Goal: Task Accomplishment & Management: Complete application form

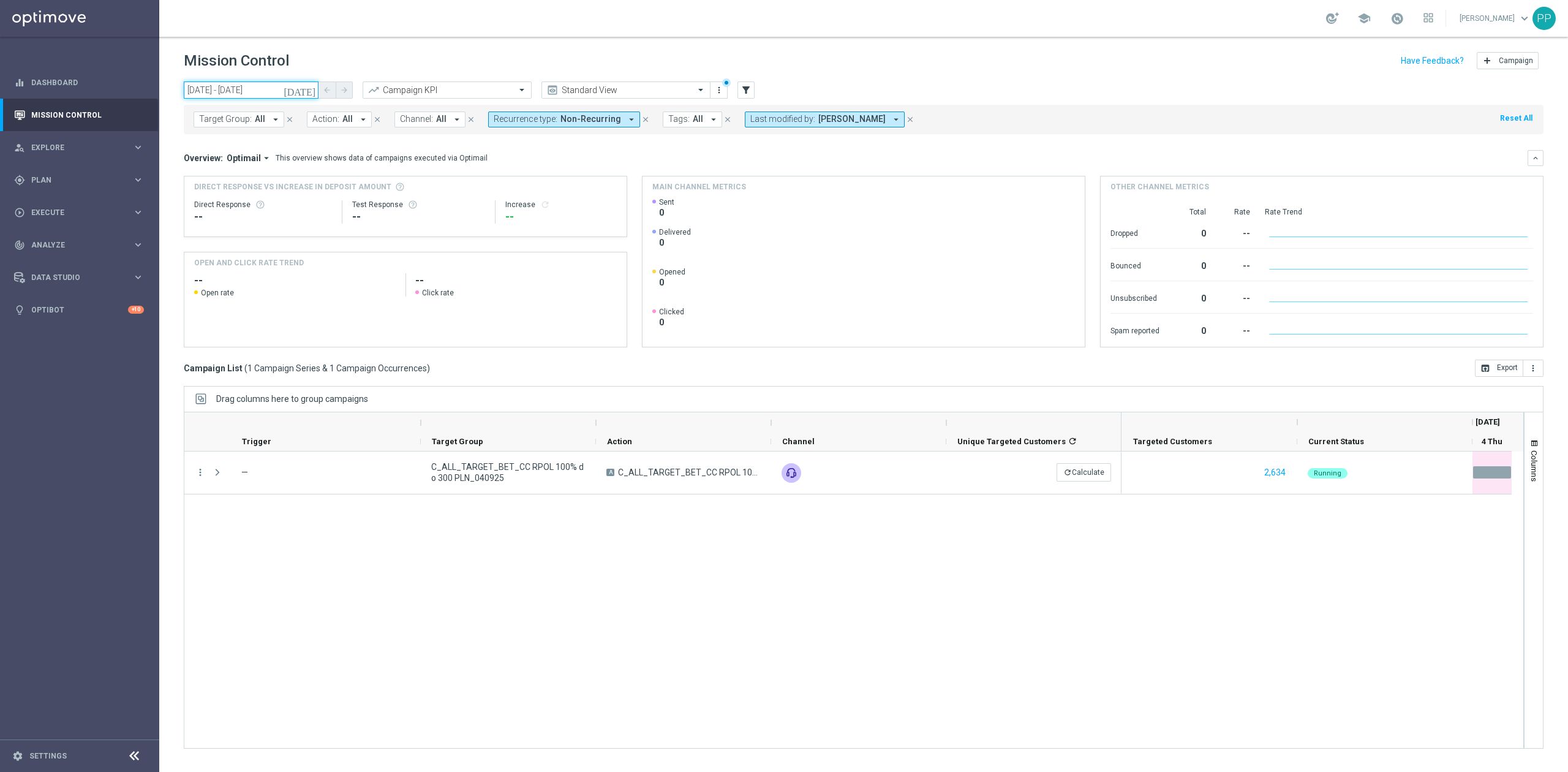
click at [280, 89] on input "04 Sep 2025 - 04 Sep 2025" at bounding box center [251, 90] width 135 height 17
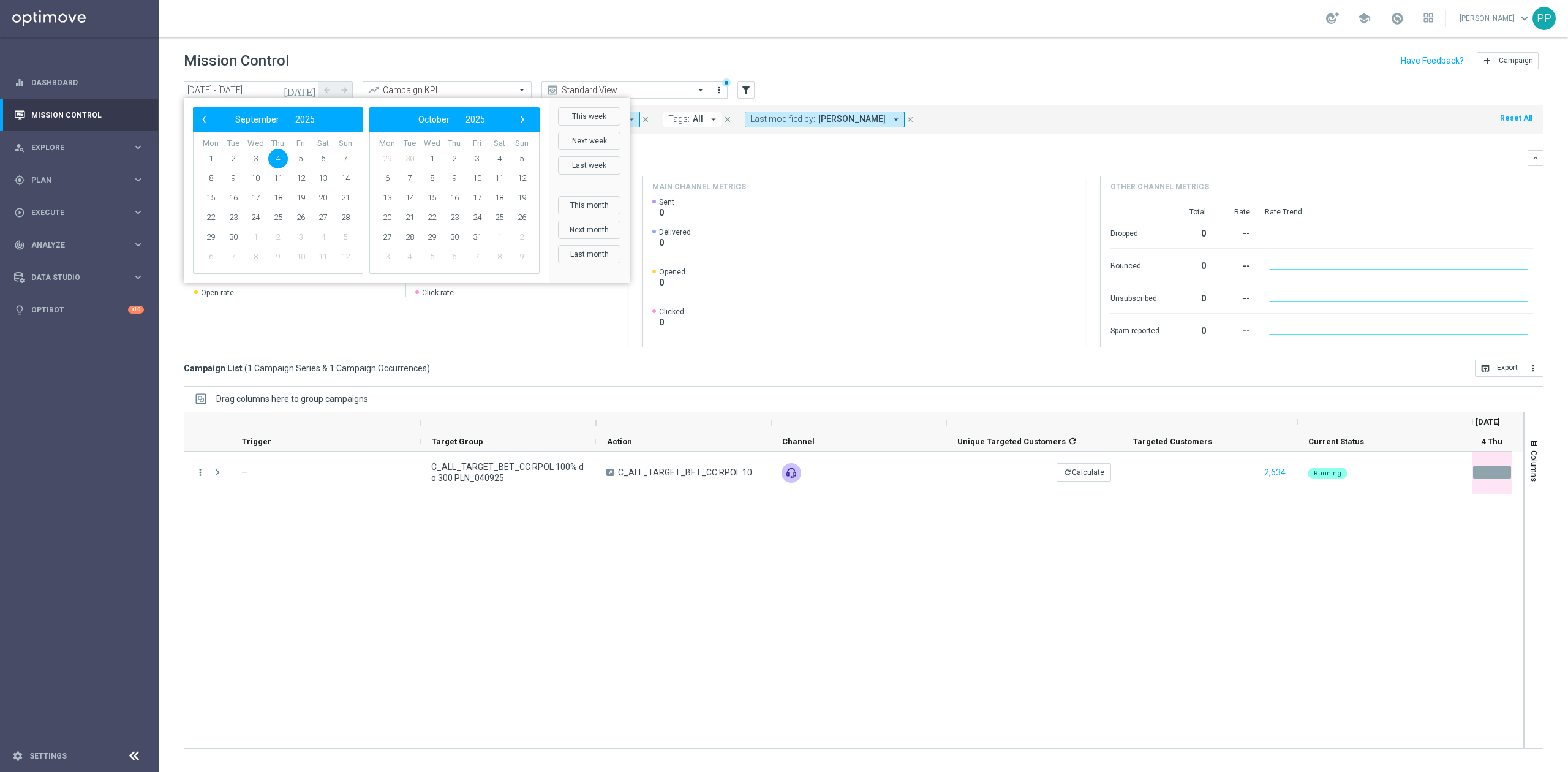
click at [510, 32] on div "school Patryk Przybolewski keyboard_arrow_down PP" at bounding box center [863, 18] width 1409 height 37
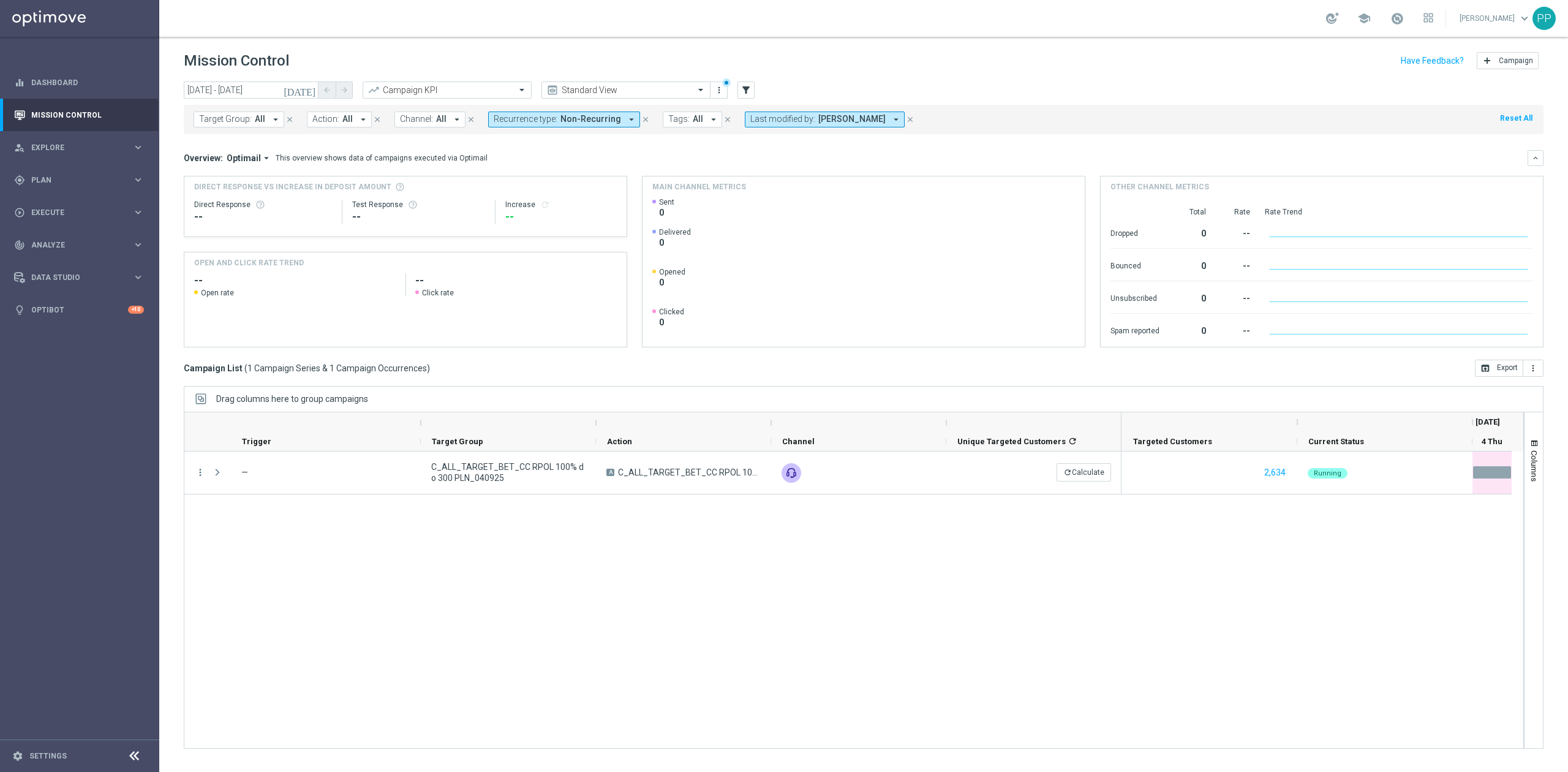
click at [595, 118] on span "Non-Recurring" at bounding box center [591, 119] width 61 height 11
click at [436, 119] on span "All" at bounding box center [441, 119] width 11 height 11
click at [454, 279] on div "Call center" at bounding box center [508, 275] width 190 height 7
click at [416, 32] on div "school Patryk Przybolewski keyboard_arrow_down PP" at bounding box center [863, 18] width 1409 height 37
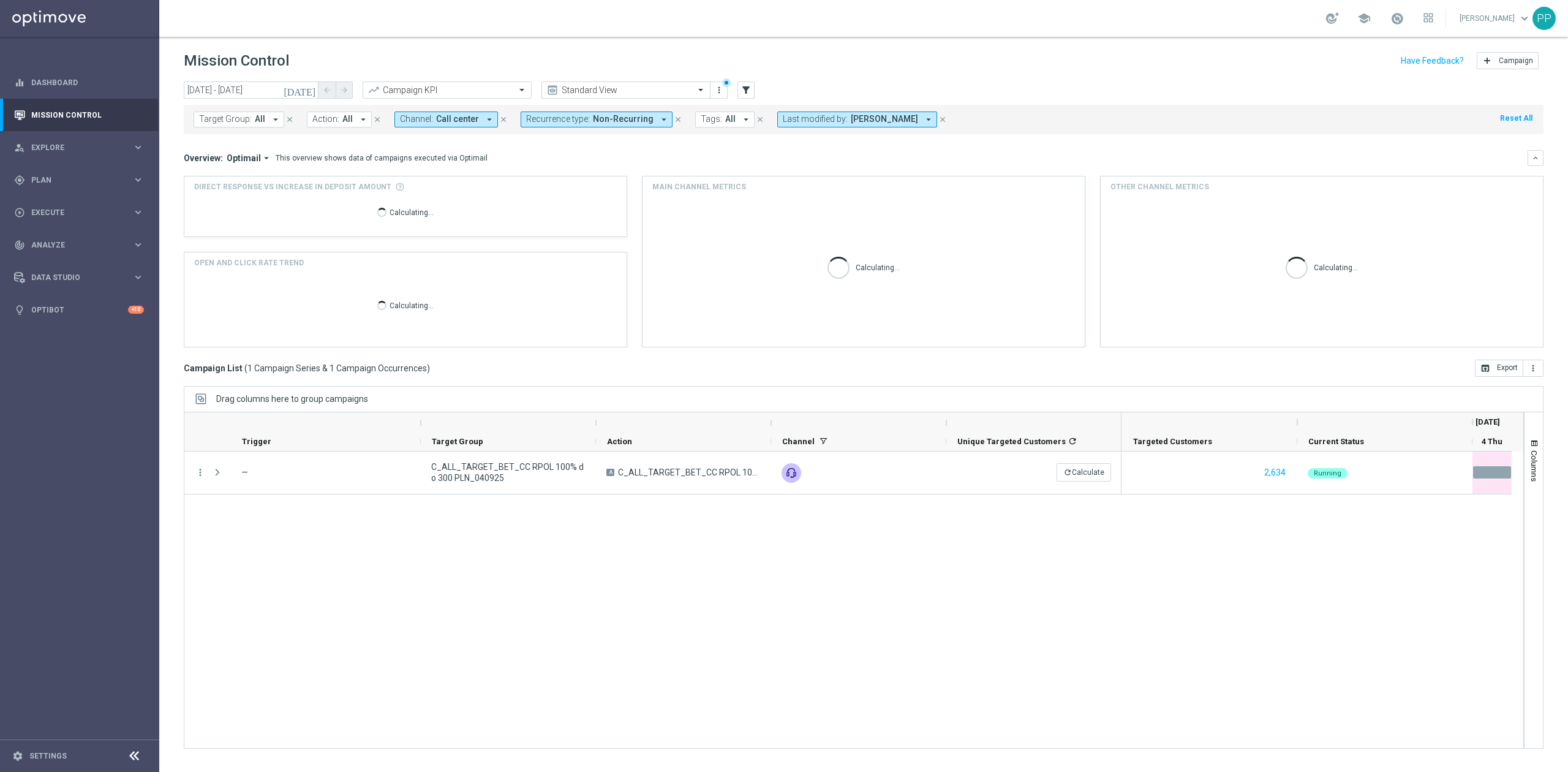
drag, startPoint x: 848, startPoint y: 117, endPoint x: 866, endPoint y: 126, distance: 20.1
click at [851, 117] on span "[PERSON_NAME]" at bounding box center [884, 119] width 67 height 11
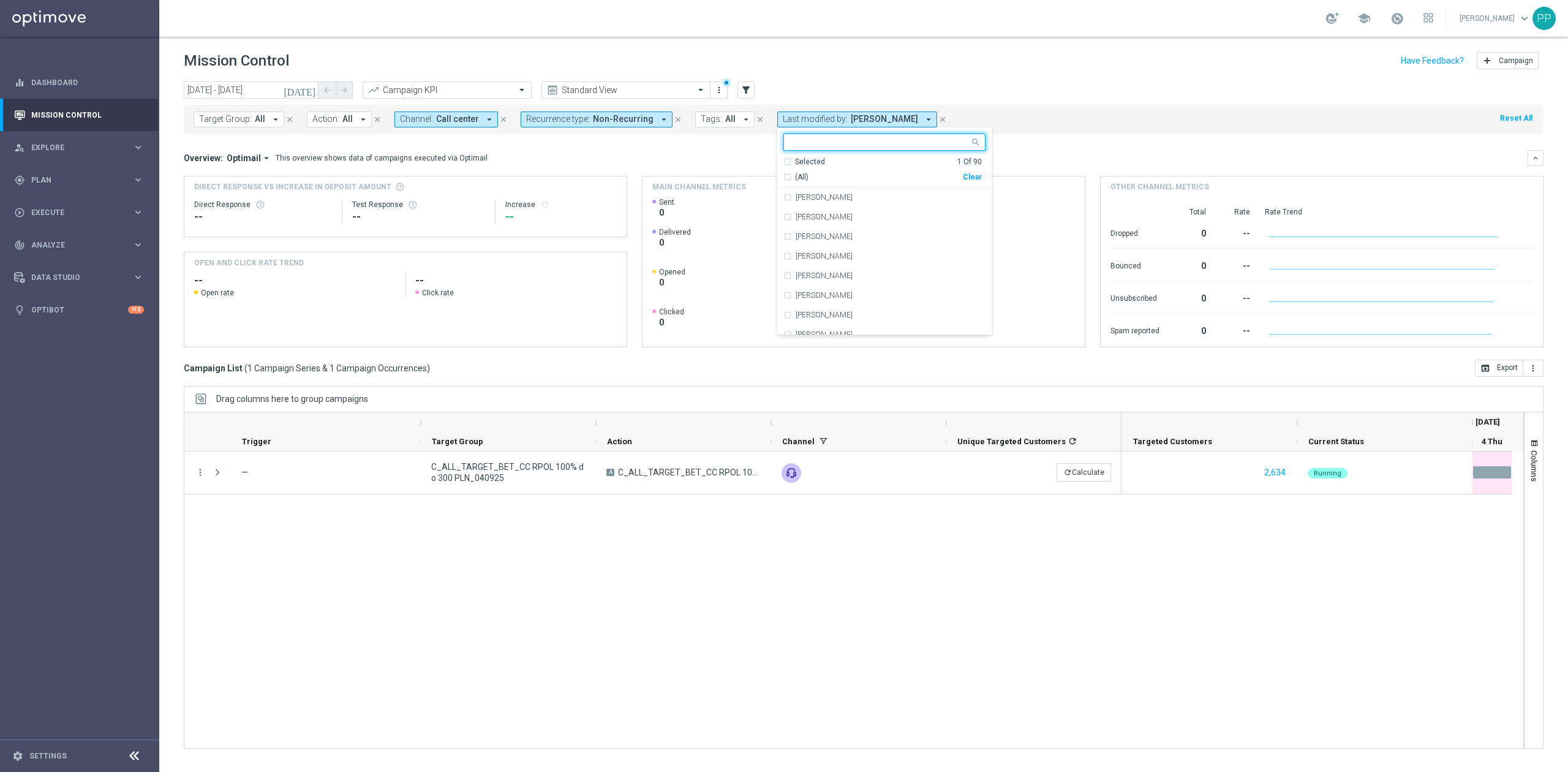
drag, startPoint x: 961, startPoint y: 175, endPoint x: 948, endPoint y: 123, distance: 53.6
click at [0, 0] on div "Clear" at bounding box center [0, 0] width 0 height 0
click at [938, 76] on header "Mission Control add Campaign" at bounding box center [863, 59] width 1409 height 45
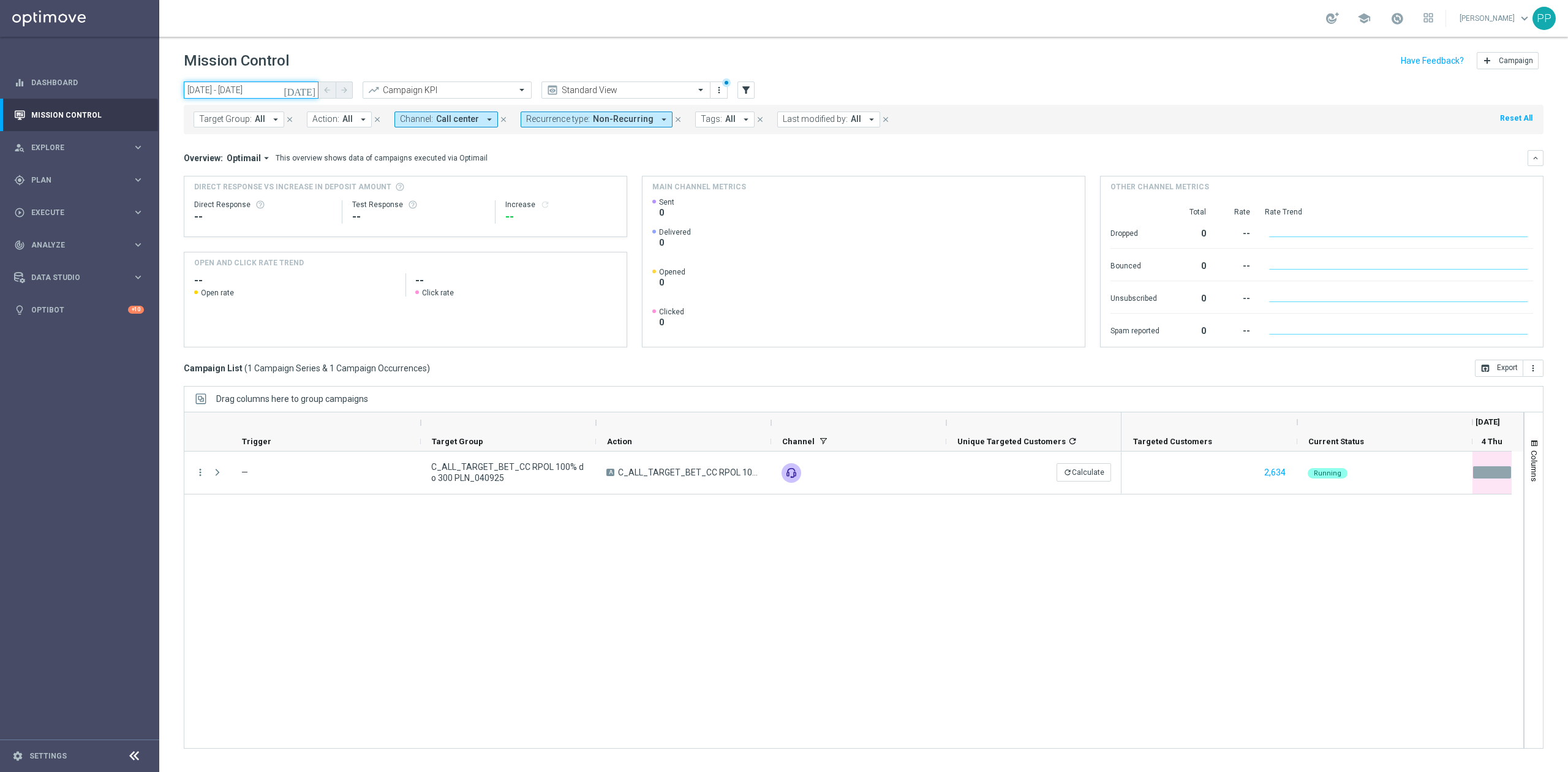
click at [277, 92] on input "[DATE] - [DATE]" at bounding box center [251, 90] width 135 height 17
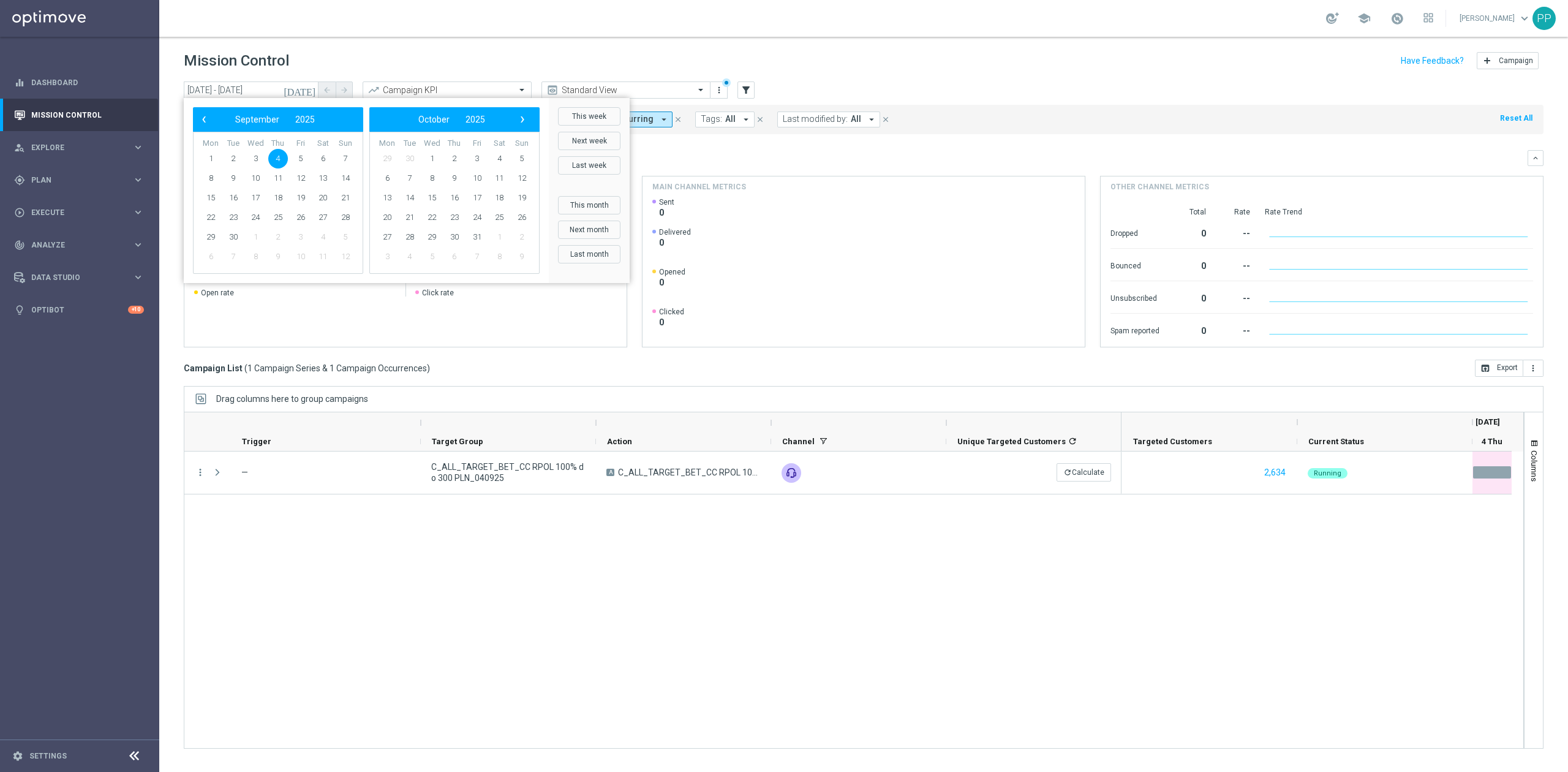
click at [281, 153] on span "4" at bounding box center [278, 159] width 20 height 20
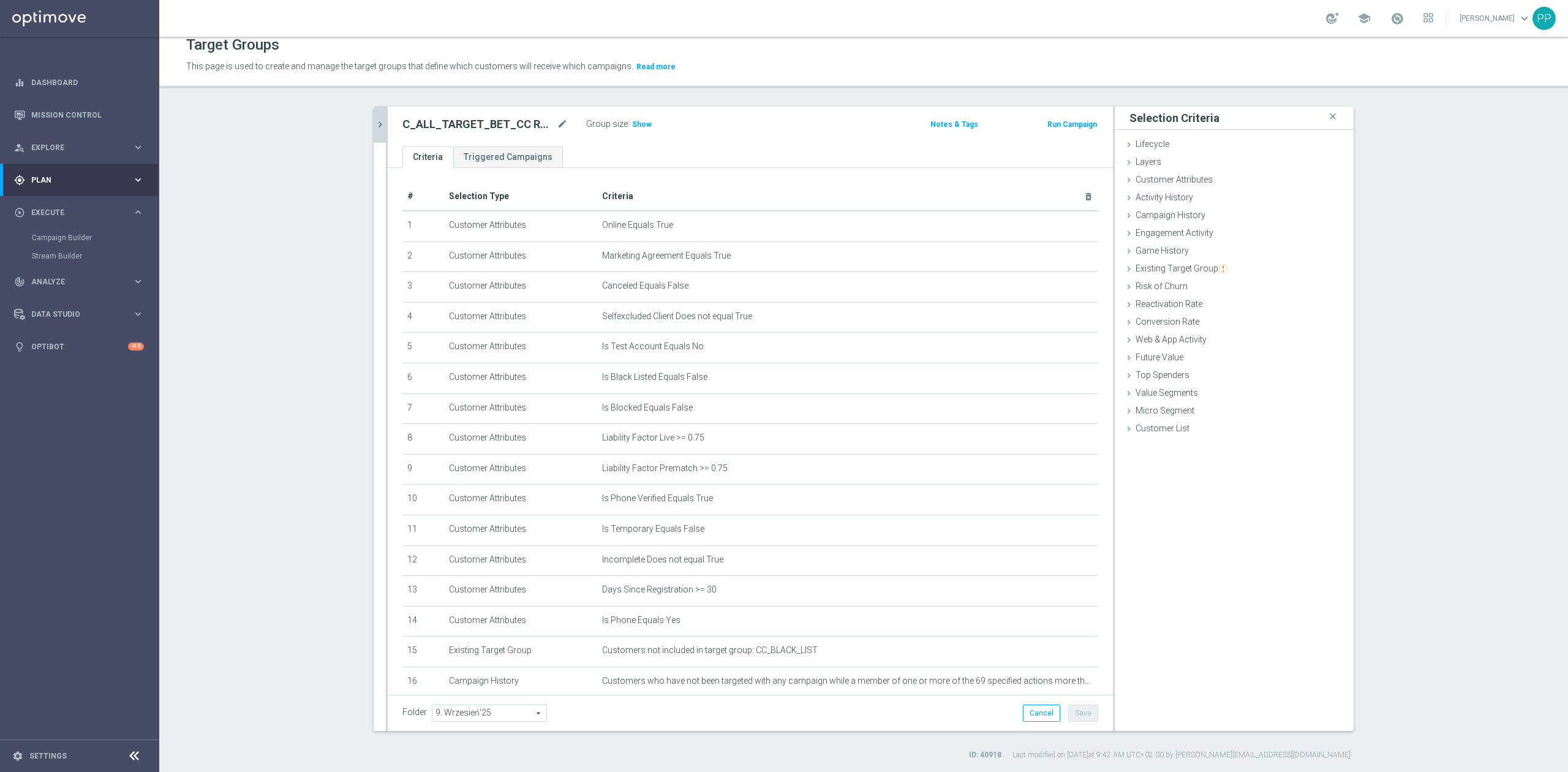
click at [374, 124] on icon "chevron_right" at bounding box center [380, 124] width 12 height 12
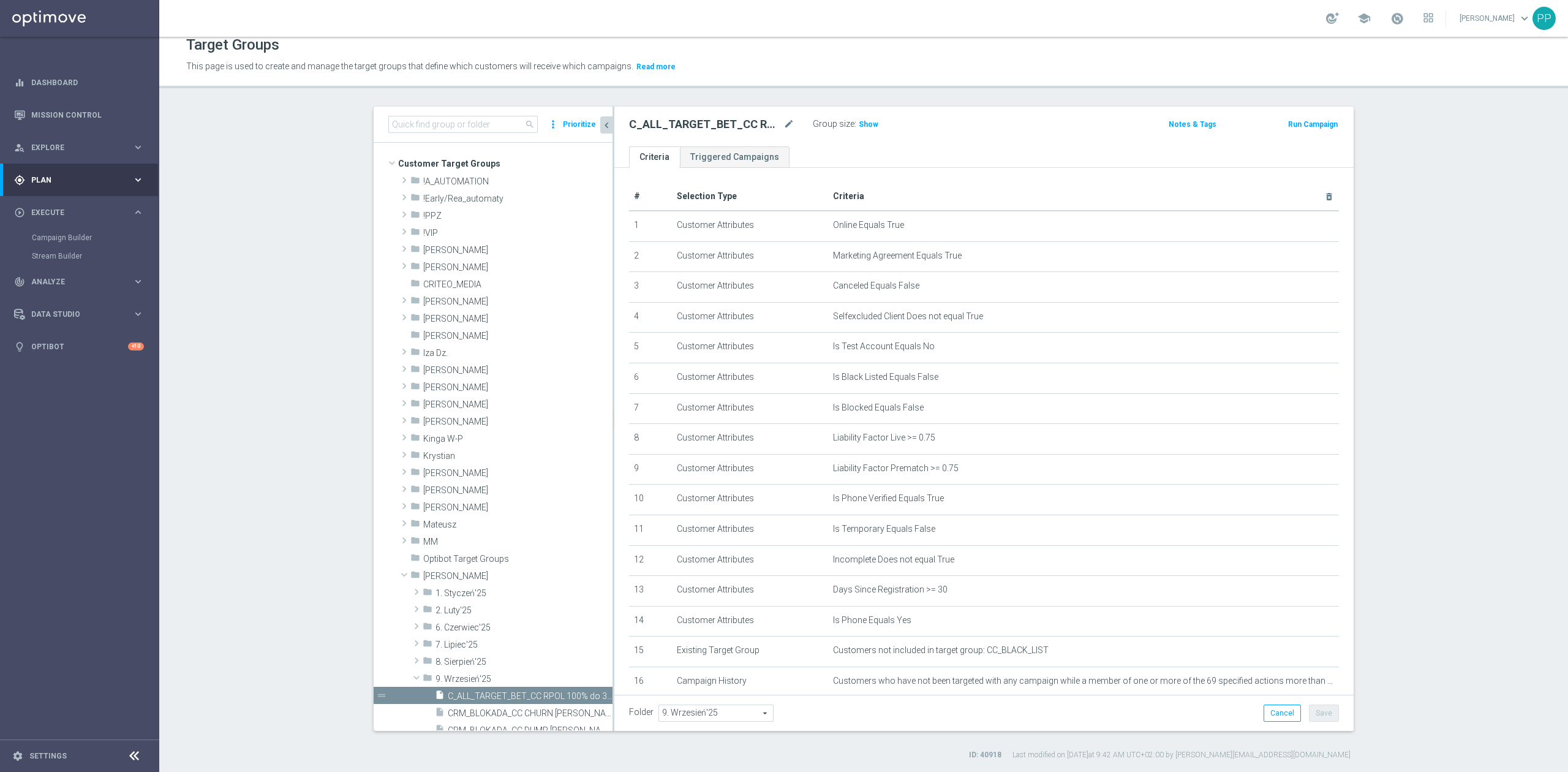
scroll to position [278, 0]
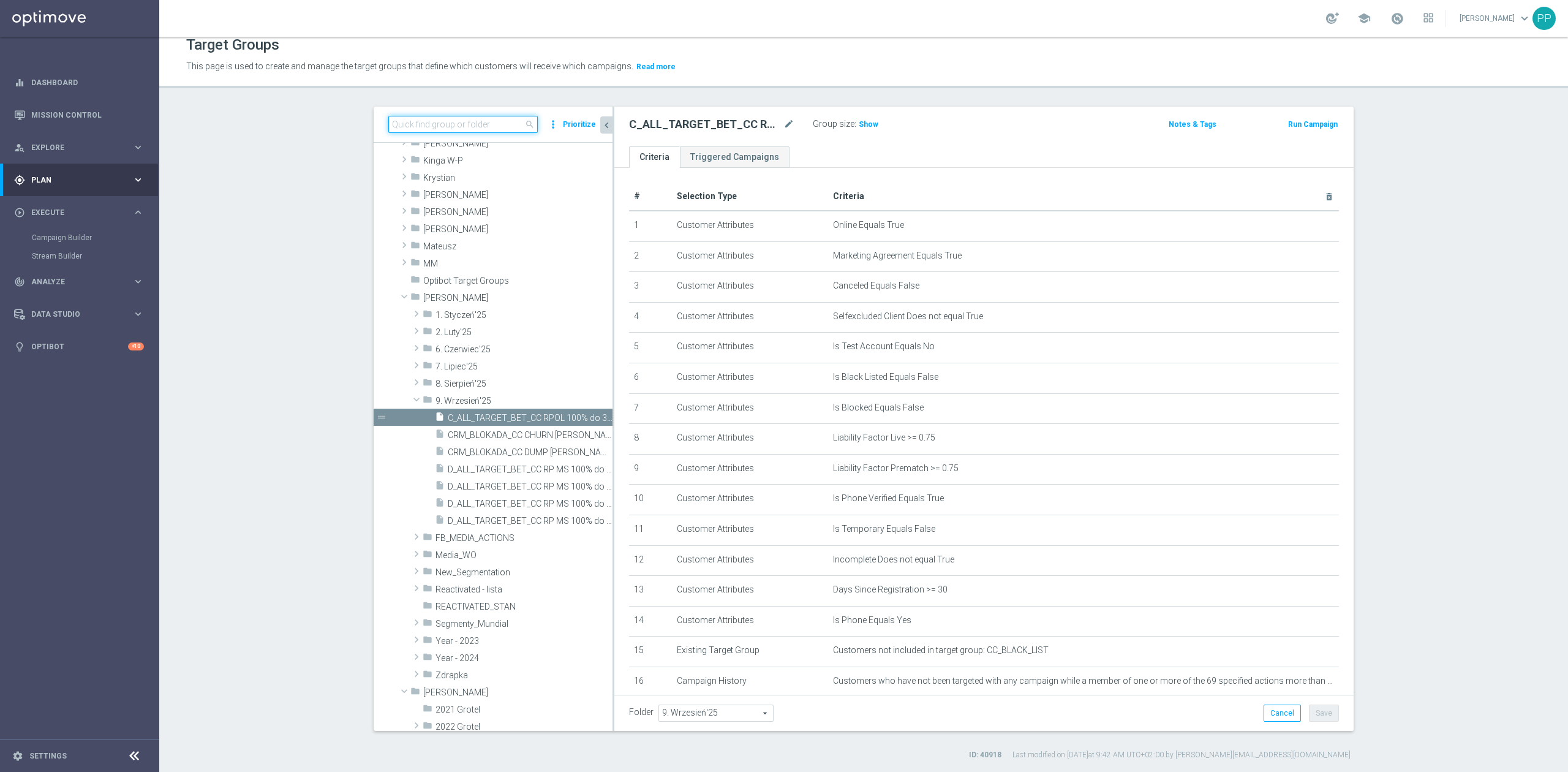
click at [505, 123] on input at bounding box center [463, 124] width 149 height 17
paste input "D_ALL_TARGET_BET_CC RP MS 100% do 500 PLN CZW SMS_010925"
type input "D_ALL_TARGET_BET_CC RP MS 100% do 500 PLN CZW SMS_010925"
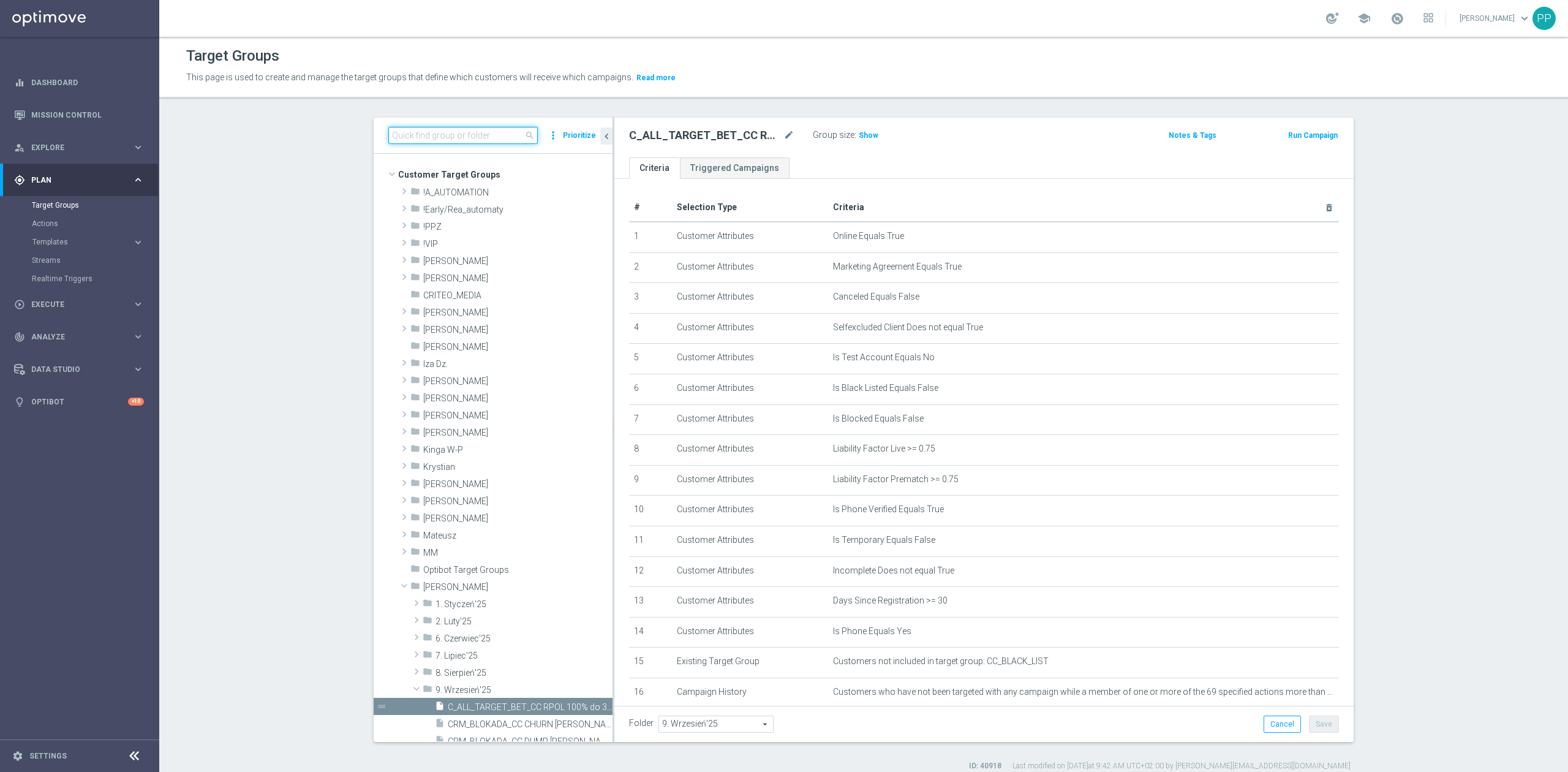
click at [497, 135] on input at bounding box center [463, 135] width 149 height 17
paste input "D_ALL_TARGET_BET_CC RP MS 100% do 500 PLN CZW SMS_010925"
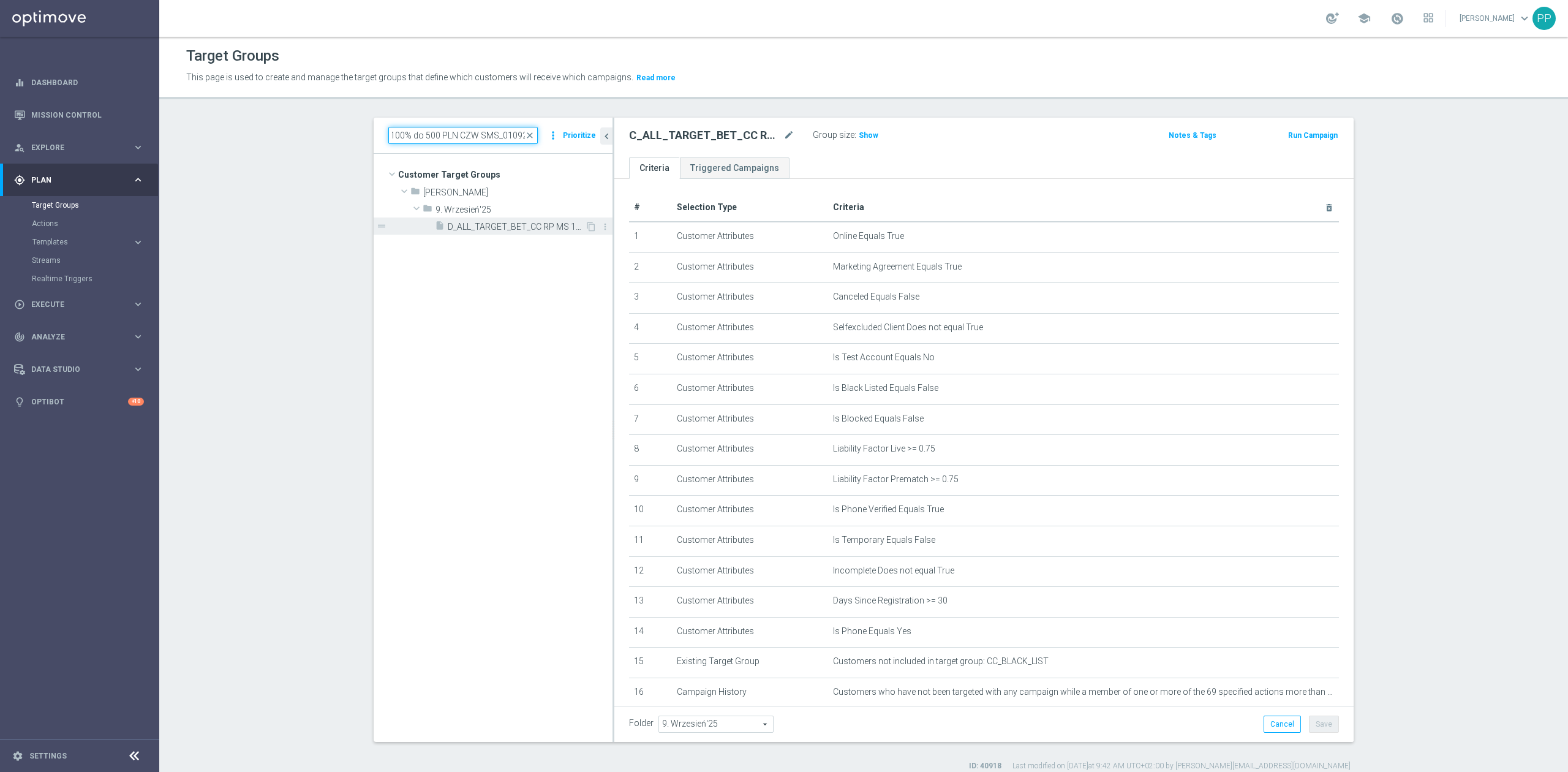
type input "D_ALL_TARGET_BET_CC RP MS 100% do 500 PLN CZW SMS_010925"
click at [501, 223] on span "D_ALL_TARGET_BET_CC RP MS 100% do 500 PLN CZW SMS_010925" at bounding box center [516, 227] width 137 height 11
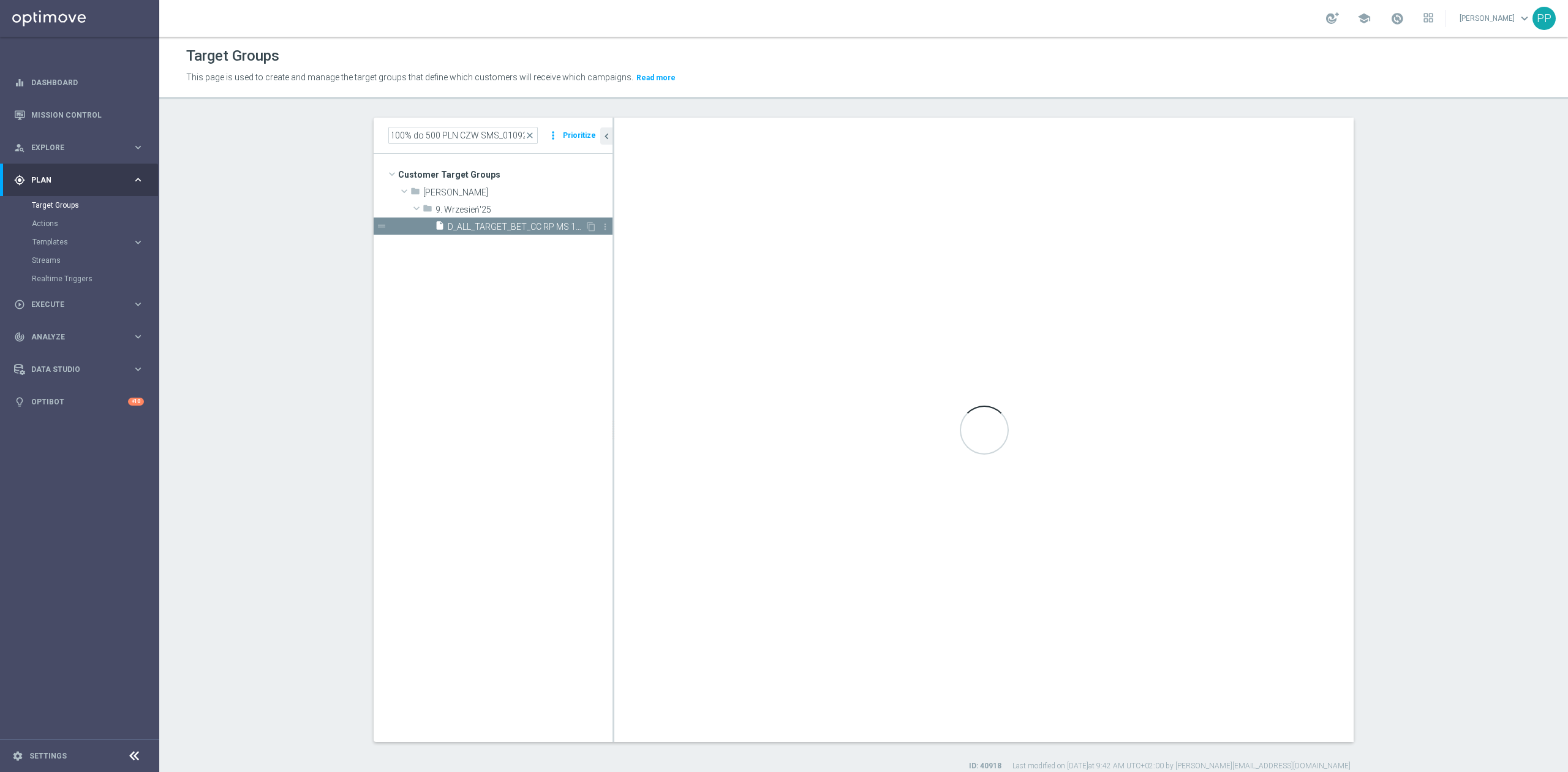
scroll to position [0, 0]
checkbox input "true"
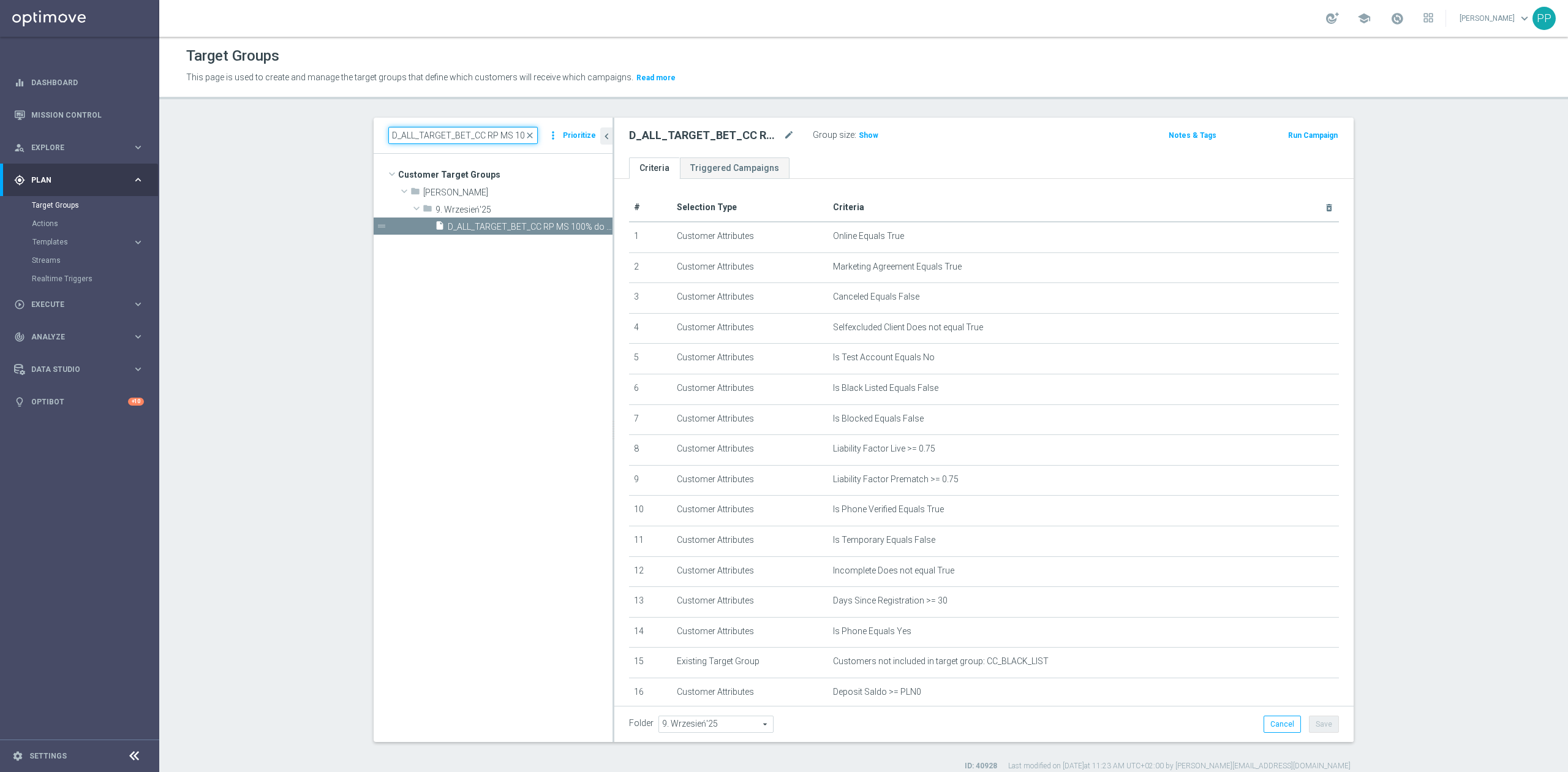
click at [444, 136] on input "D_ALL_TARGET_BET_CC RP MS 100% do 500 PLN CZW SMS_010925" at bounding box center [463, 135] width 149 height 17
paste input "EL MS 100% do 500 PLN_04"
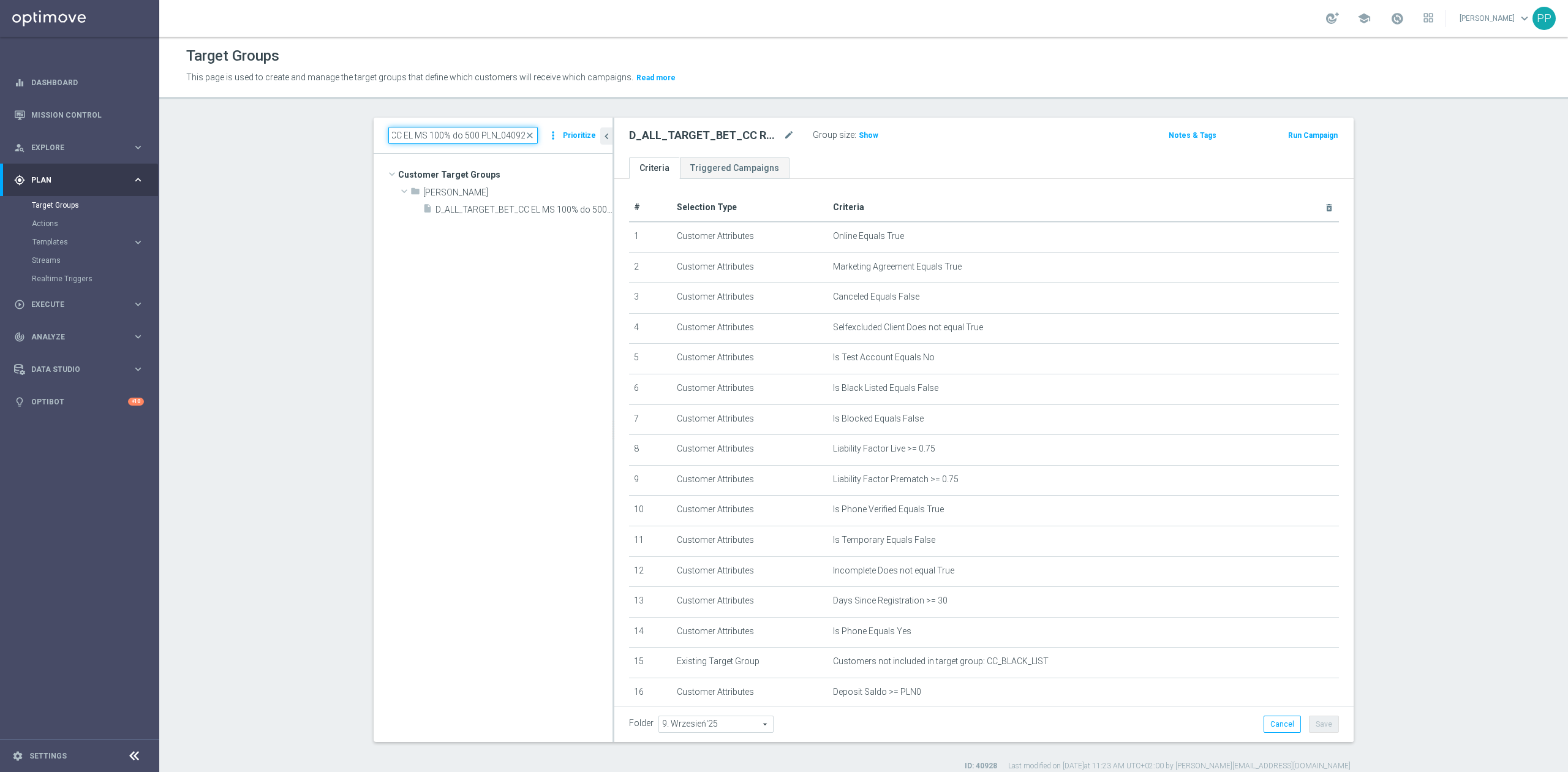
type input "D_ALL_TARGET_BET_CC EL MS 100% do 500 PLN_040925"
click at [508, 429] on tree-viewport "Customer Target Groups library_add create_new_folder folder" at bounding box center [493, 447] width 239 height 588
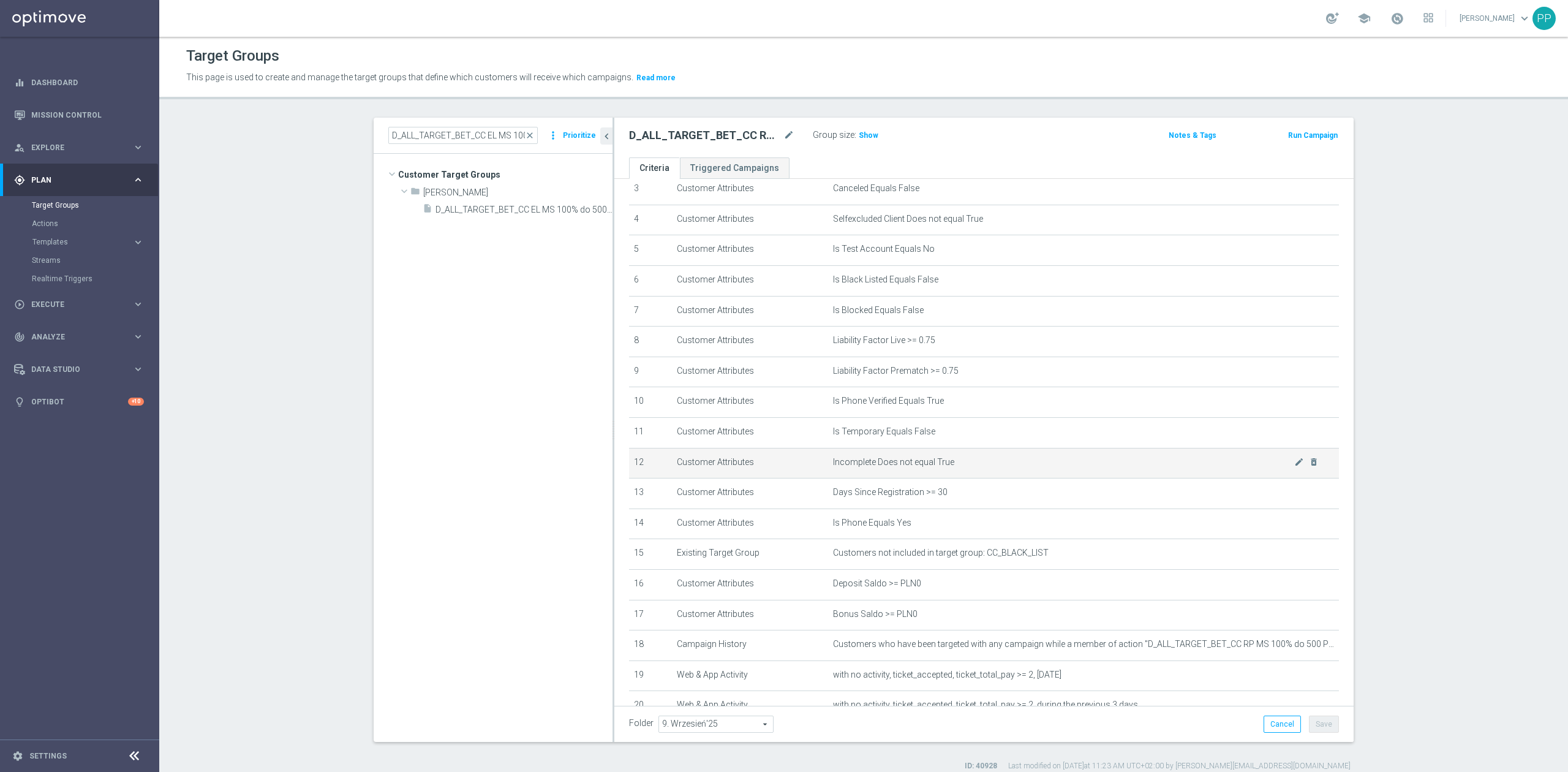
scroll to position [262, 0]
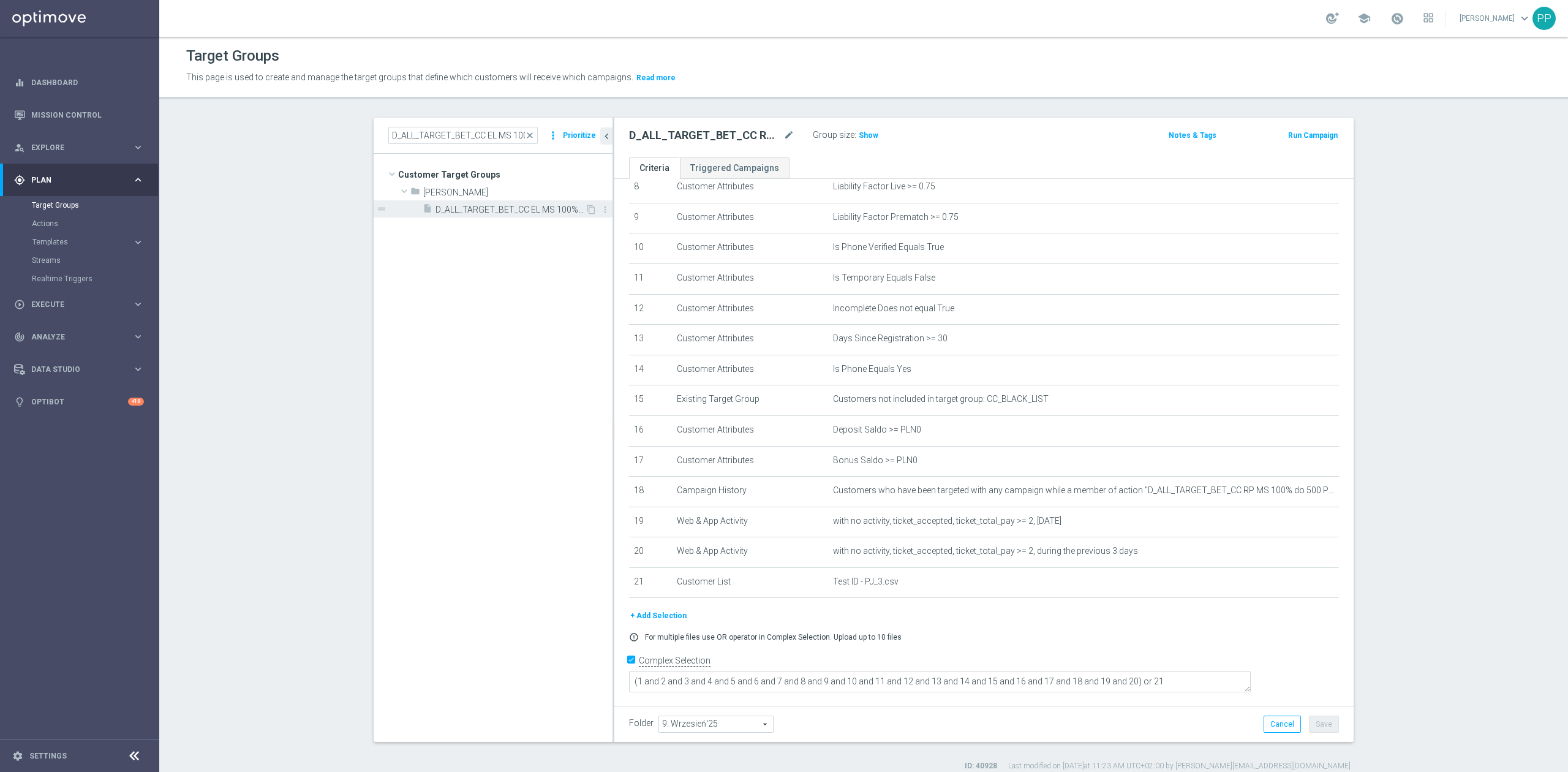
click at [513, 211] on span "D_ALL_TARGET_BET_CC EL MS 100% do 500 PLN_040925" at bounding box center [510, 210] width 149 height 11
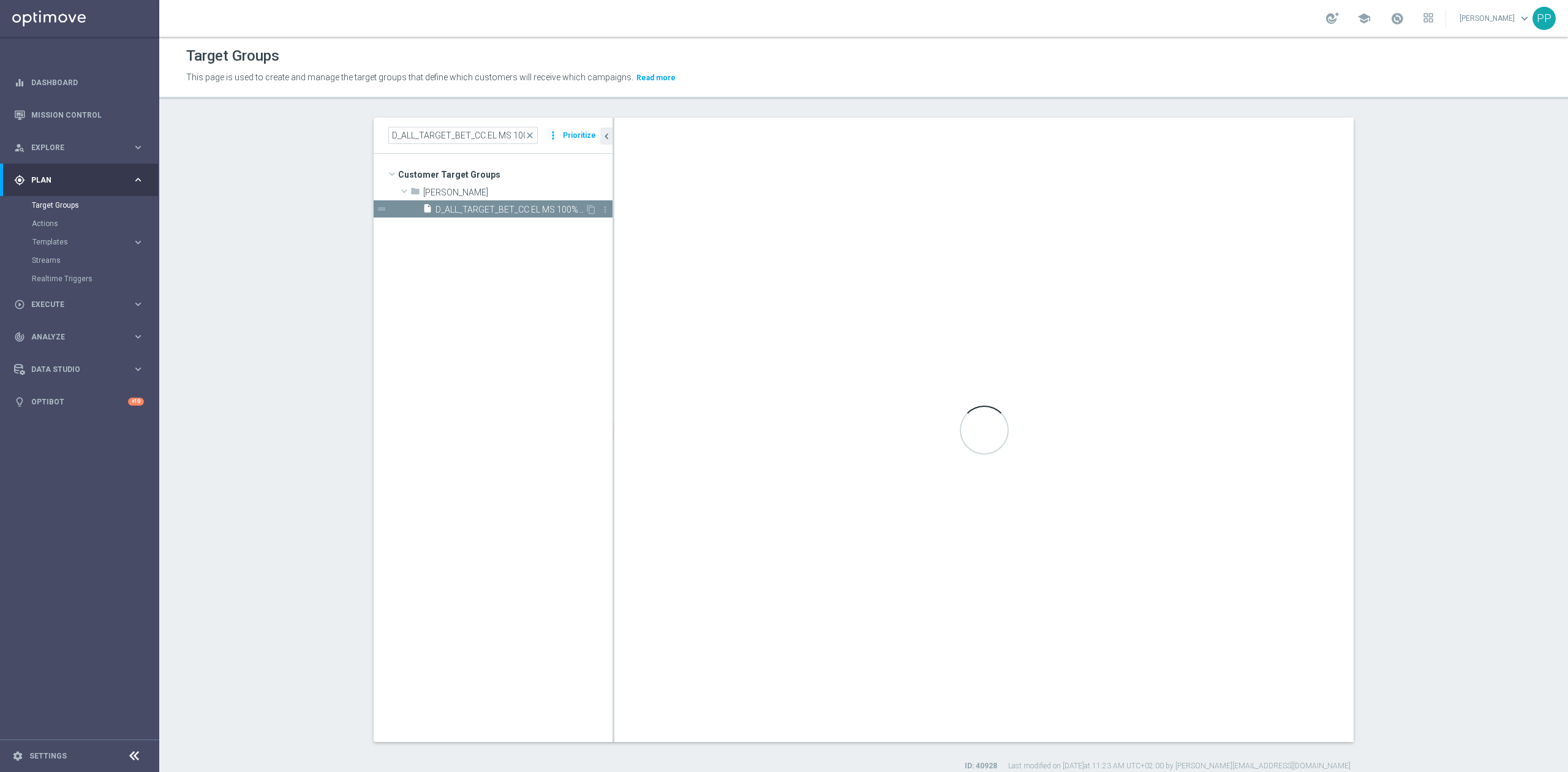
checkbox input "false"
type input "Maria M."
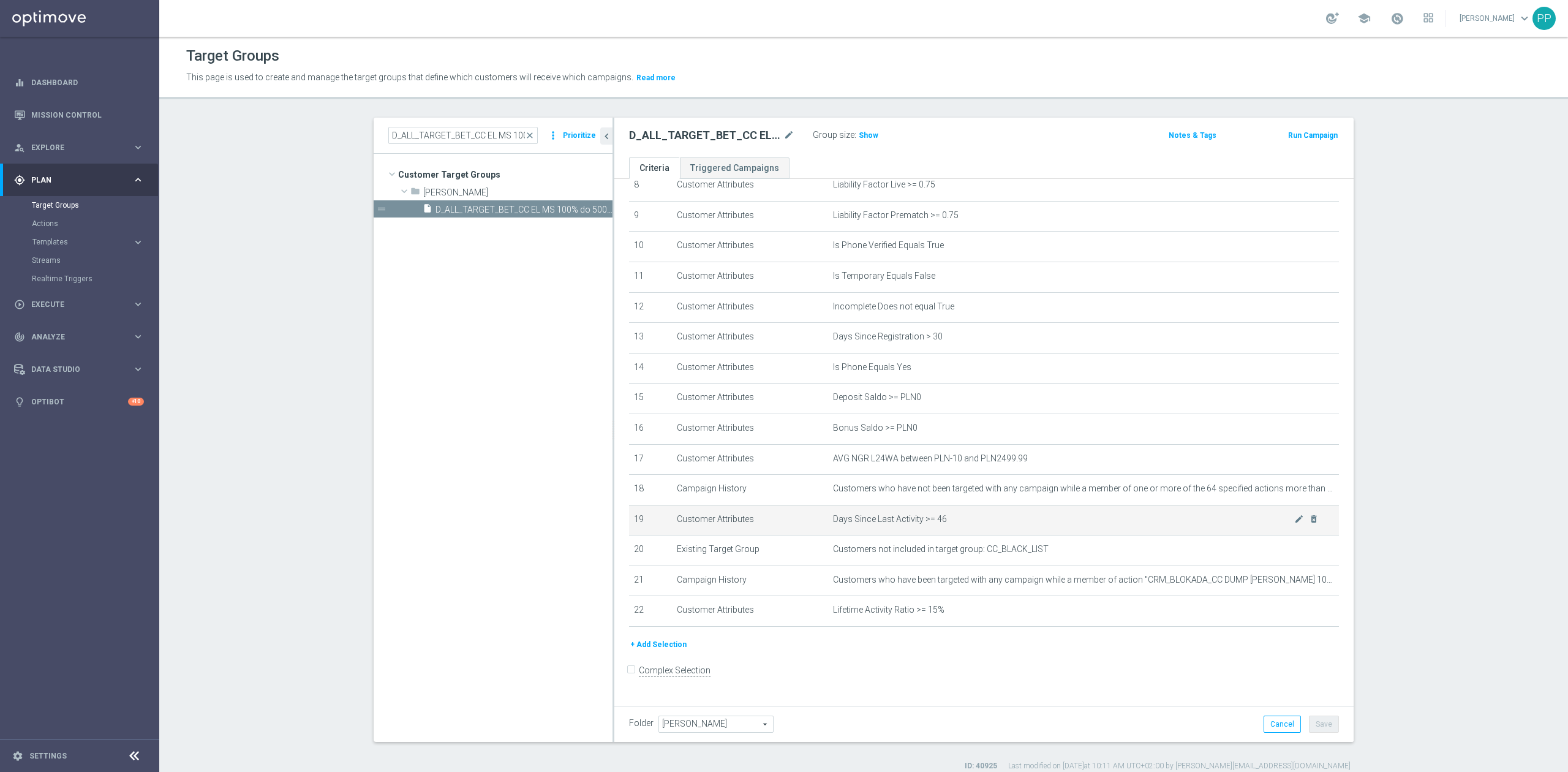
scroll to position [272, 0]
click at [424, 130] on input "D_ALL_TARGET_BET_CC EL MS 100% do 500 PLN_040925" at bounding box center [463, 135] width 149 height 17
paste input "RP MS 100% do 500 PLN CZW SMS_01"
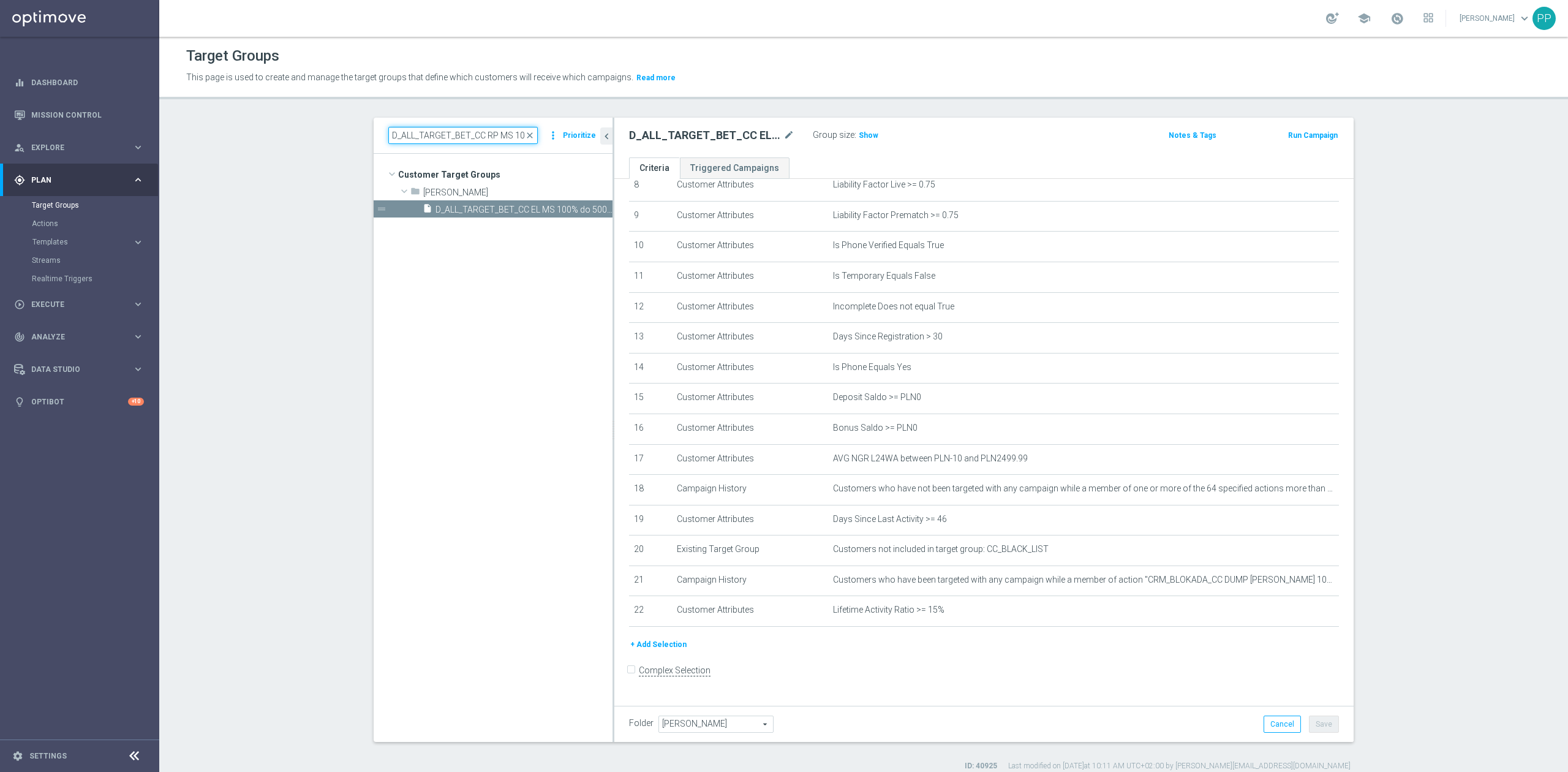
scroll to position [0, 125]
type input "D_ALL_TARGET_BET_CC RP MS 100% do 500 PLN CZW SMS_010925"
click at [470, 221] on div "insert_drive_file D_ALL_TARGET_BET_CC RP MS 100% do 500 PLN CZW SMS_010925" at bounding box center [510, 226] width 150 height 17
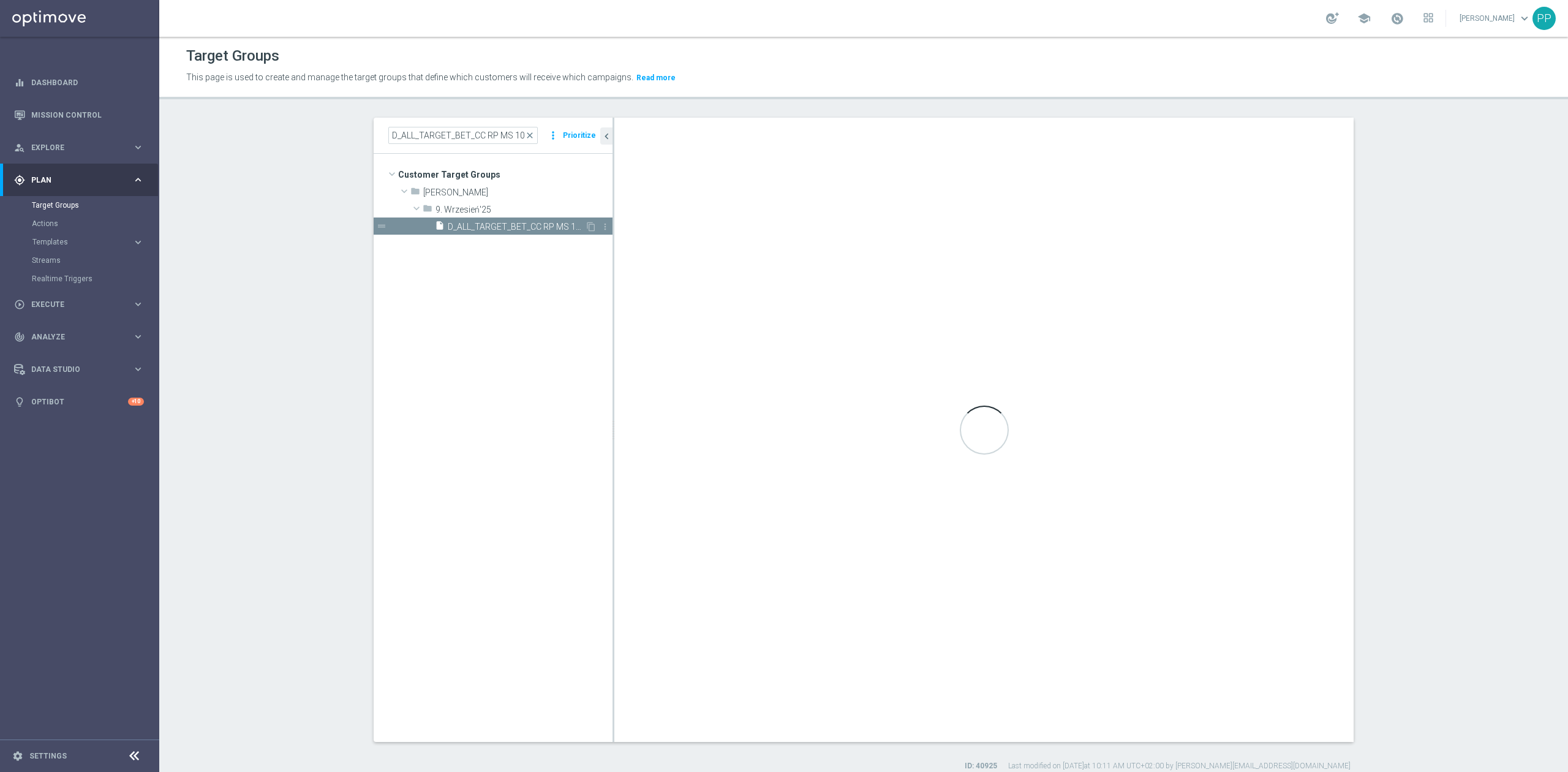
checkbox input "true"
type input "9. Wrzesień'25"
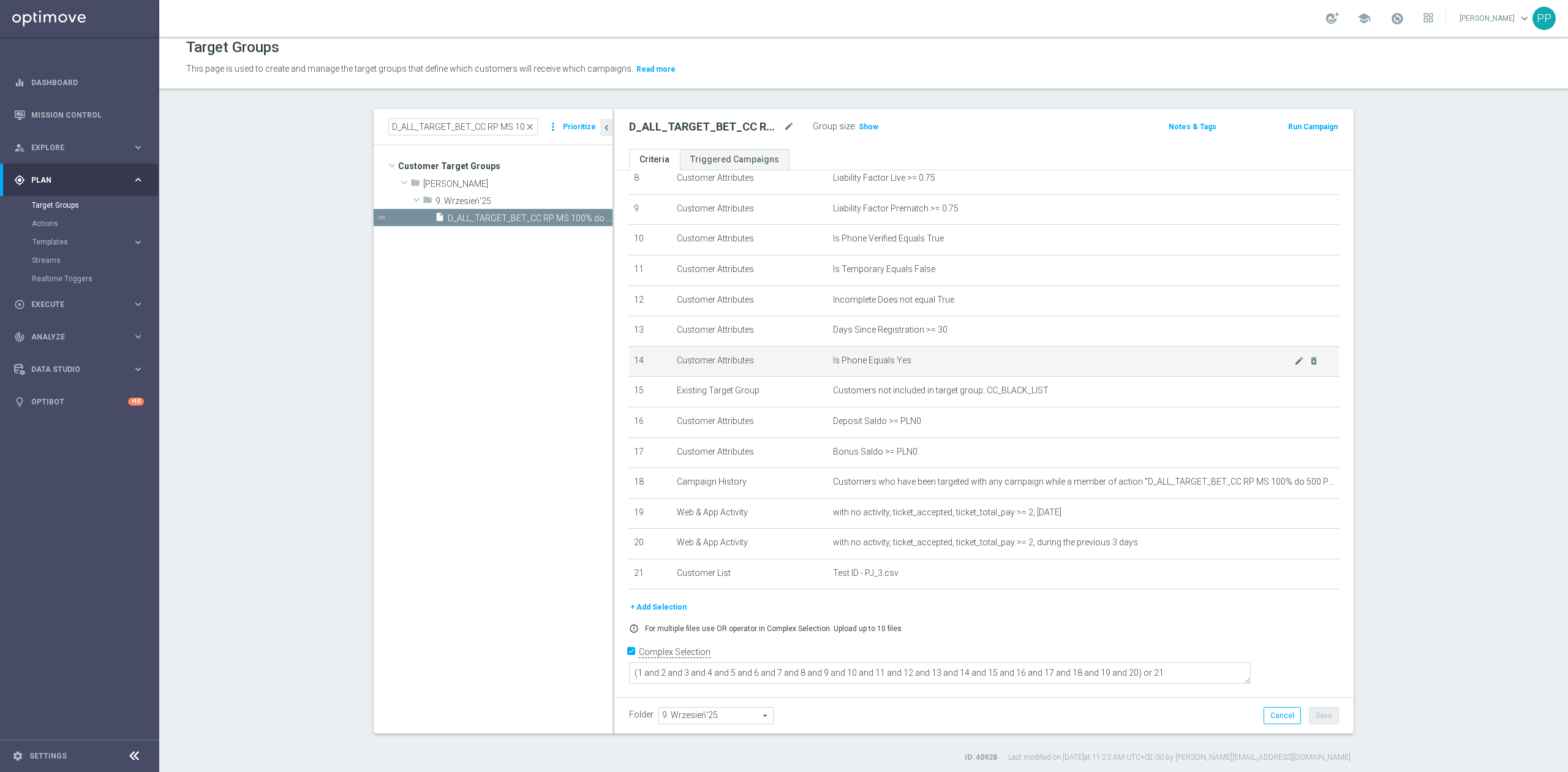
scroll to position [11, 0]
click at [867, 126] on span "Show" at bounding box center [869, 124] width 20 height 9
click at [485, 123] on input "D_ALL_TARGET_BET_CC RP MS 100% do 500 PLN CZW SMS_010925" at bounding box center [463, 124] width 149 height 17
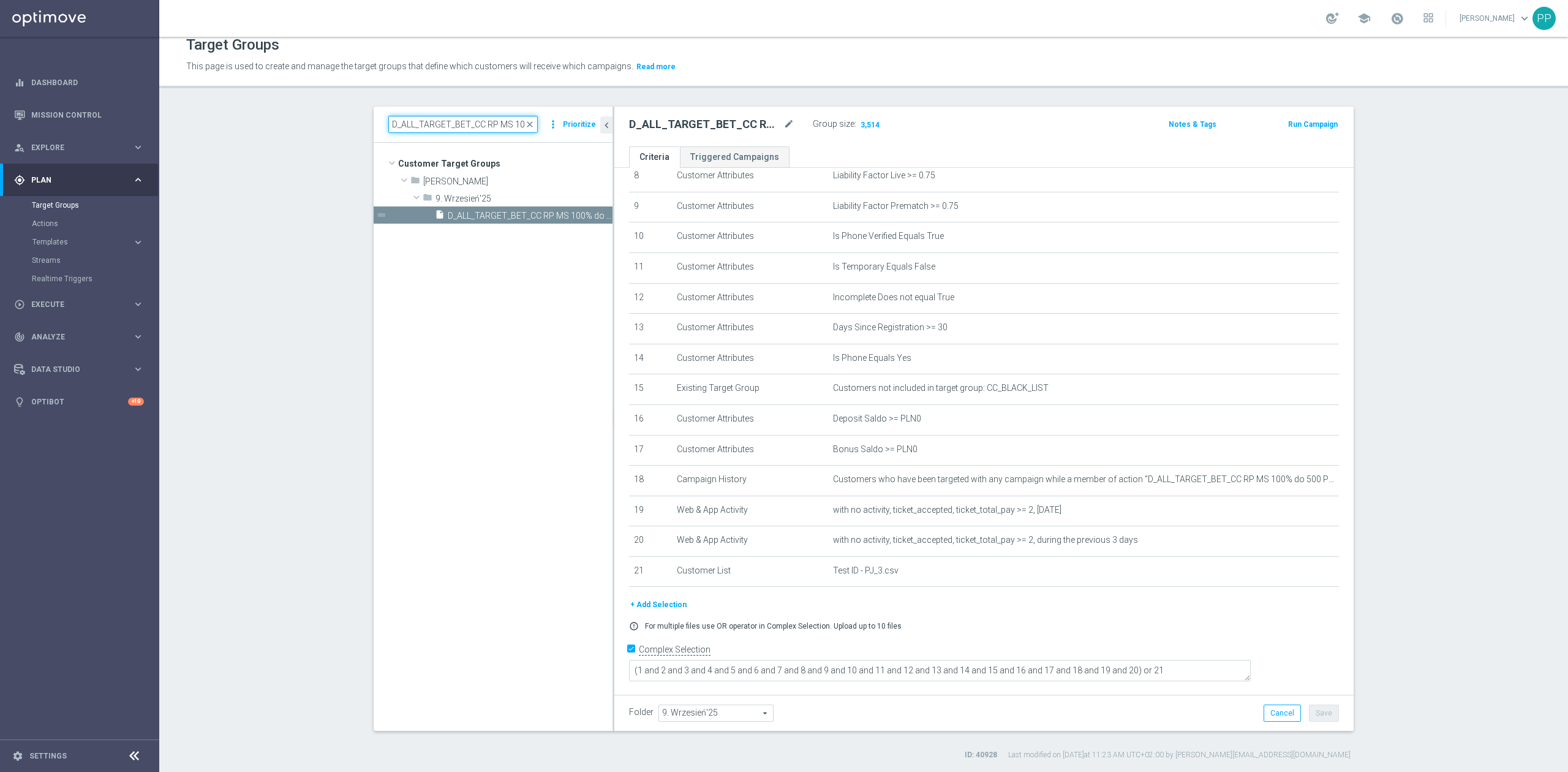
paste input "C_ALL_TARGET_BET_CC EL MS 100% do 300 PLN CZW SMS_02"
type input "C_ALL_TARGET_BET_CC EL MS 100% do 300 PLN CZW SMS_020925"
click at [506, 200] on span "C_ALL_TARGET_BET_CC EL MS 100% do 300 PLN CZW SMS_020925" at bounding box center [510, 199] width 149 height 11
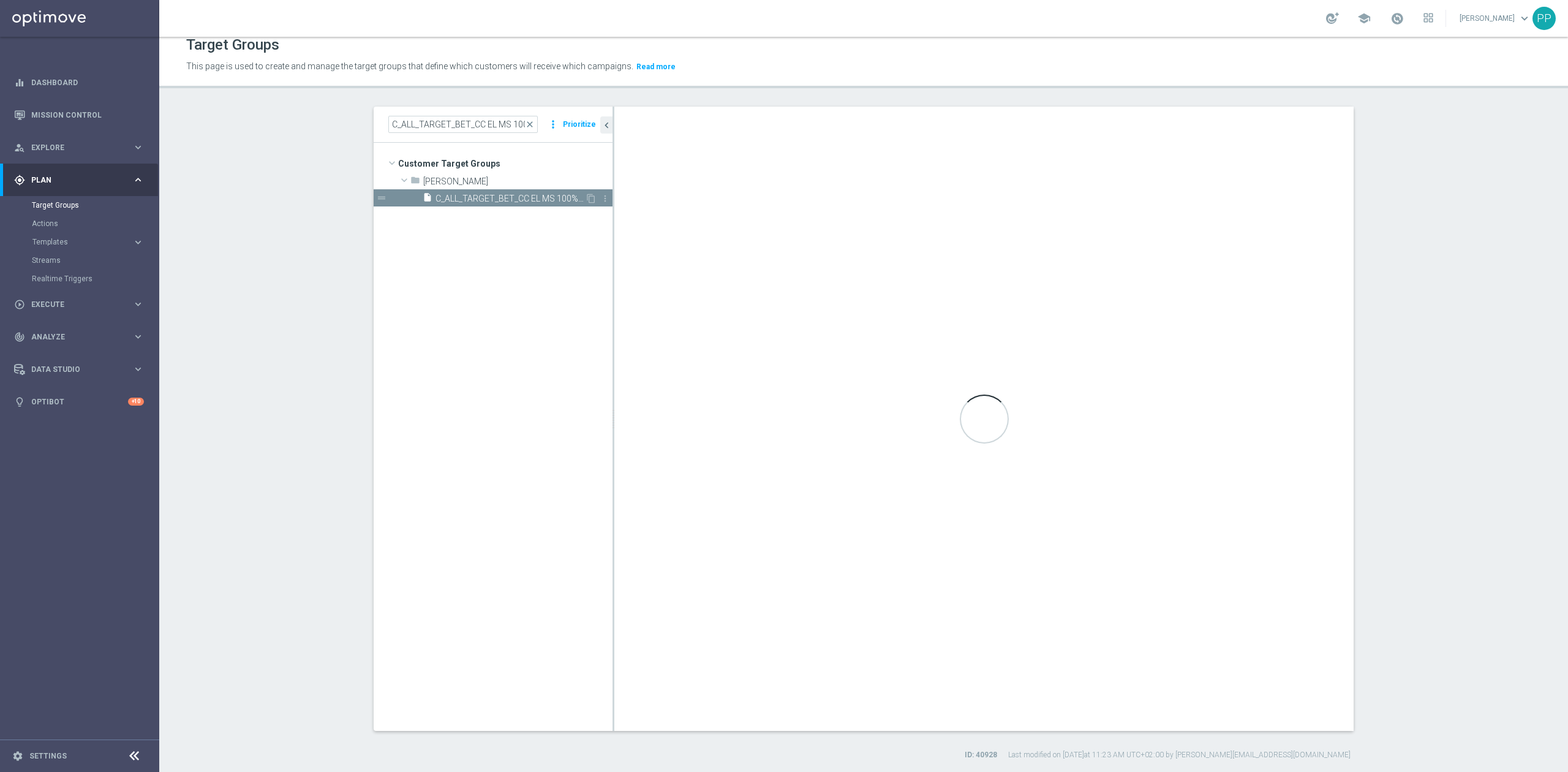
type input "Maria M."
type textarea "(1 and 2 and 3 and 4 and 5 and 6 and 7 and 8 and 9 and 10 and 11 and 12 and 13 …"
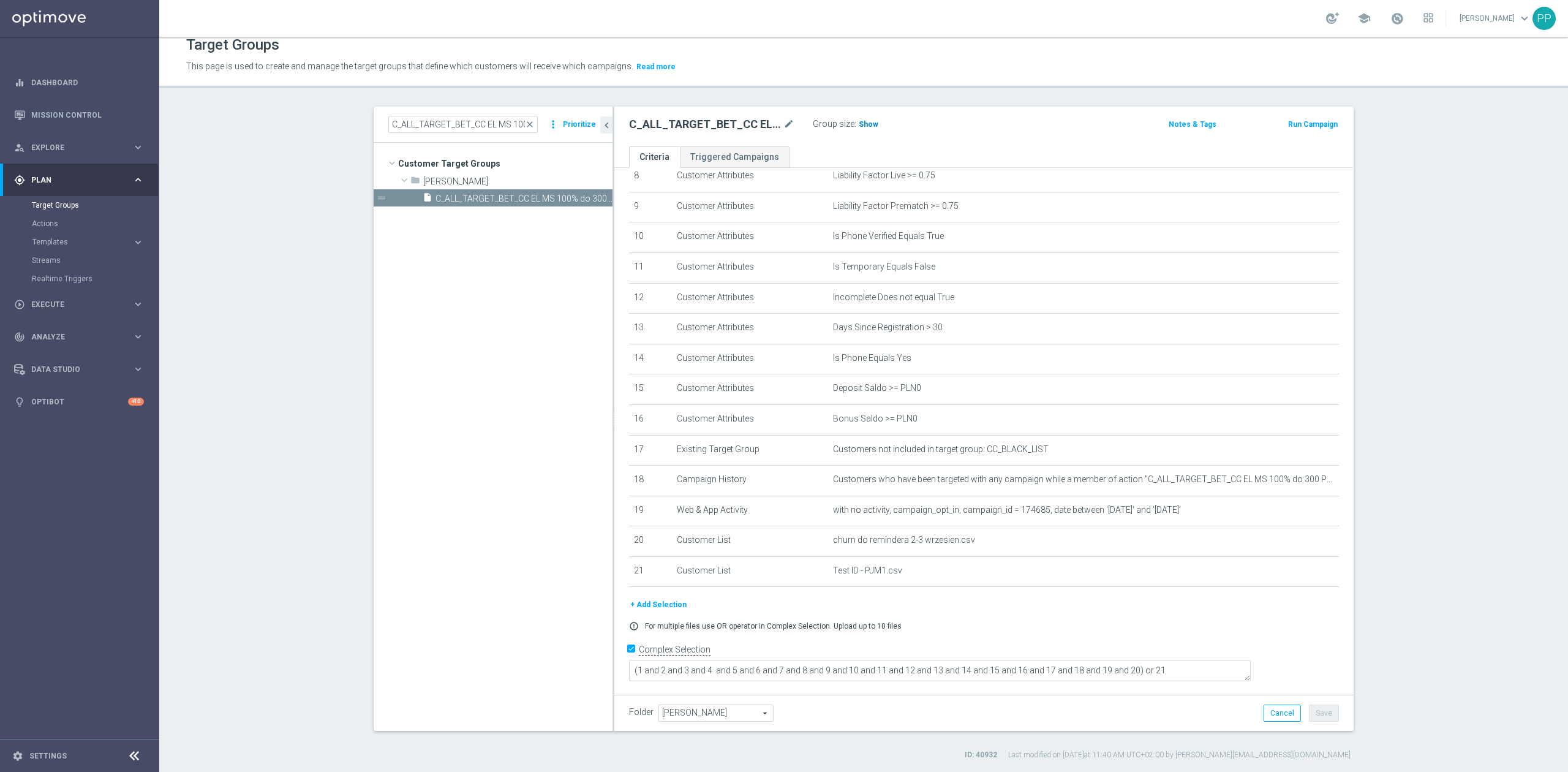
click at [866, 128] on span "Show" at bounding box center [869, 124] width 20 height 9
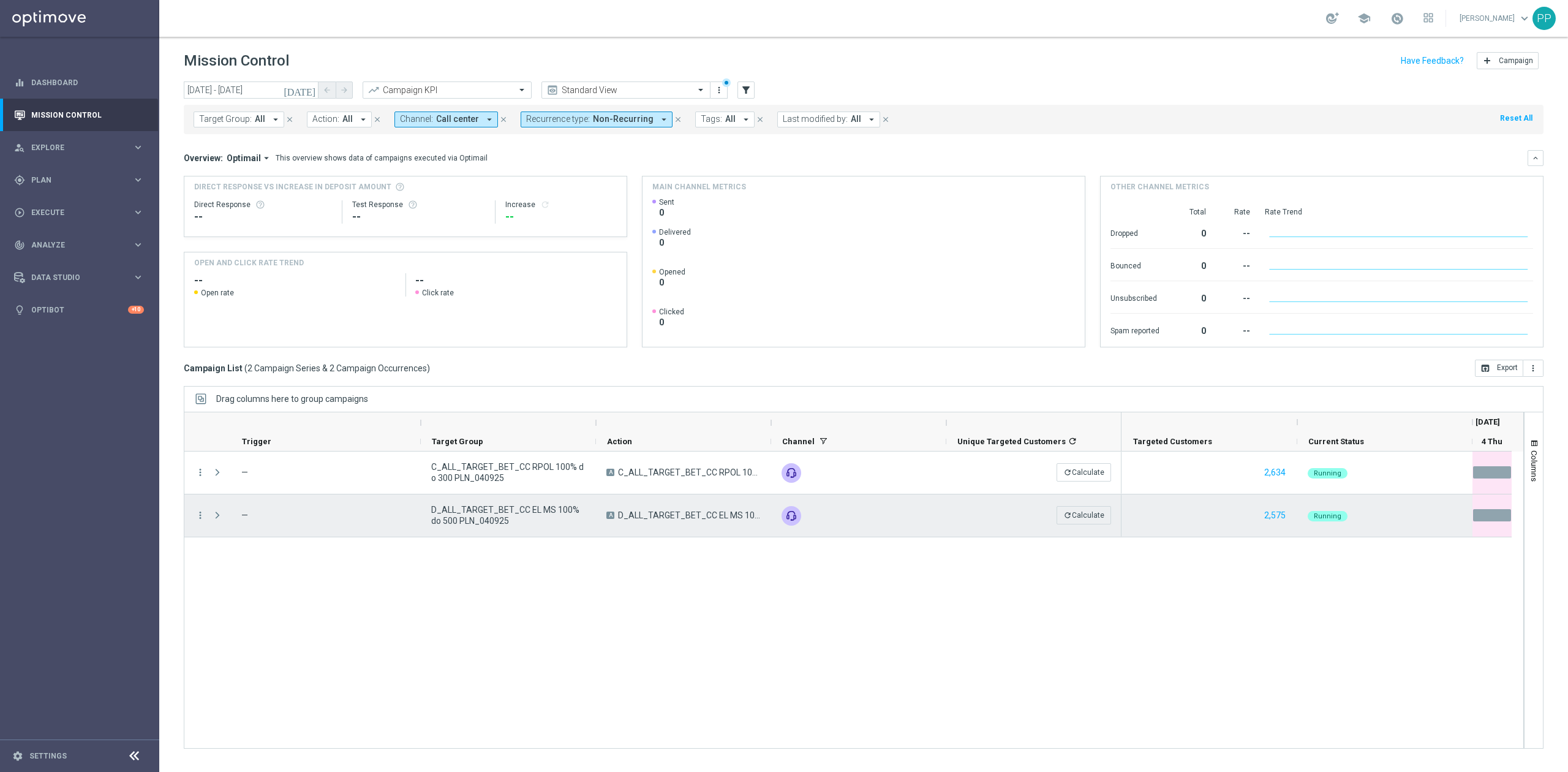
click at [486, 510] on span "D_ALL_TARGET_BET_CC EL MS 100% do 500 PLN_040925" at bounding box center [508, 514] width 154 height 22
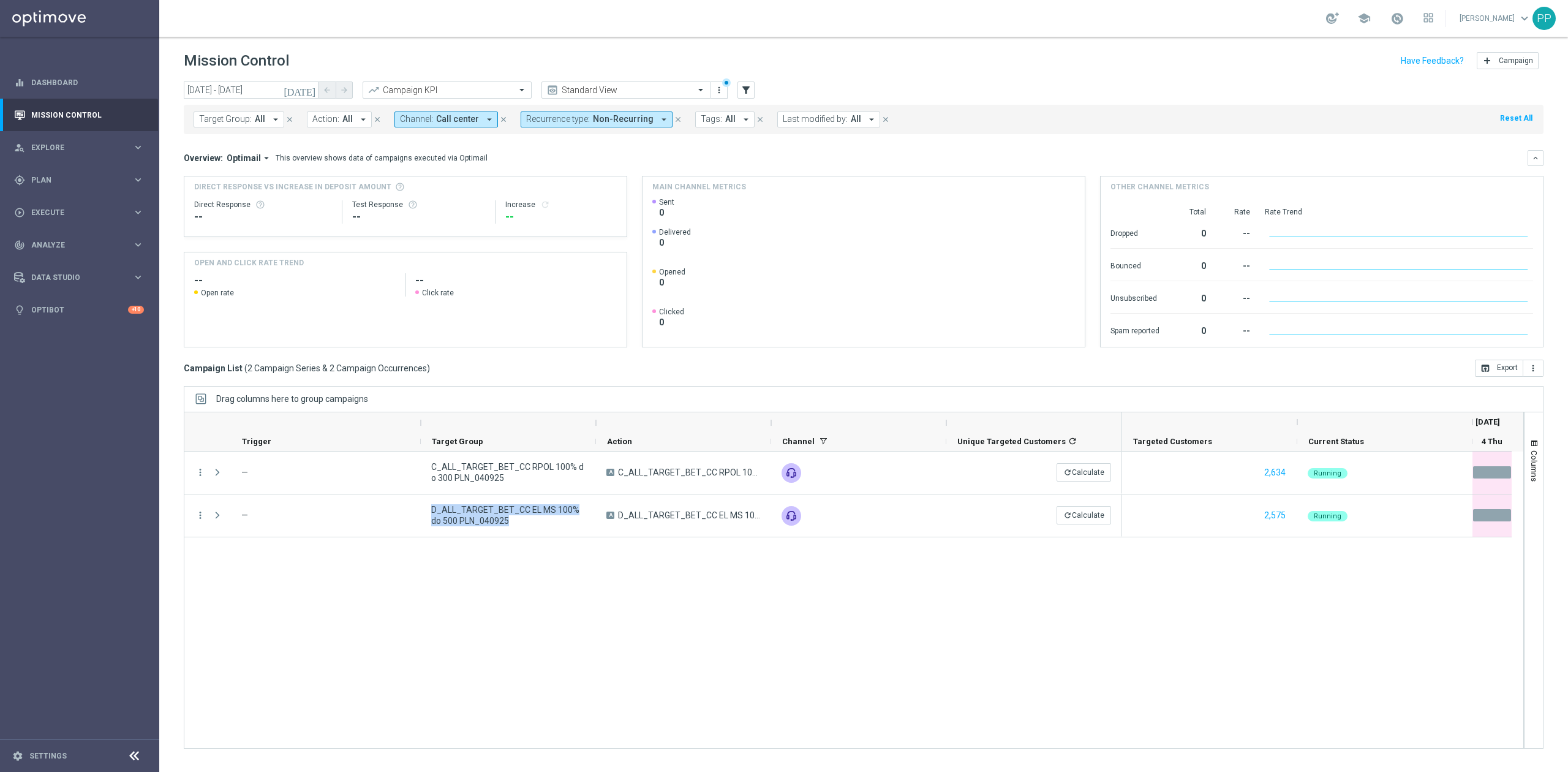
click at [747, 637] on div "more_vert — C_ALL_TARGET_BET_CC RPOL 100% do 300 PLN_040925 A C_ALL_TARGET_BET_…" at bounding box center [853, 599] width 1340 height 297
click at [740, 541] on div "more_vert — C_ALL_TARGET_BET_CC RPOL 100% do 300 PLN_040925 A C_ALL_TARGET_BET_…" at bounding box center [853, 599] width 1340 height 297
click at [741, 576] on div "more_vert — C_ALL_TARGET_BET_CC RPOL 100% do 300 PLN_040925 A C_ALL_TARGET_BET_…" at bounding box center [853, 599] width 1340 height 297
click at [562, 694] on div "more_vert — C_ALL_TARGET_BET_CC RPOL 100% do 300 PLN_040925 A C_ALL_TARGET_BET_…" at bounding box center [853, 599] width 1340 height 297
click at [477, 559] on div "more_vert — C_ALL_TARGET_BET_CC RPOL 100% do 300 PLN_040925 A C_ALL_TARGET_BET_…" at bounding box center [853, 599] width 1340 height 297
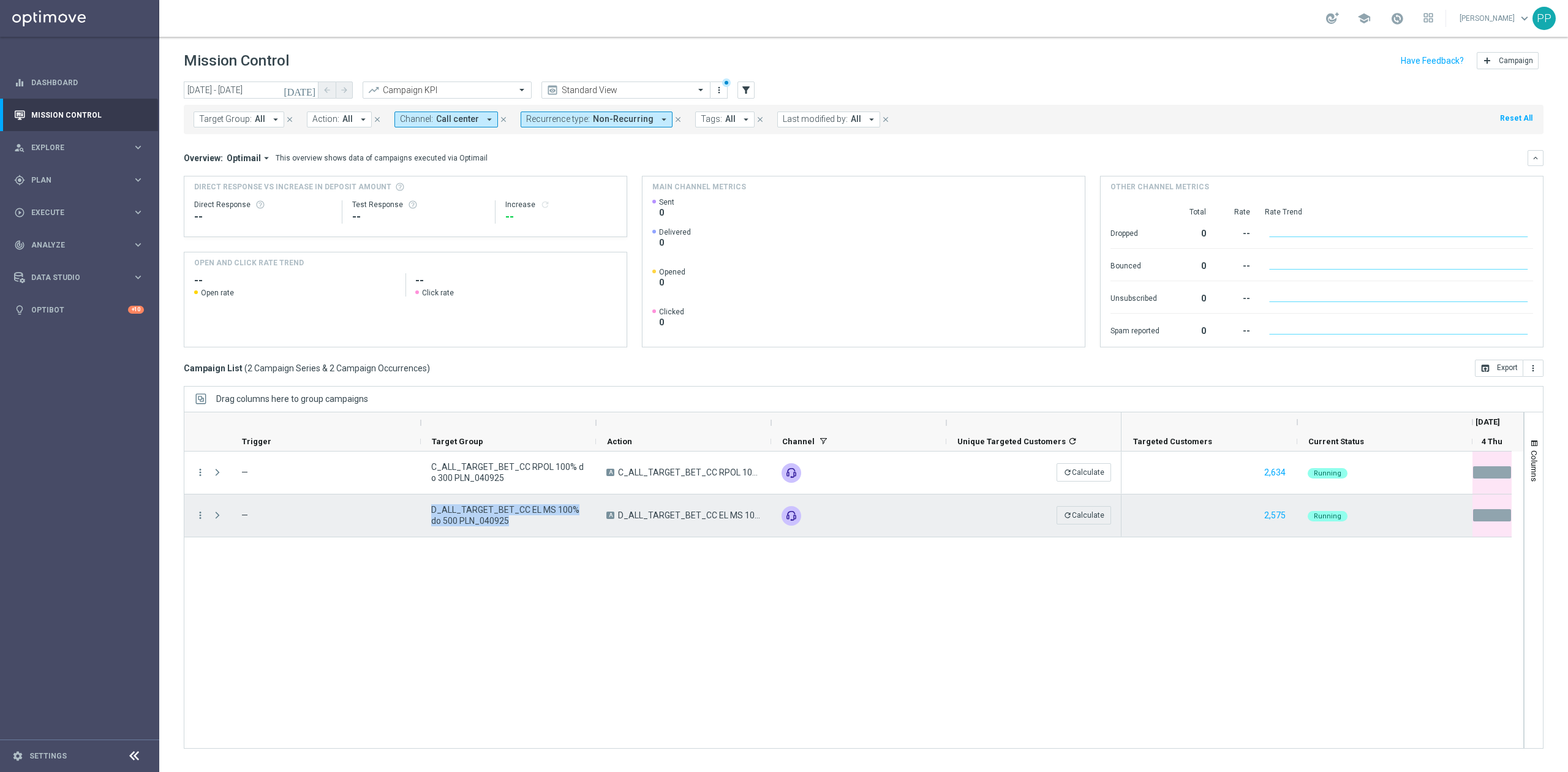
click at [481, 513] on span "D_ALL_TARGET_BET_CC EL MS 100% do 500 PLN_040925" at bounding box center [508, 514] width 154 height 22
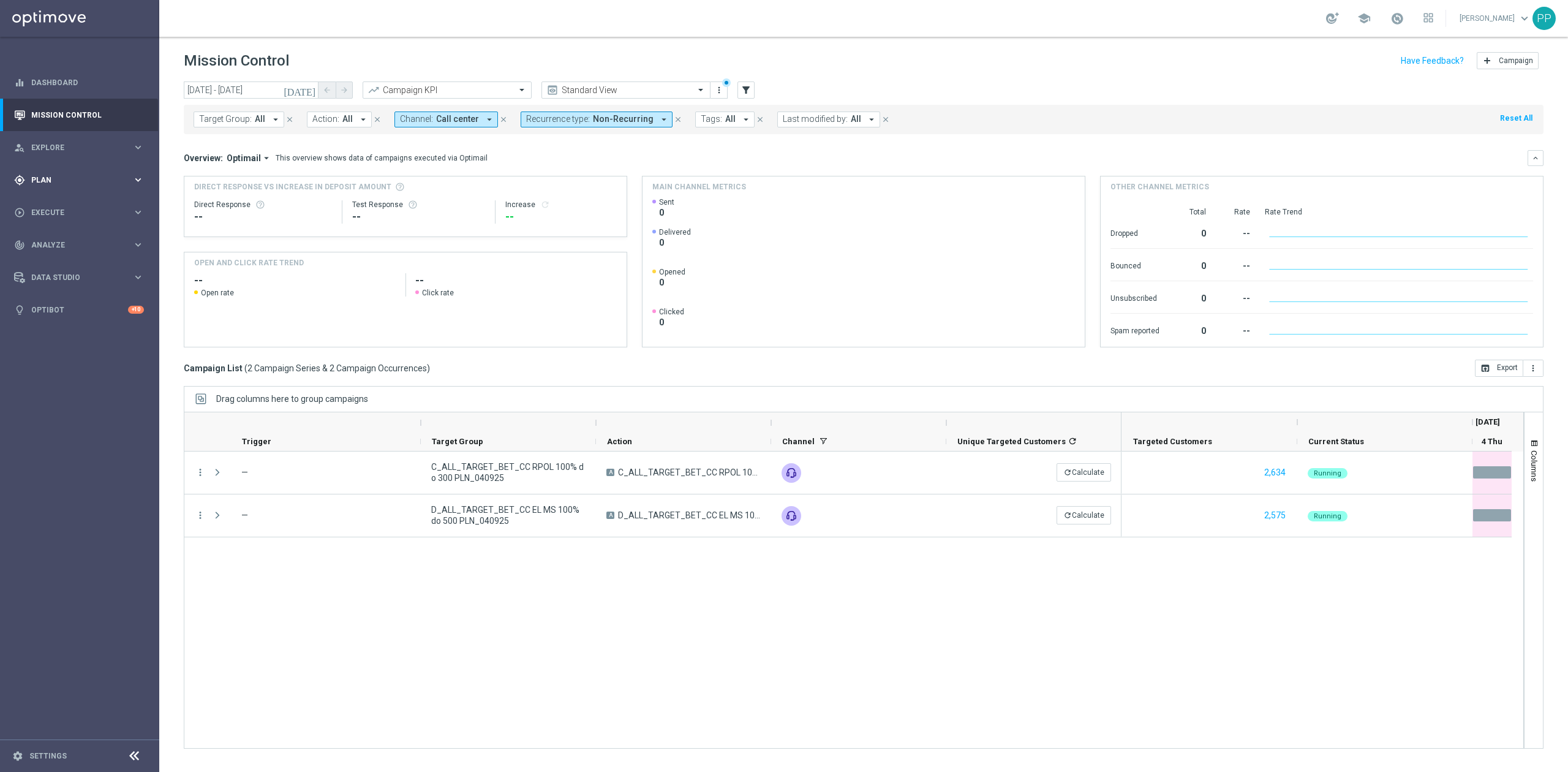
click at [72, 182] on span "Plan" at bounding box center [81, 180] width 101 height 7
click at [59, 150] on span "Explore" at bounding box center [81, 148] width 101 height 7
click at [72, 360] on span "Execute" at bounding box center [81, 359] width 101 height 7
click at [65, 238] on link "Campaign Builder" at bounding box center [79, 237] width 95 height 10
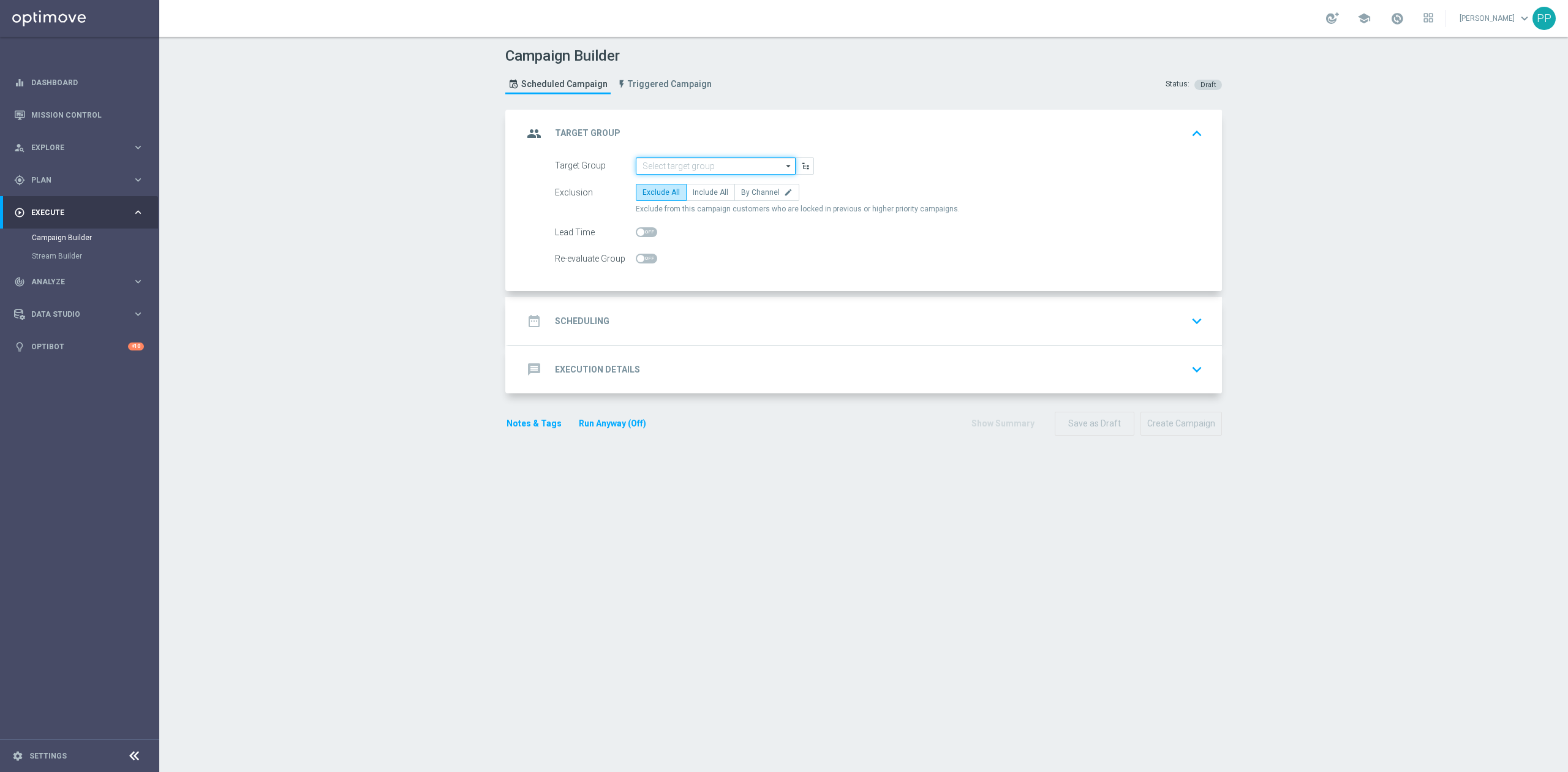
click at [674, 168] on input at bounding box center [715, 166] width 160 height 17
paste input "Holandia - Polska juz dzisiaj! Pamietaj o bonusie za postawiony kupon. Czeka na…"
type input "Holandia - Polska juz dzisiaj! Pamietaj o bonusie za postawiony kupon. Czeka na…"
click at [486, 239] on div "Campaign Builder Scheduled Campaign Triggered Campaign Status: Draft group Targ…" at bounding box center [863, 404] width 1409 height 735
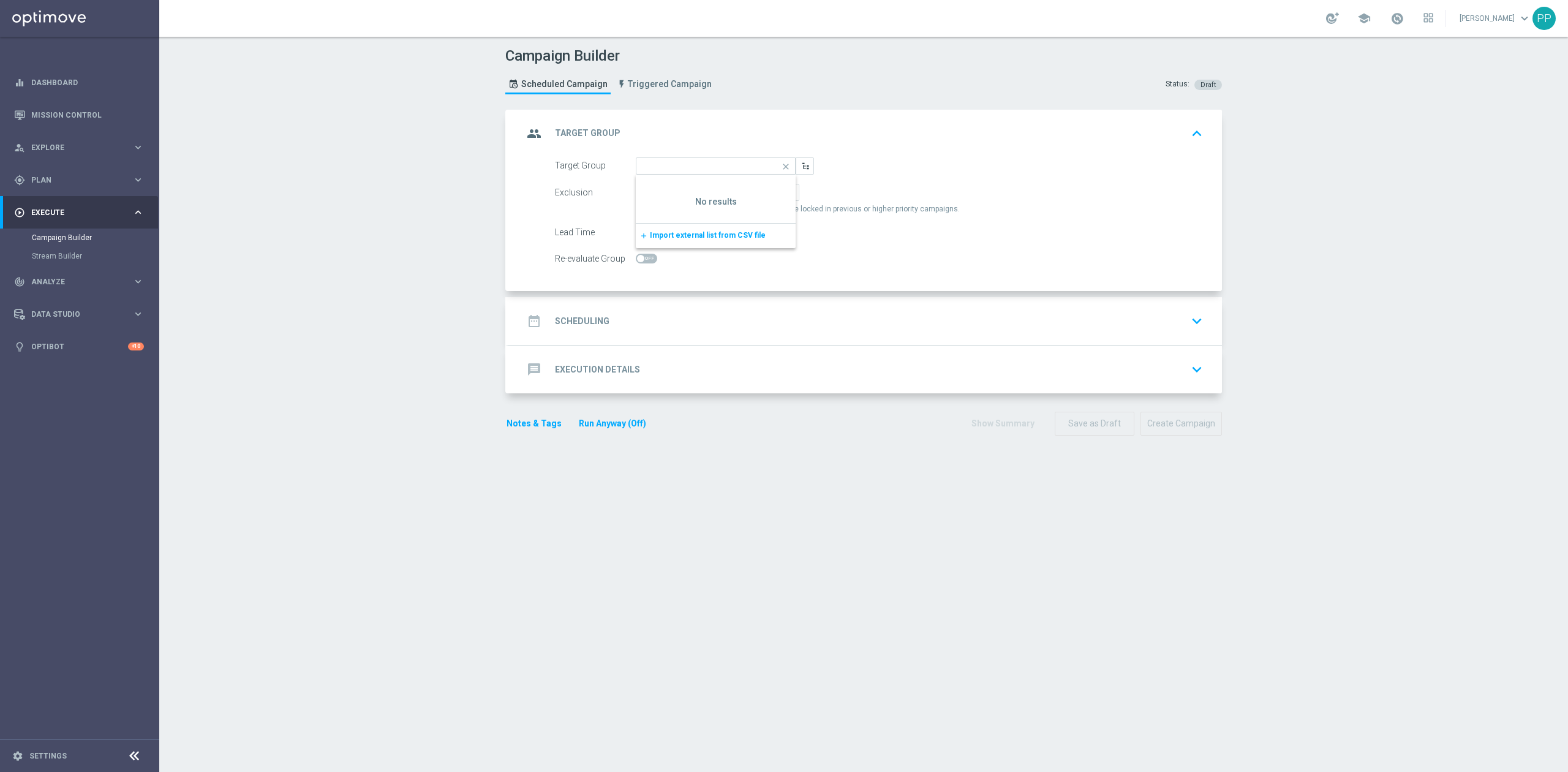
scroll to position [0, 0]
click at [654, 164] on input at bounding box center [715, 166] width 160 height 17
paste input "D_ALL_TARGET_BET_CC RP MS 100% do 500 PLN CZW SMS_010925"
click at [657, 185] on div "D_ALL_TARGET_BET_CC RP MS 100% do 500 PLN CZW SMS_010925" at bounding box center [716, 189] width 148 height 22
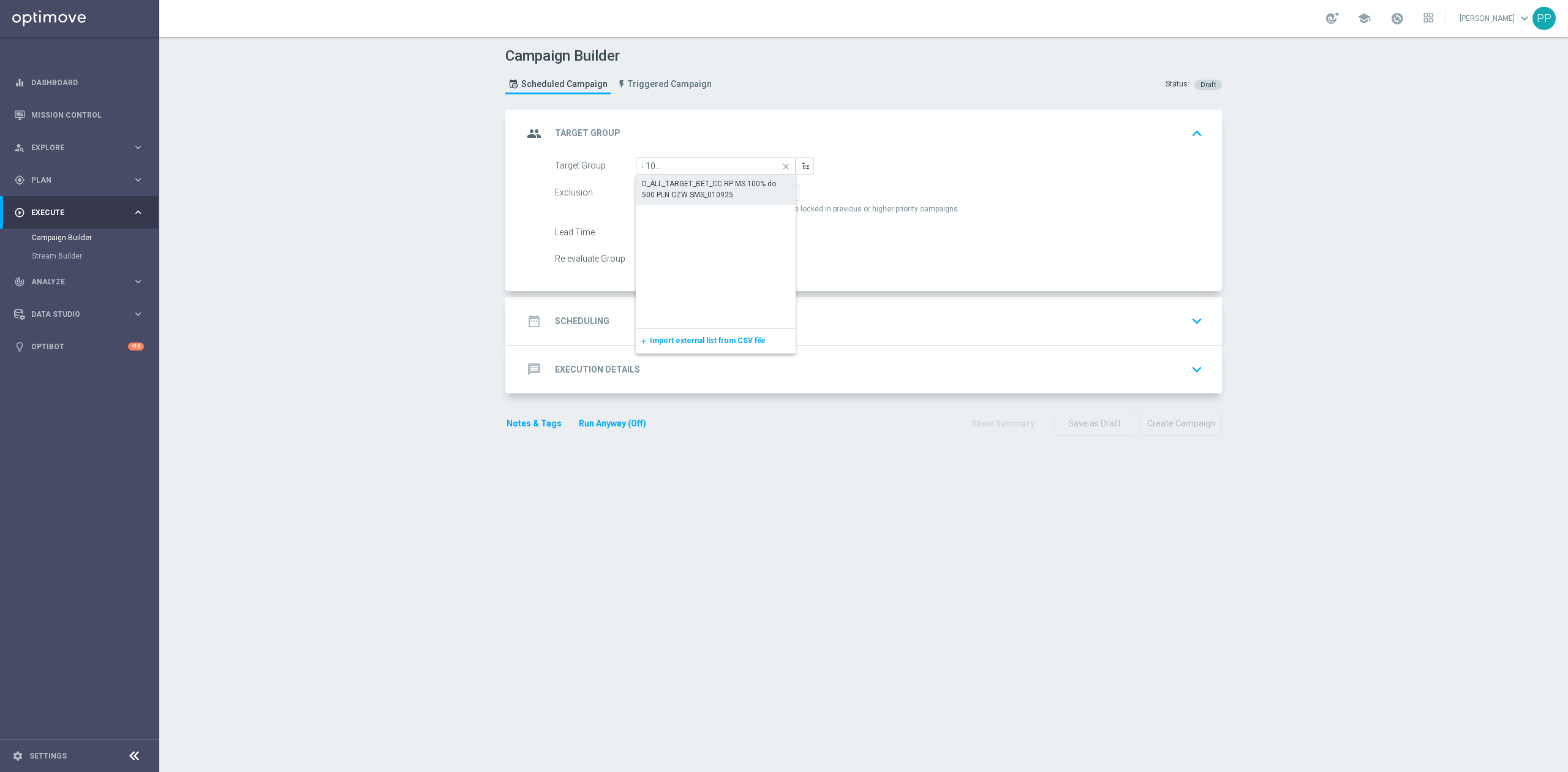
type input "D_ALL_TARGET_BET_CC RP MS 100% do 500 PLN CZW SMS_010925"
checkbox input "true"
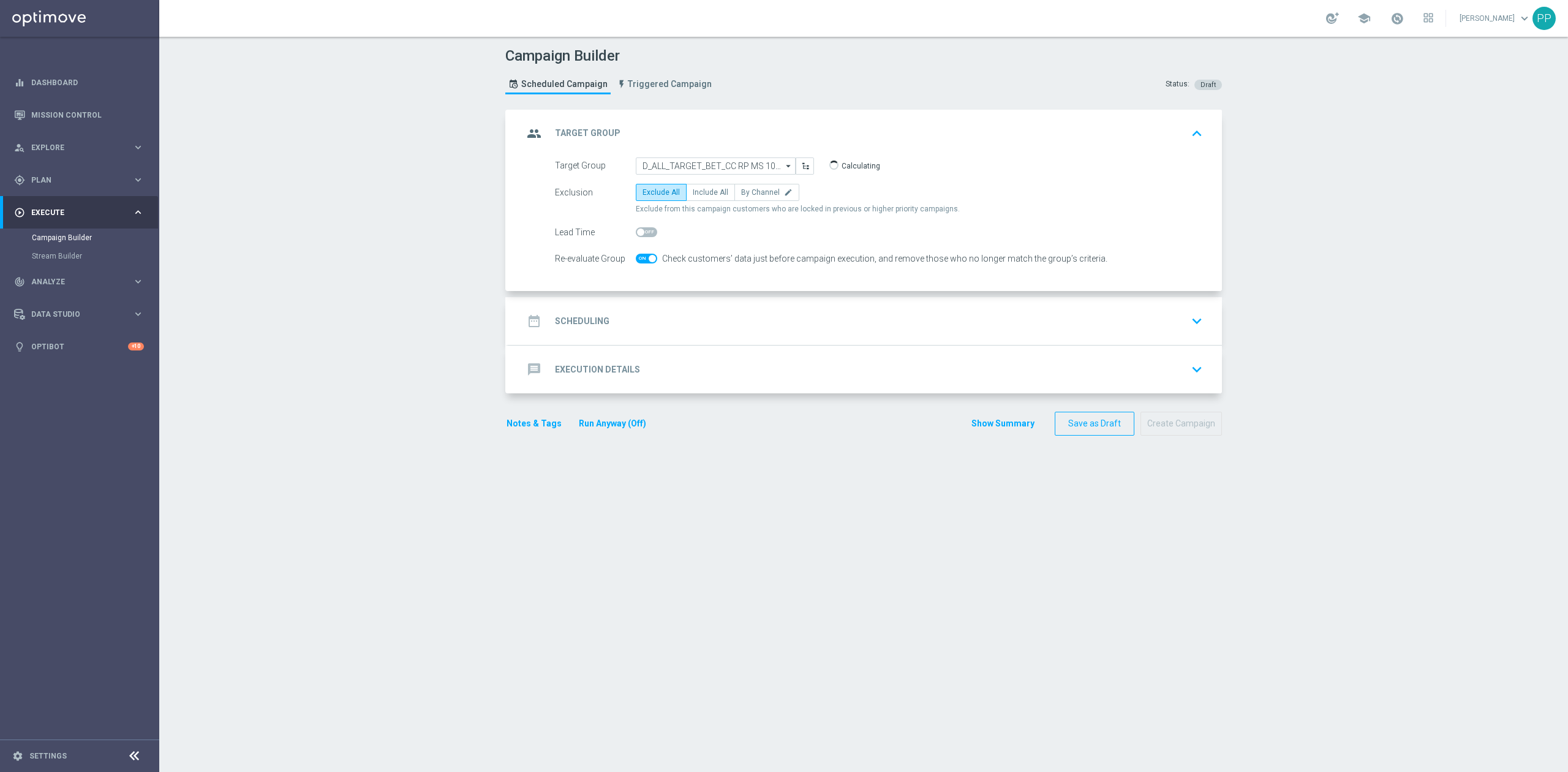
click at [698, 190] on span "Include All" at bounding box center [711, 192] width 36 height 9
click at [698, 190] on input "Include All" at bounding box center [697, 194] width 8 height 8
radio input "true"
click at [633, 335] on div "date_range Scheduling keyboard_arrow_down" at bounding box center [865, 321] width 713 height 48
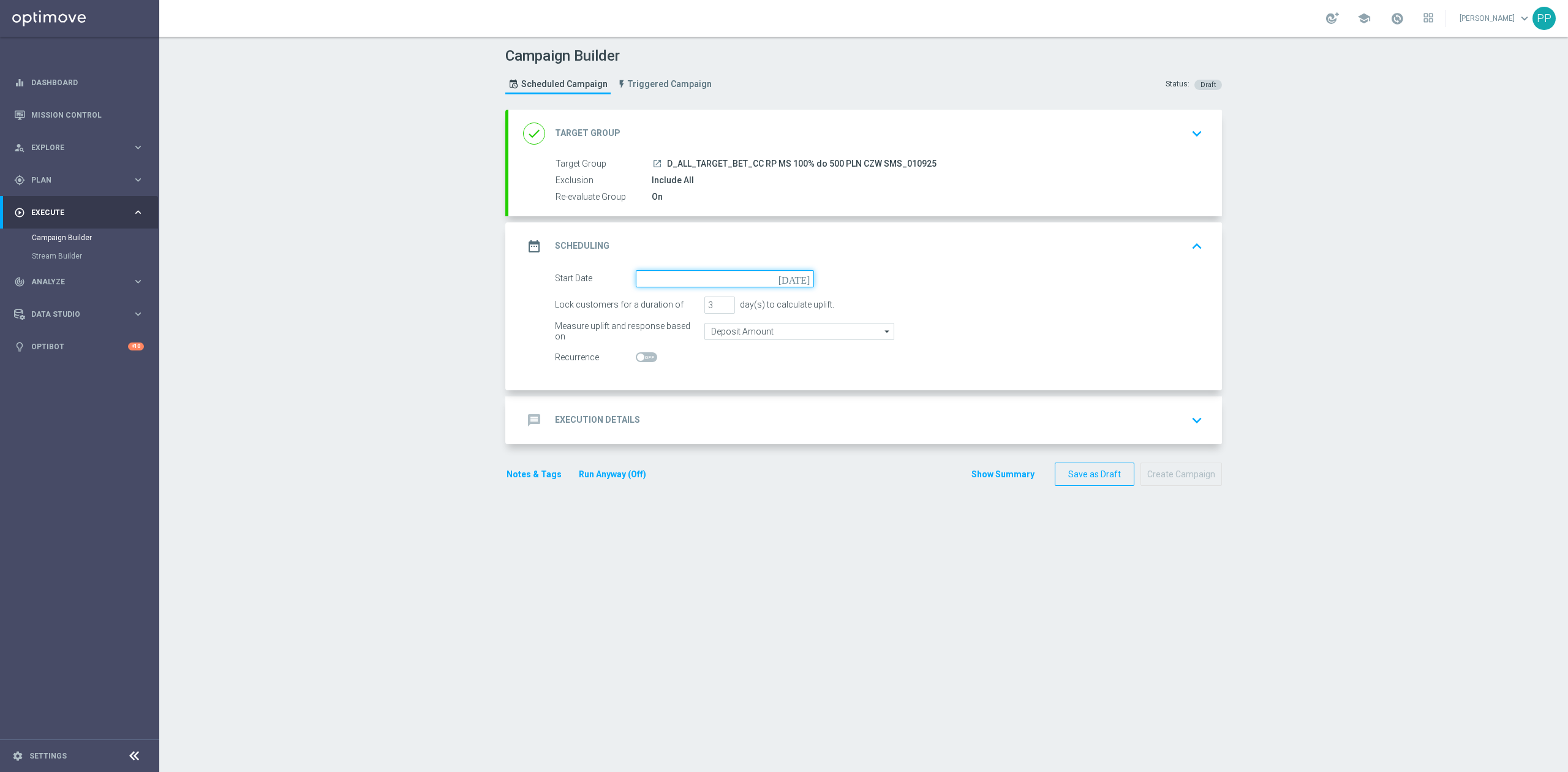
click at [635, 277] on input at bounding box center [724, 279] width 178 height 17
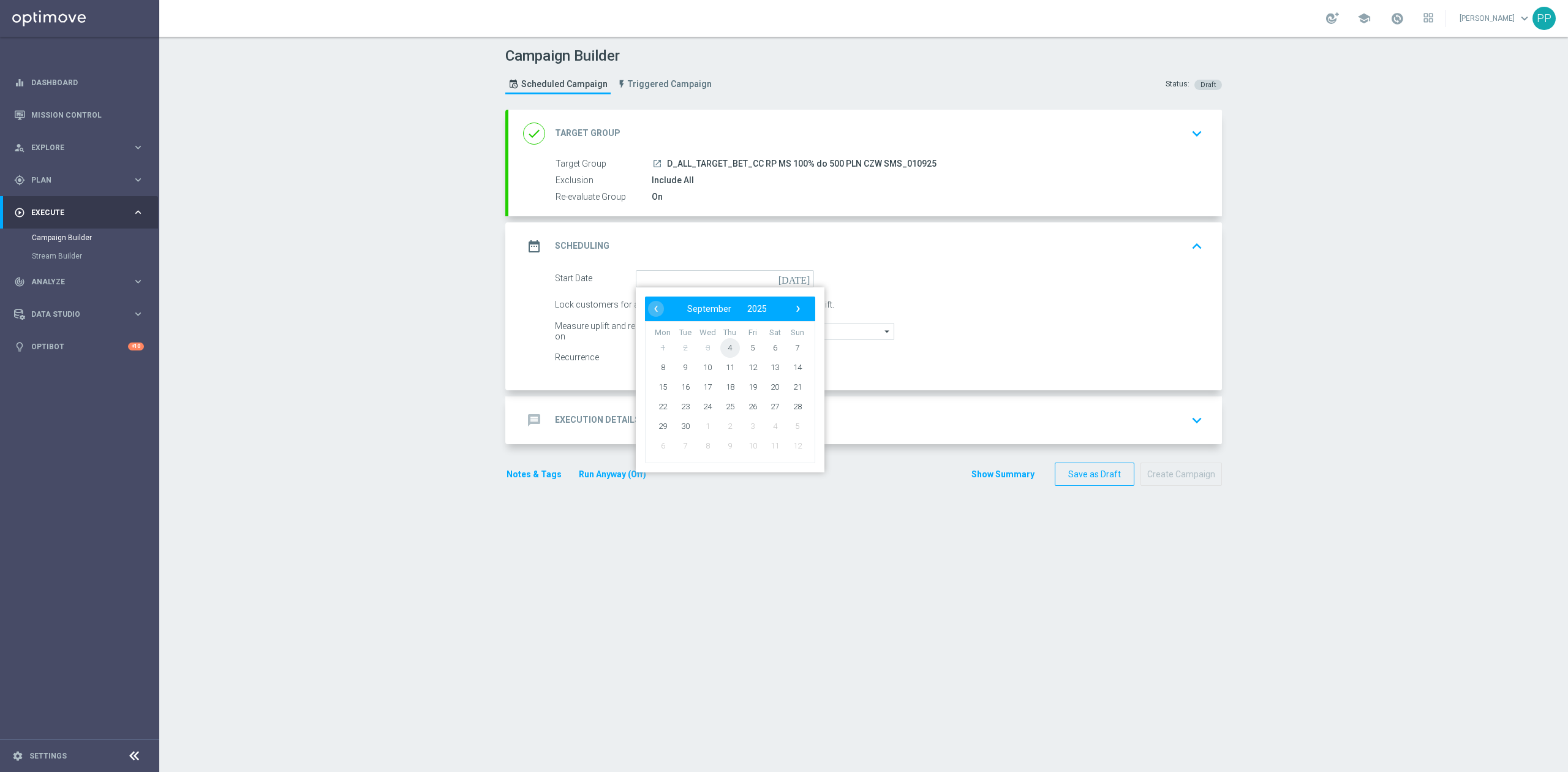
click at [721, 353] on span "4" at bounding box center [730, 347] width 20 height 20
type input "[DATE]"
drag, startPoint x: 706, startPoint y: 304, endPoint x: 693, endPoint y: 304, distance: 13.0
click at [693, 304] on div "Lock customers for a duration of 3 day(s) to calculate uplift." at bounding box center [879, 305] width 666 height 17
type input "1"
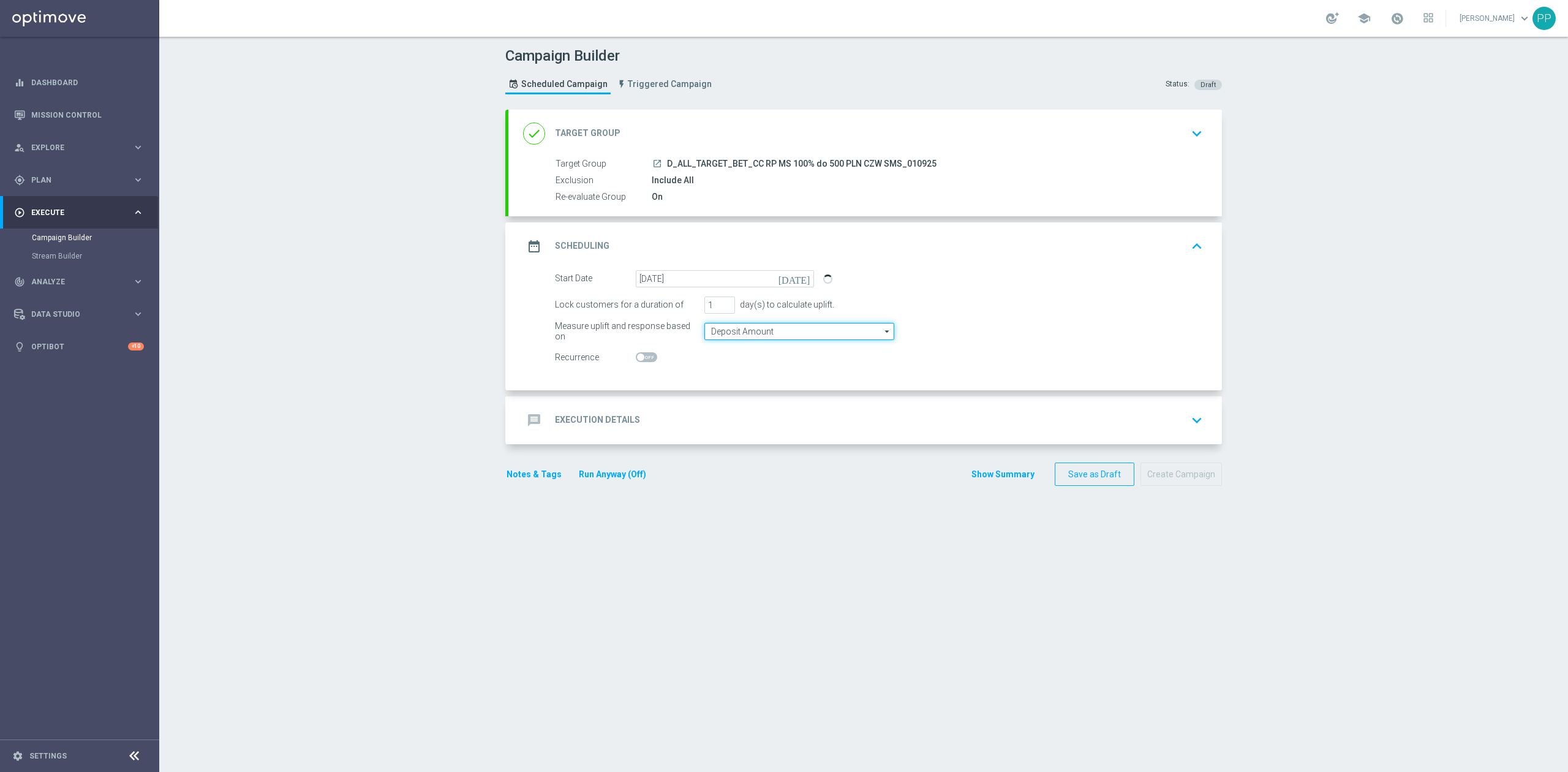
click at [709, 335] on input "Deposit Amount" at bounding box center [799, 331] width 190 height 17
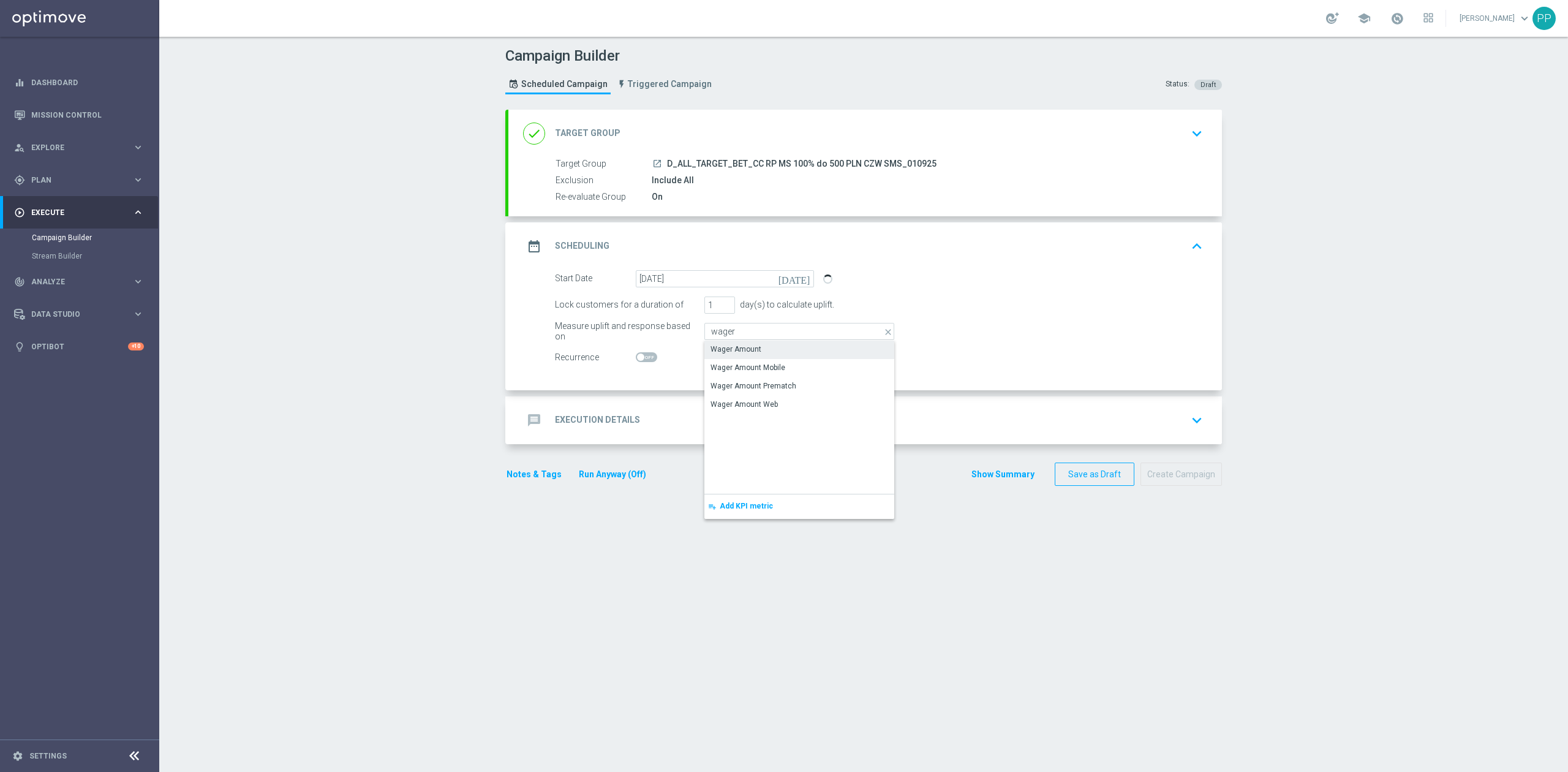
click at [713, 346] on div "Wager Amount" at bounding box center [736, 349] width 51 height 11
type input "Wager Amount"
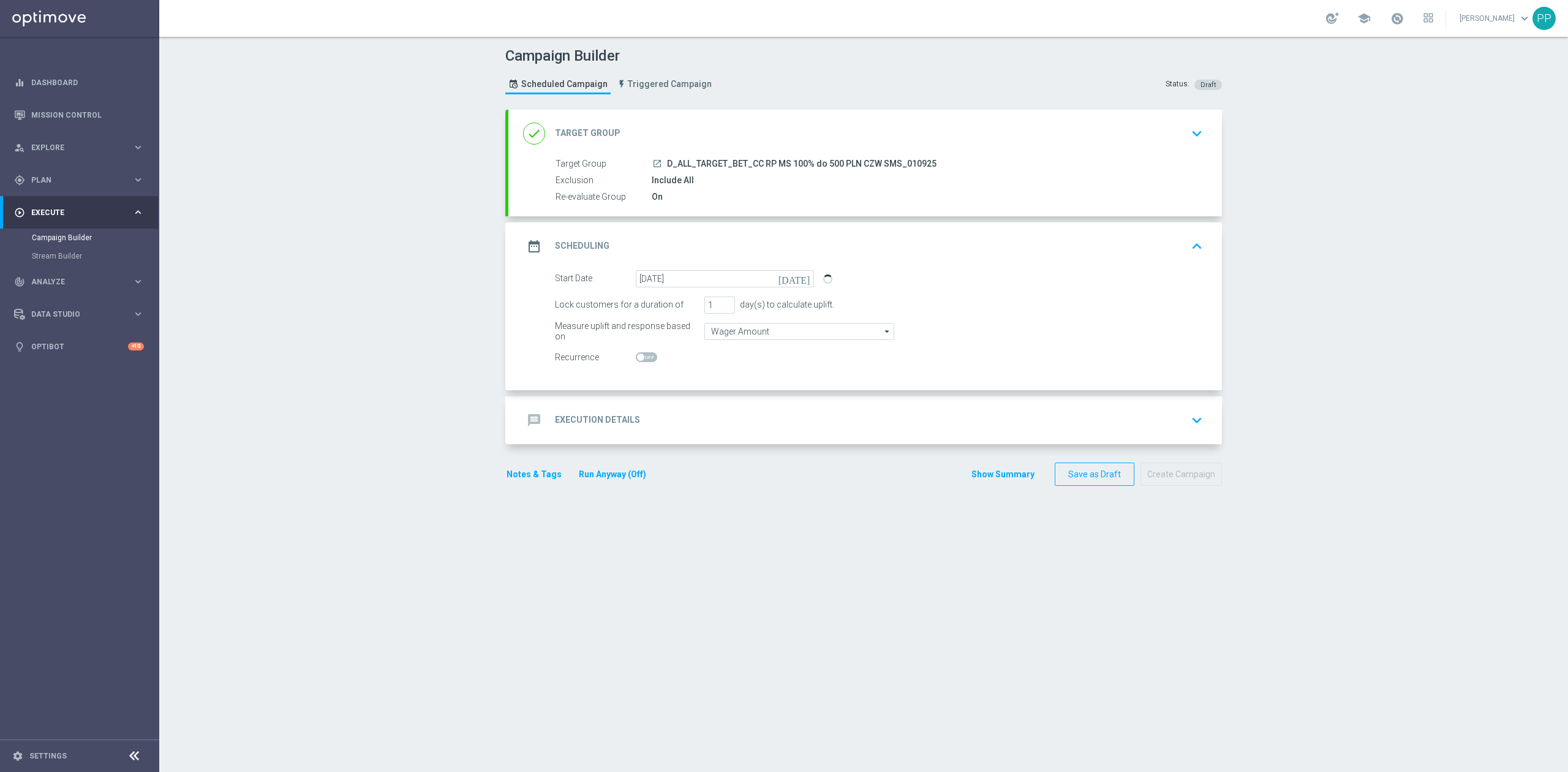
click at [698, 422] on div "message Execution Details keyboard_arrow_down" at bounding box center [865, 420] width 684 height 23
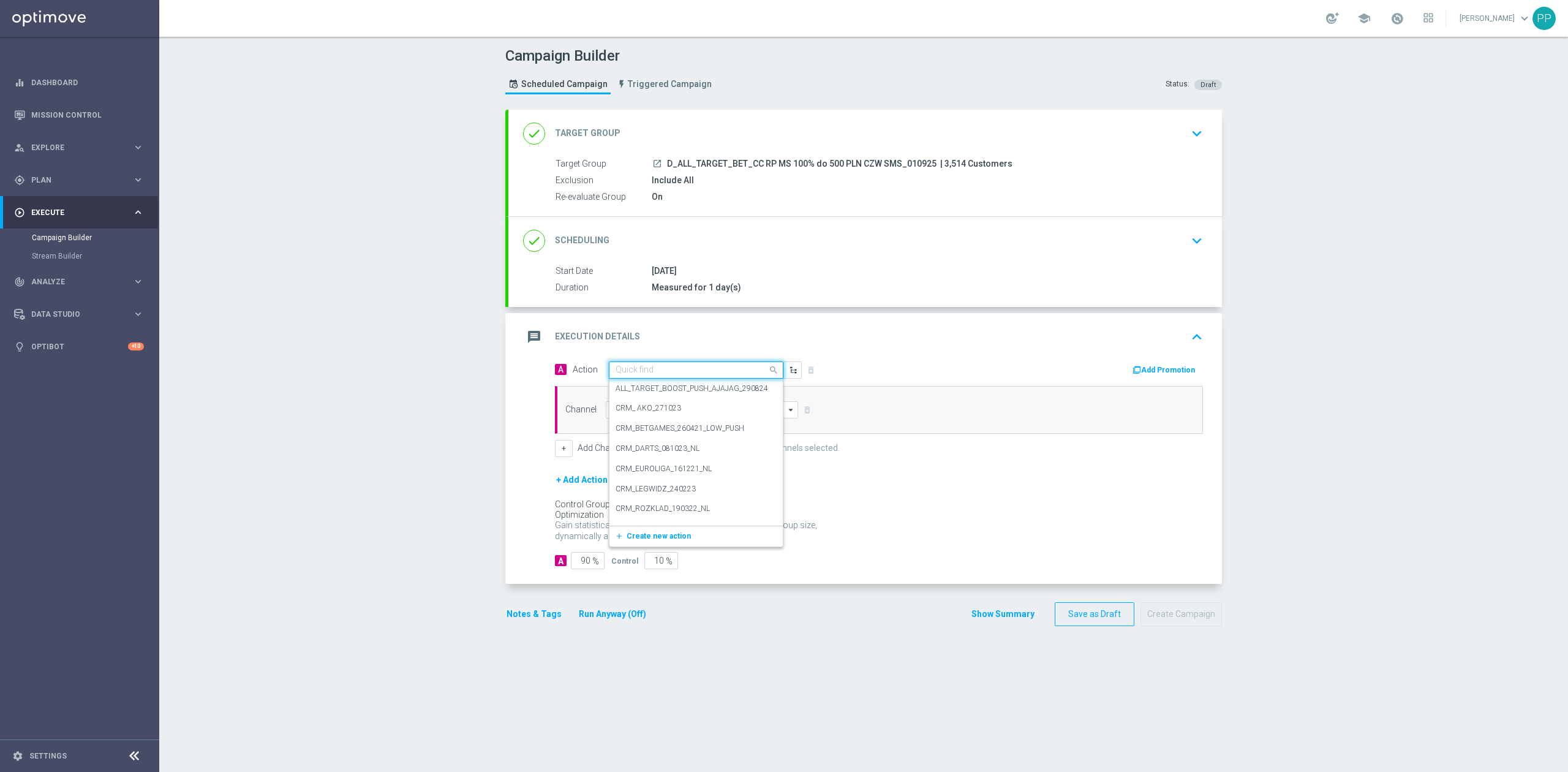
click at [681, 363] on div "Quick find" at bounding box center [695, 370] width 175 height 17
click at [676, 539] on span "Create new action" at bounding box center [659, 536] width 65 height 9
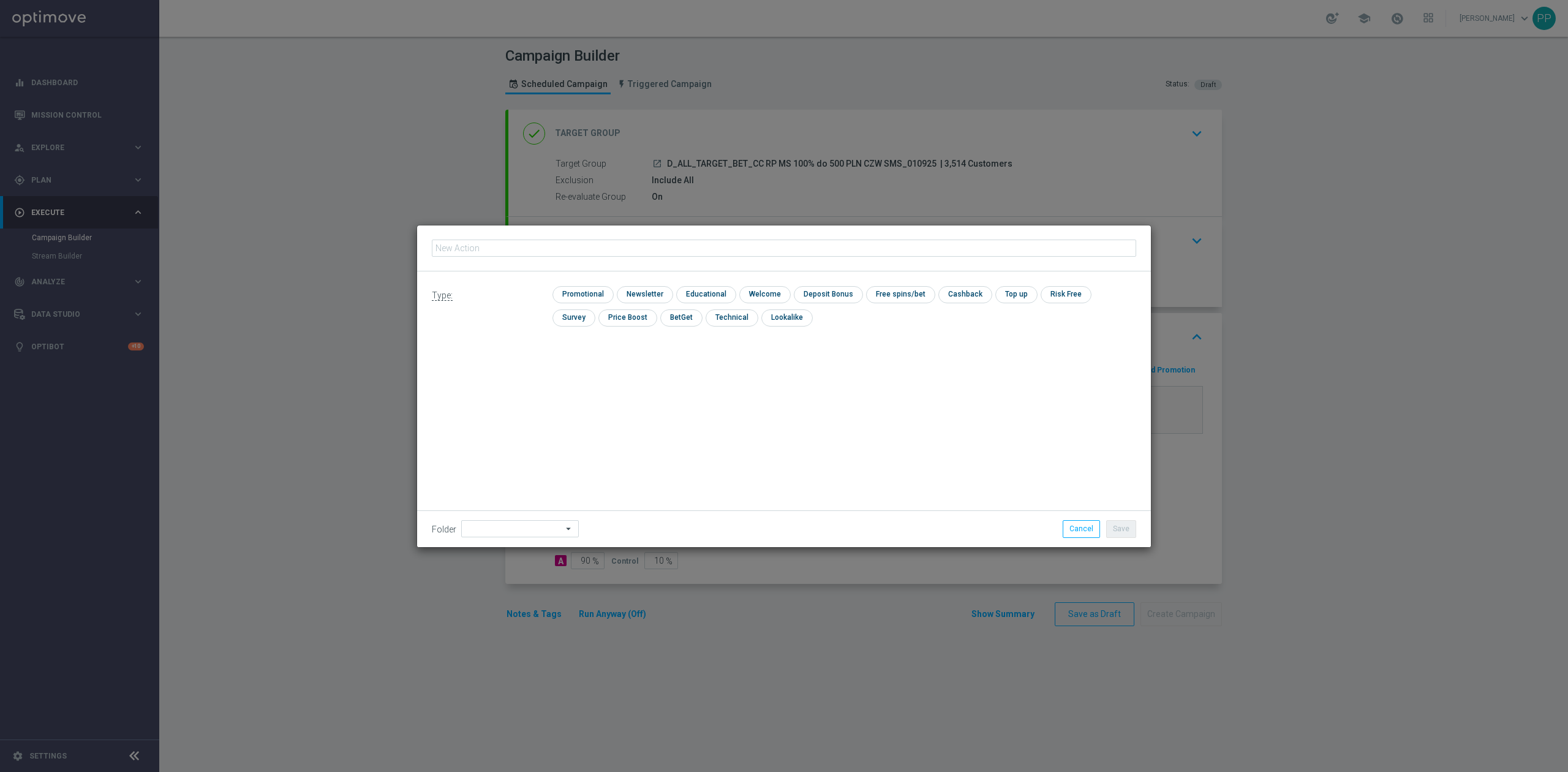
type input "D_ALL_TARGET_BET_CC RP MS 100% do 500 PLN CZW SMS_010925"
click at [593, 297] on input "checkbox" at bounding box center [581, 294] width 58 height 16
checkbox input "true"
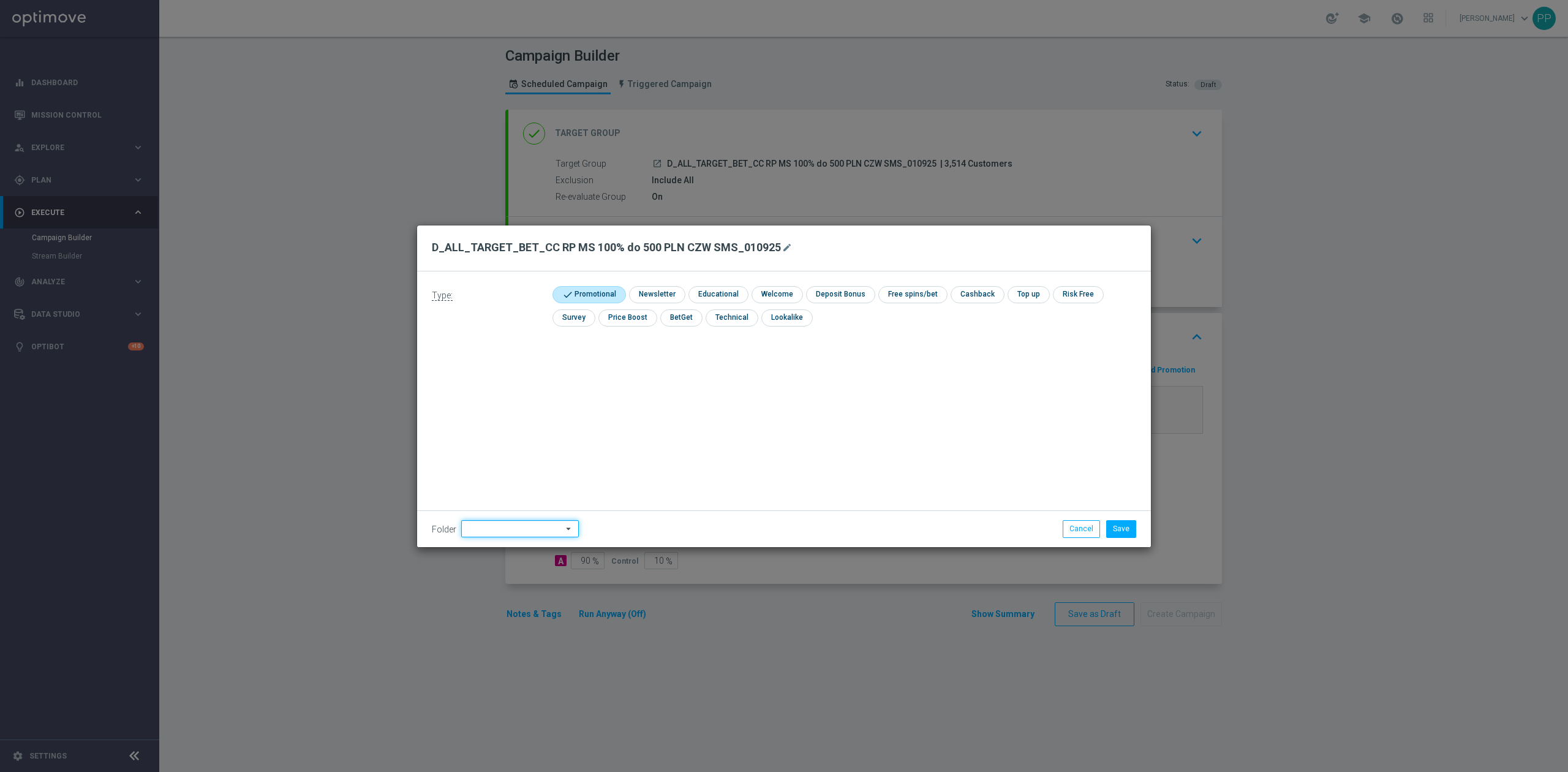
click at [547, 530] on input at bounding box center [520, 529] width 118 height 17
click at [505, 378] on div "9. Wrzesień 2025" at bounding box center [497, 375] width 59 height 11
type input "9. Wrzesień 2025"
click at [1122, 528] on button "Save" at bounding box center [1121, 529] width 30 height 17
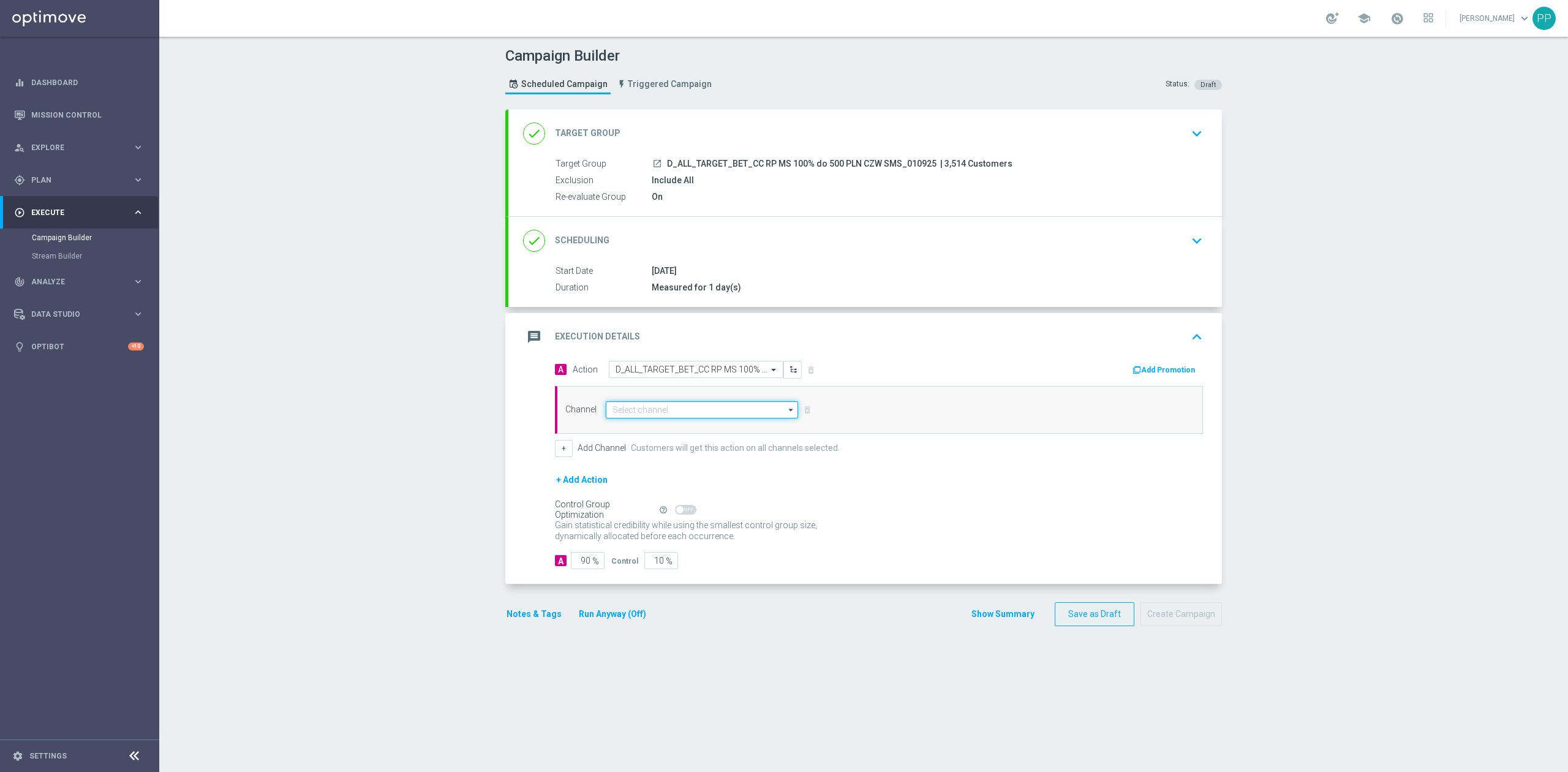
click at [747, 410] on input at bounding box center [702, 410] width 192 height 17
click at [711, 446] on div "SMS" at bounding box center [697, 446] width 182 height 17
type input "SMS"
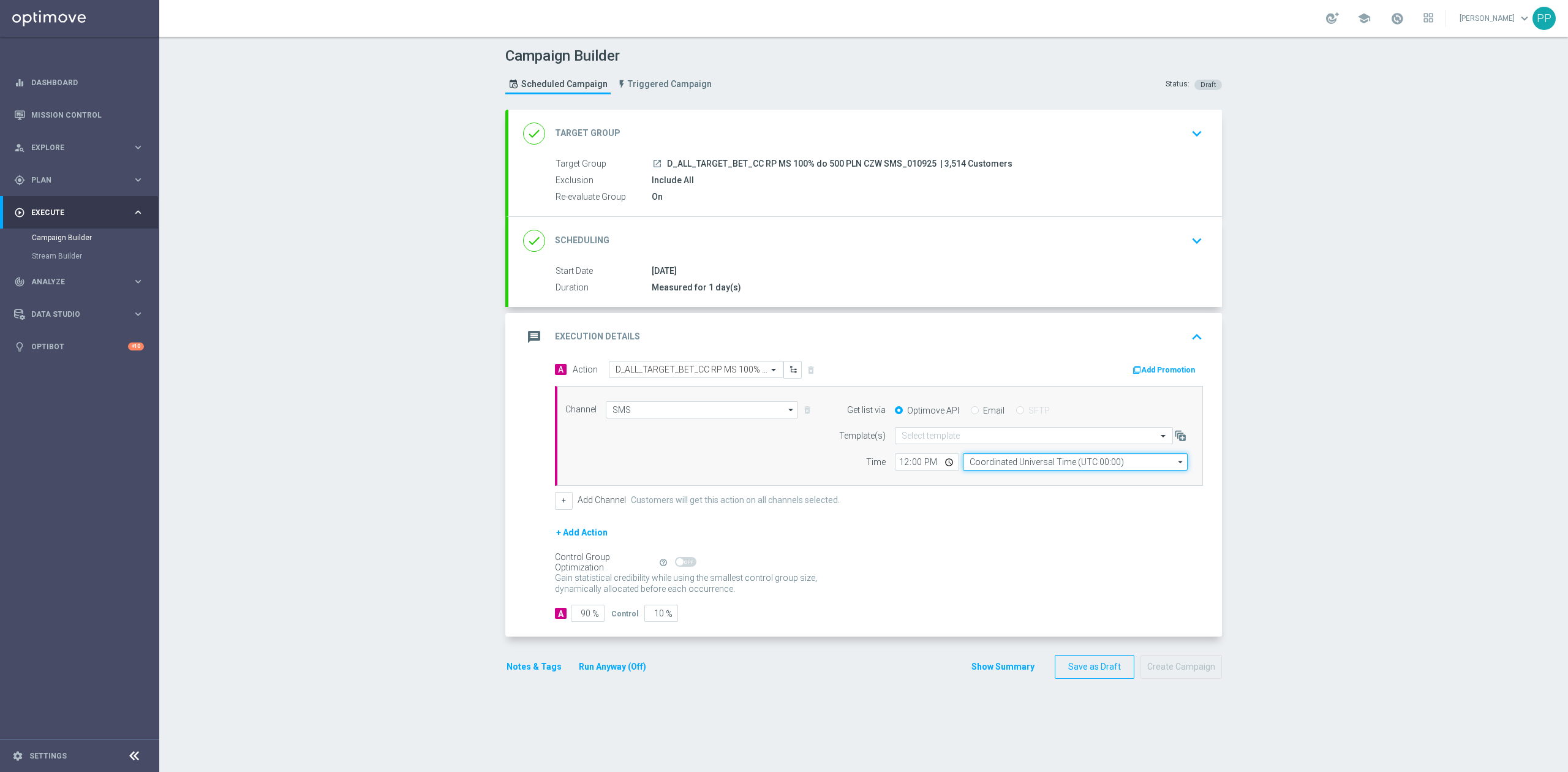
click at [1024, 462] on input "Coordinated Universal Time (UTC 00:00)" at bounding box center [1075, 462] width 225 height 17
click at [1027, 478] on div "Central European Time (Warsaw) (UTC +02:00)" at bounding box center [1069, 480] width 200 height 11
type input "Central European Time (Warsaw) (UTC +02:00)"
click at [953, 444] on div "Select template" at bounding box center [1034, 435] width 278 height 17
paste input "D_ALL_TARGET_BET_CC RP MS 100% do 500 PLN CZW SMS_010925"
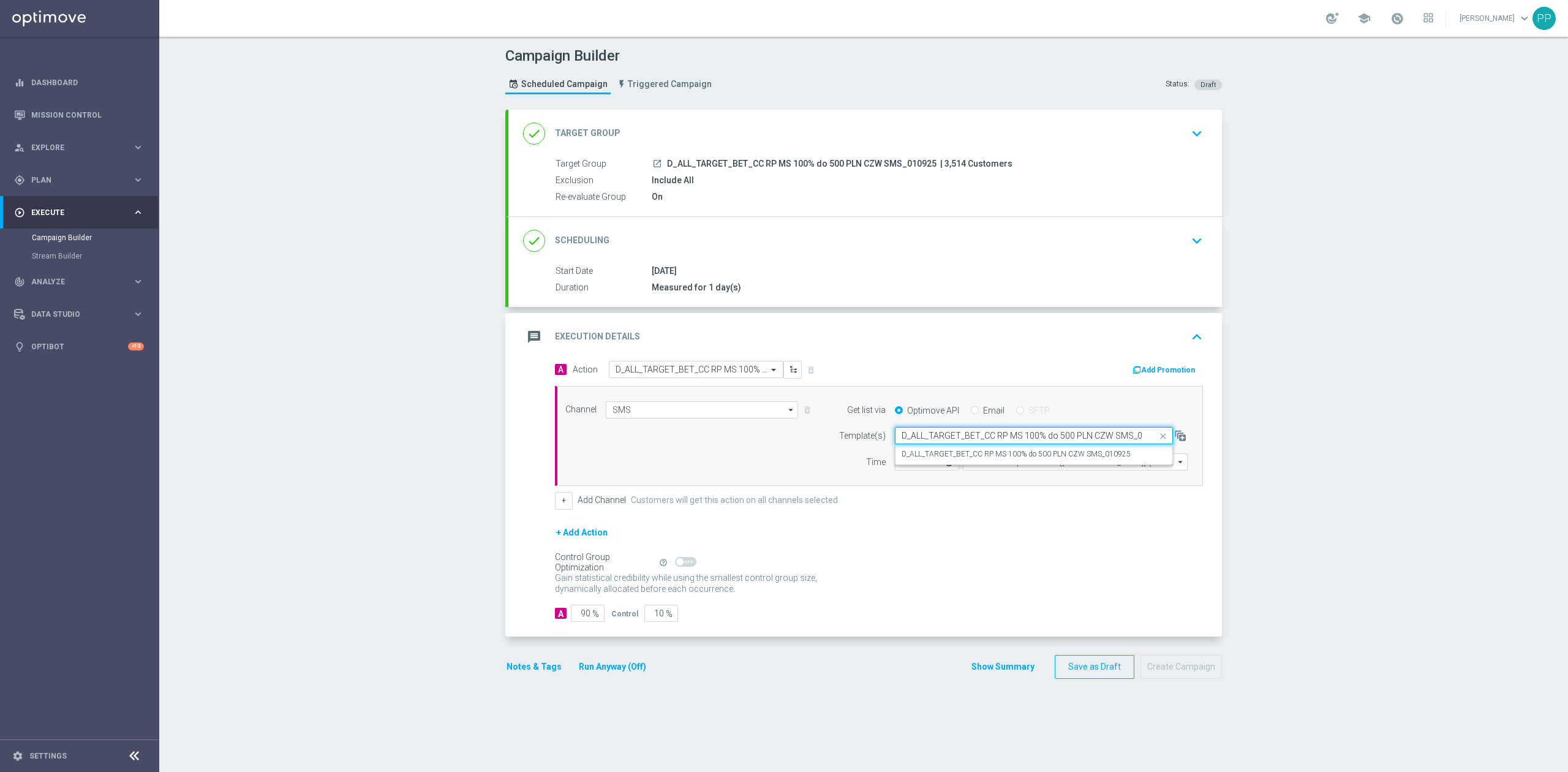
scroll to position [0, 21]
click at [953, 459] on label "D_ALL_TARGET_BET_CC RP MS 100% do 500 PLN CZW SMS_010925" at bounding box center [1016, 455] width 229 height 11
type input "D_ALL_TARGET_BET_CC RP MS 100% do 500 PLN CZW SMS_010925"
click at [896, 464] on input "12:00" at bounding box center [927, 462] width 65 height 17
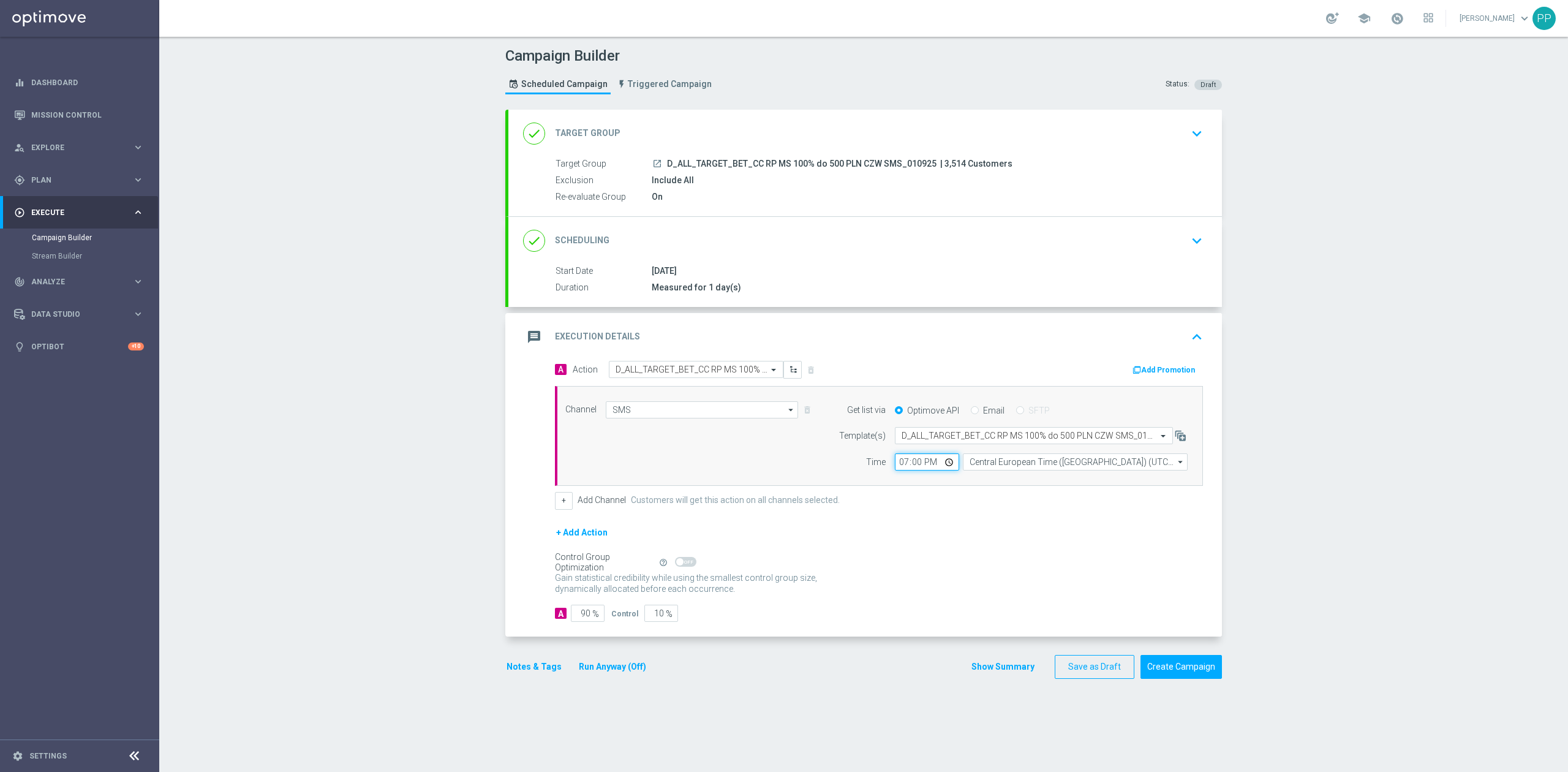
type input "19:01"
click at [932, 529] on div "+ Add Action" at bounding box center [879, 540] width 648 height 30
click at [583, 620] on input "90" at bounding box center [587, 613] width 34 height 17
click at [581, 618] on input "90" at bounding box center [587, 613] width 34 height 17
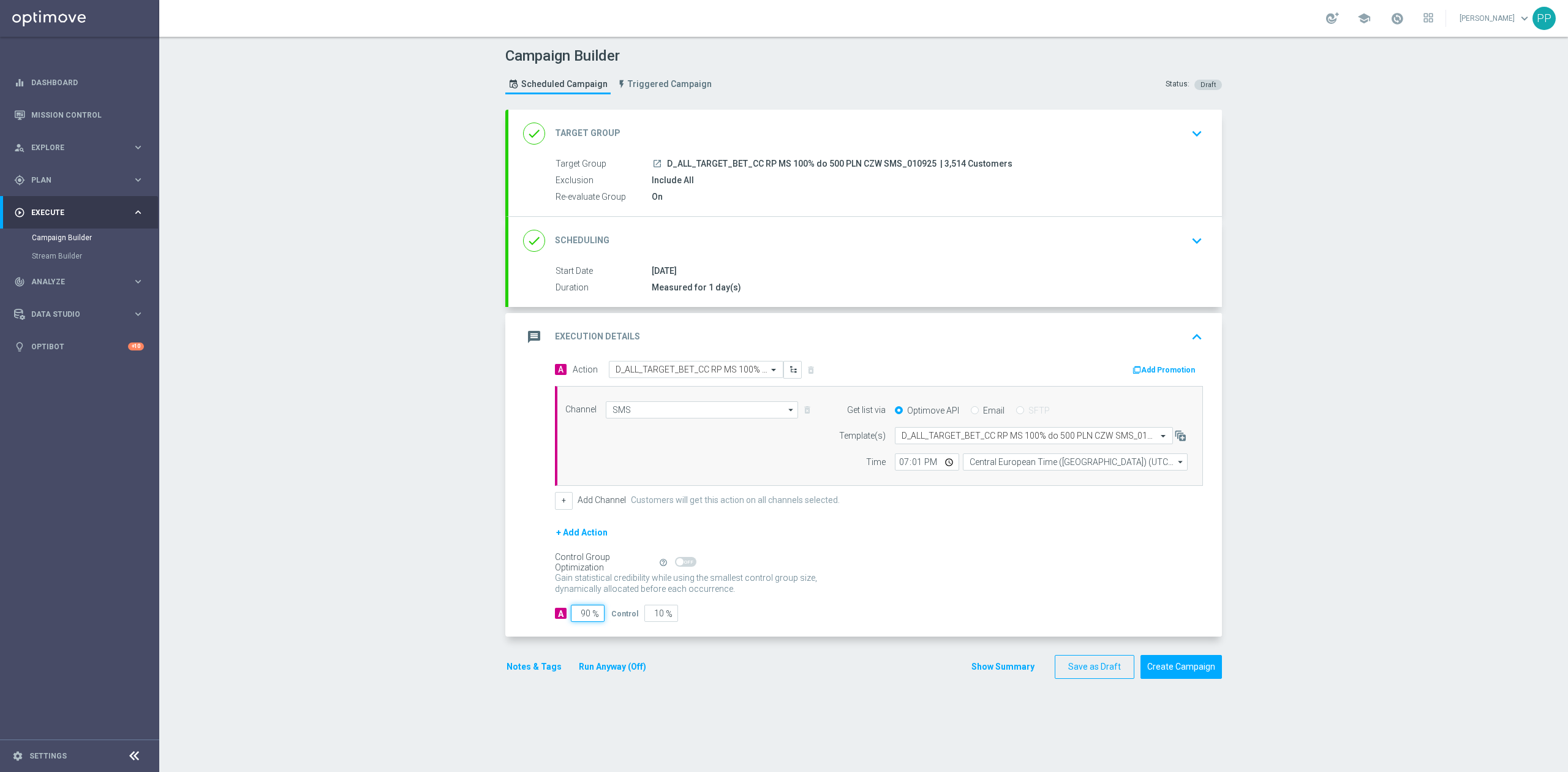
click at [581, 618] on input "90" at bounding box center [587, 613] width 34 height 17
type input "9"
type input "91"
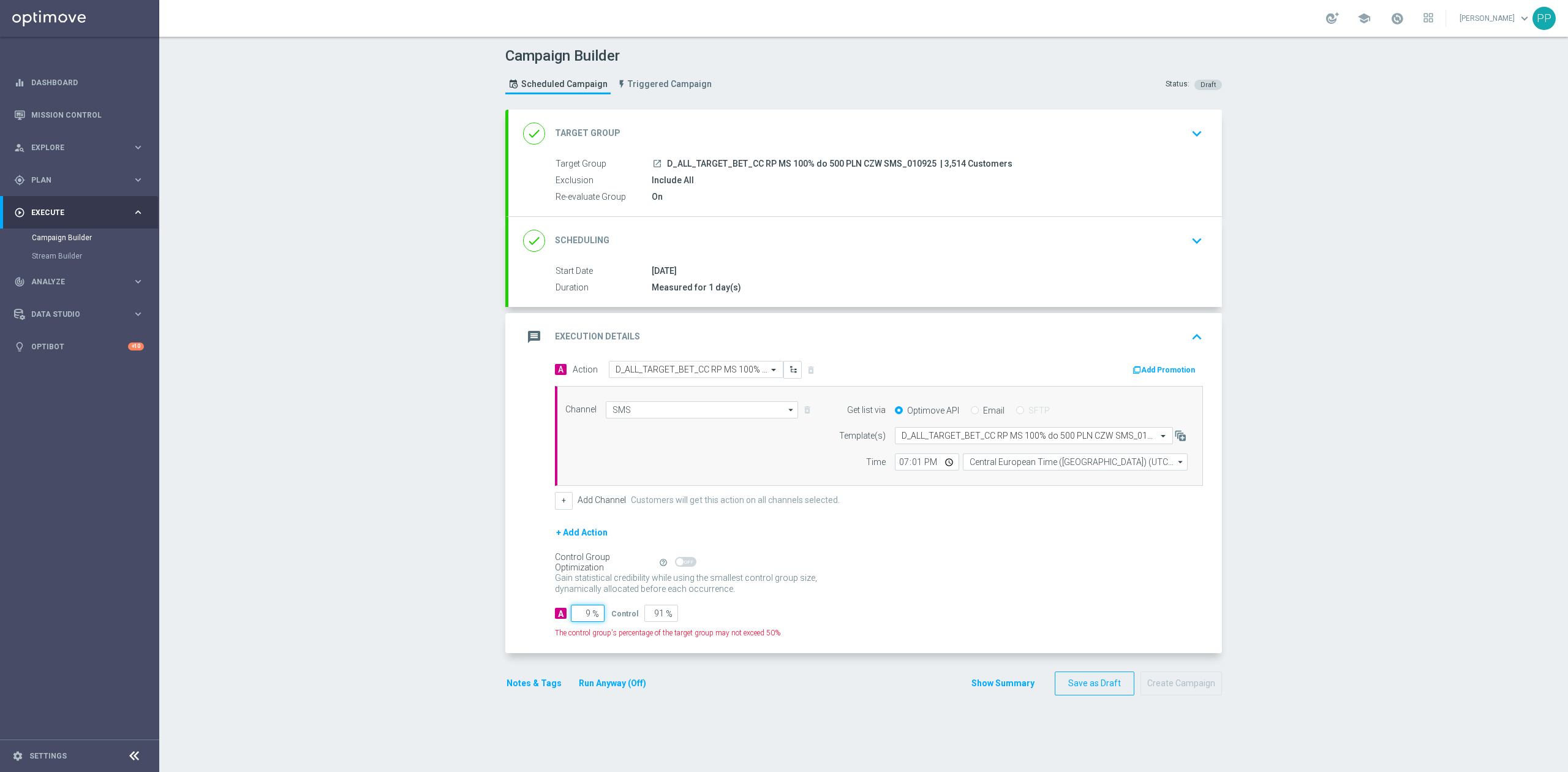
type input "95"
type input "5"
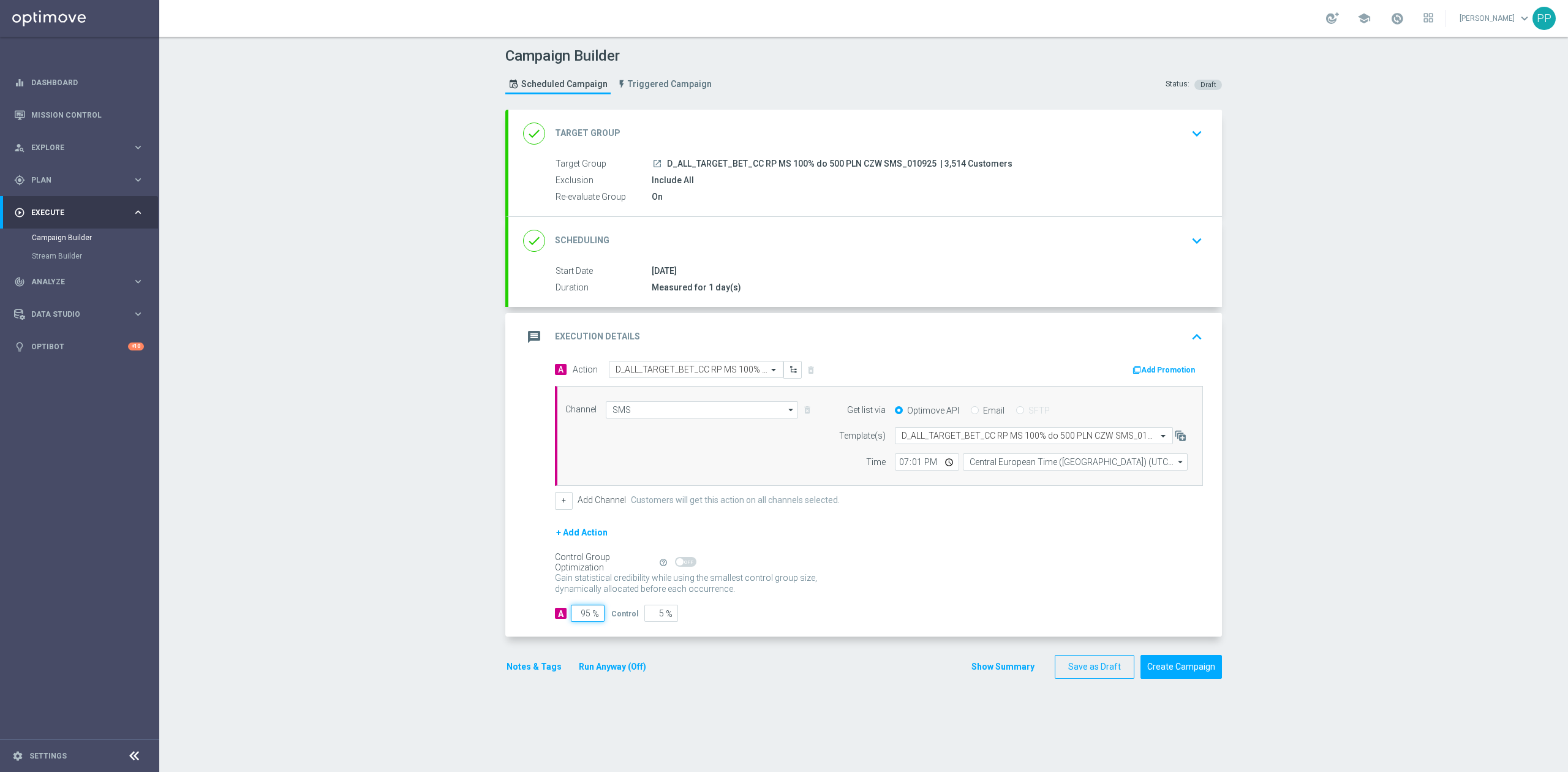
type input "95"
click at [423, 590] on div "Campaign Builder Scheduled Campaign Triggered Campaign Status: Draft done Targe…" at bounding box center [863, 404] width 1409 height 735
click at [505, 667] on button "Notes & Tags" at bounding box center [533, 667] width 57 height 15
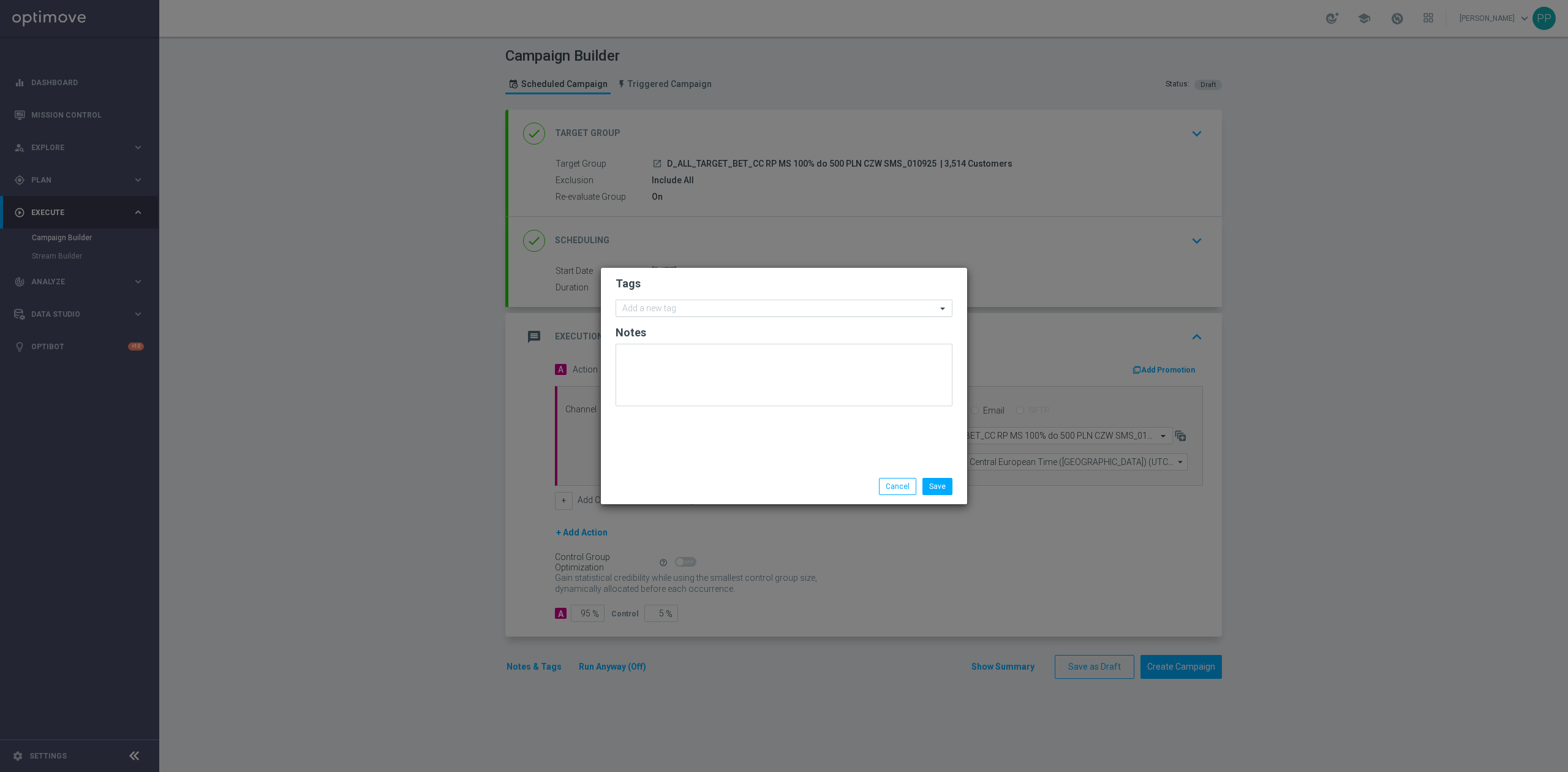
click at [672, 304] on input "text" at bounding box center [779, 309] width 314 height 11
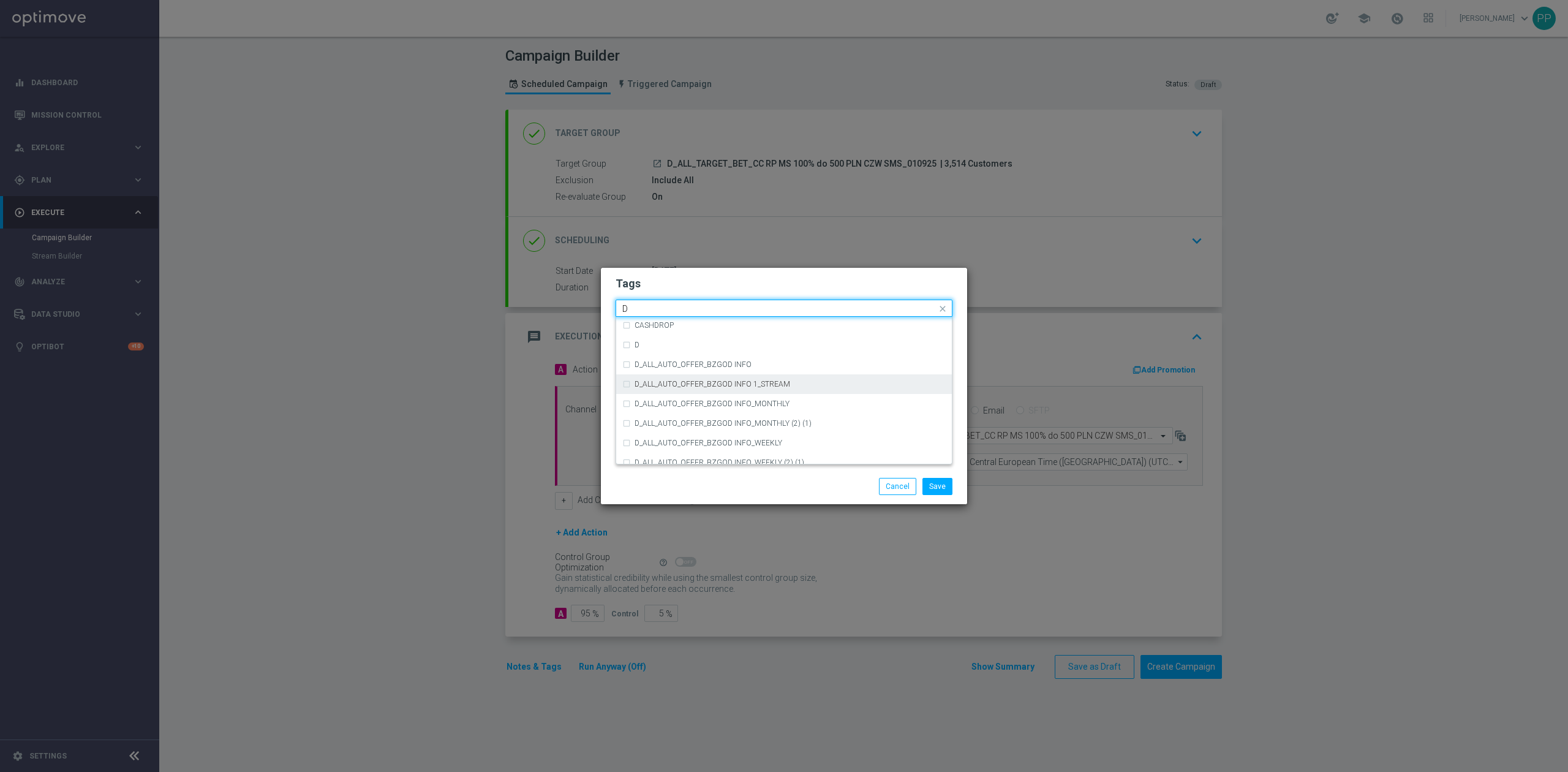
scroll to position [1388, 0]
click at [688, 354] on div "D" at bounding box center [784, 350] width 323 height 20
type input "D"
click at [712, 312] on input "D" at bounding box center [779, 309] width 314 height 11
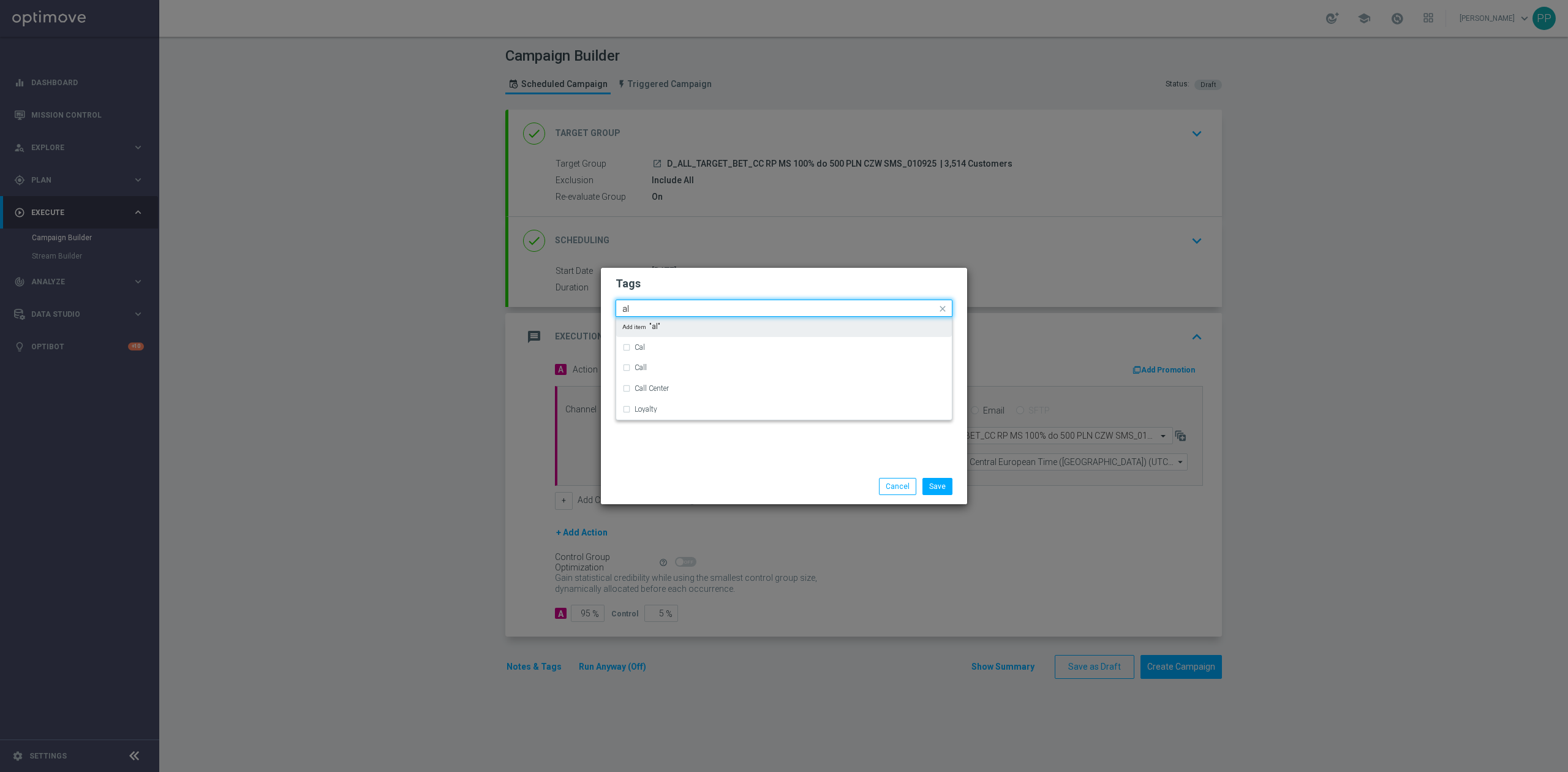
type input "a"
click at [692, 328] on div "ALL" at bounding box center [790, 326] width 311 height 7
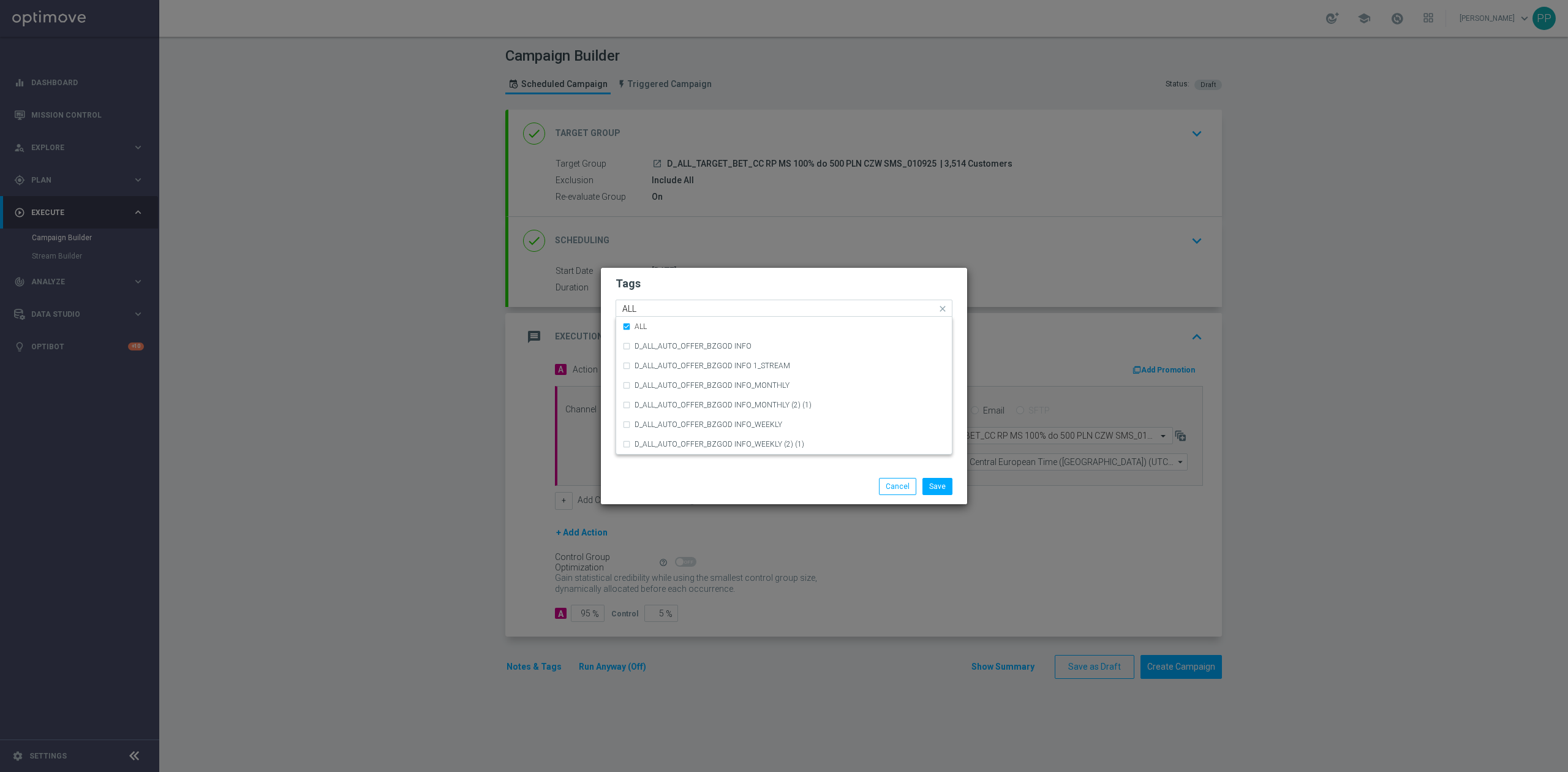
click at [691, 314] on div "ALL" at bounding box center [778, 310] width 316 height 13
type input "A"
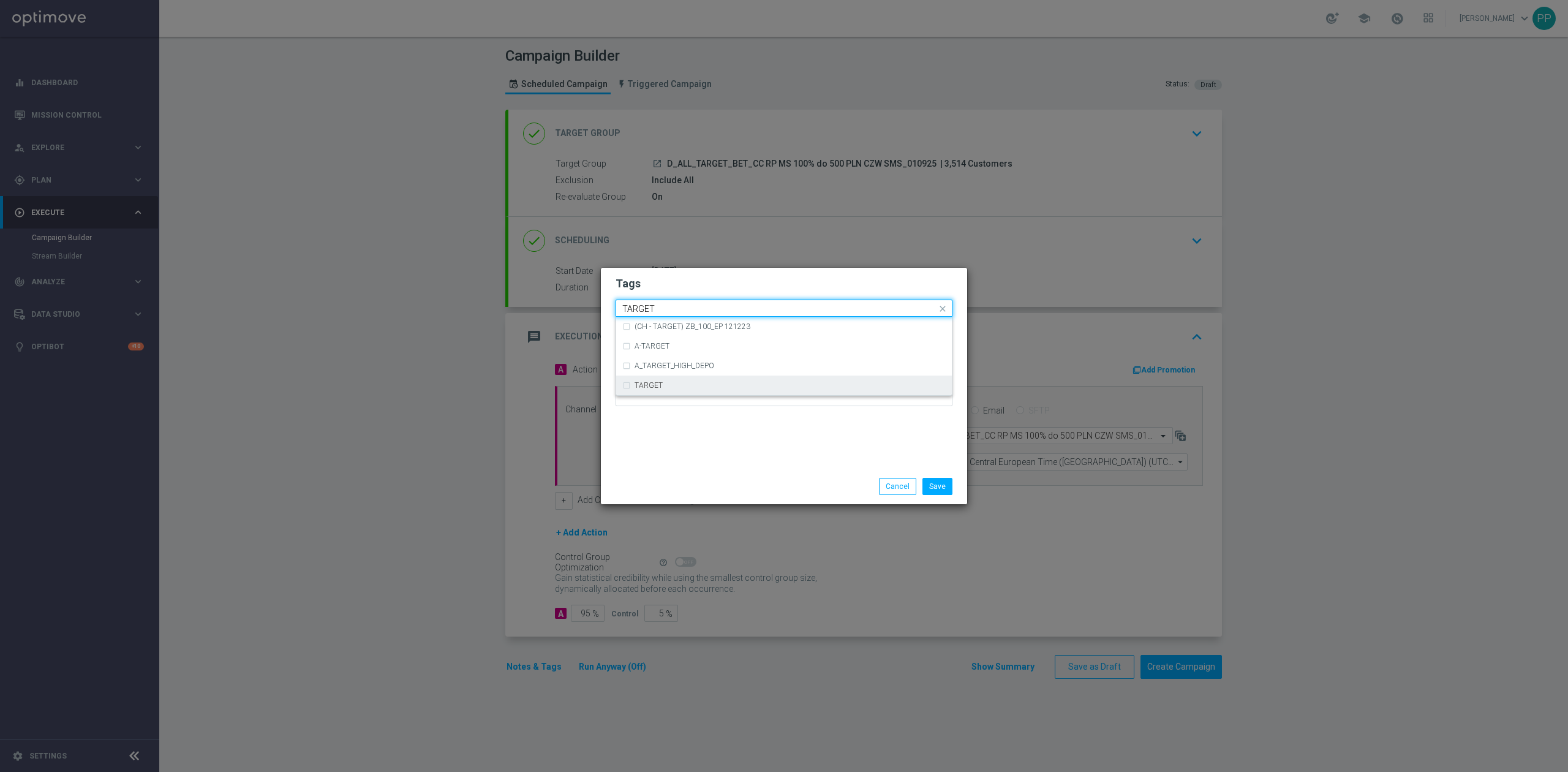
click at [671, 389] on div "TARGET" at bounding box center [784, 385] width 323 height 20
click at [674, 308] on input "TARGET" at bounding box center [779, 309] width 314 height 11
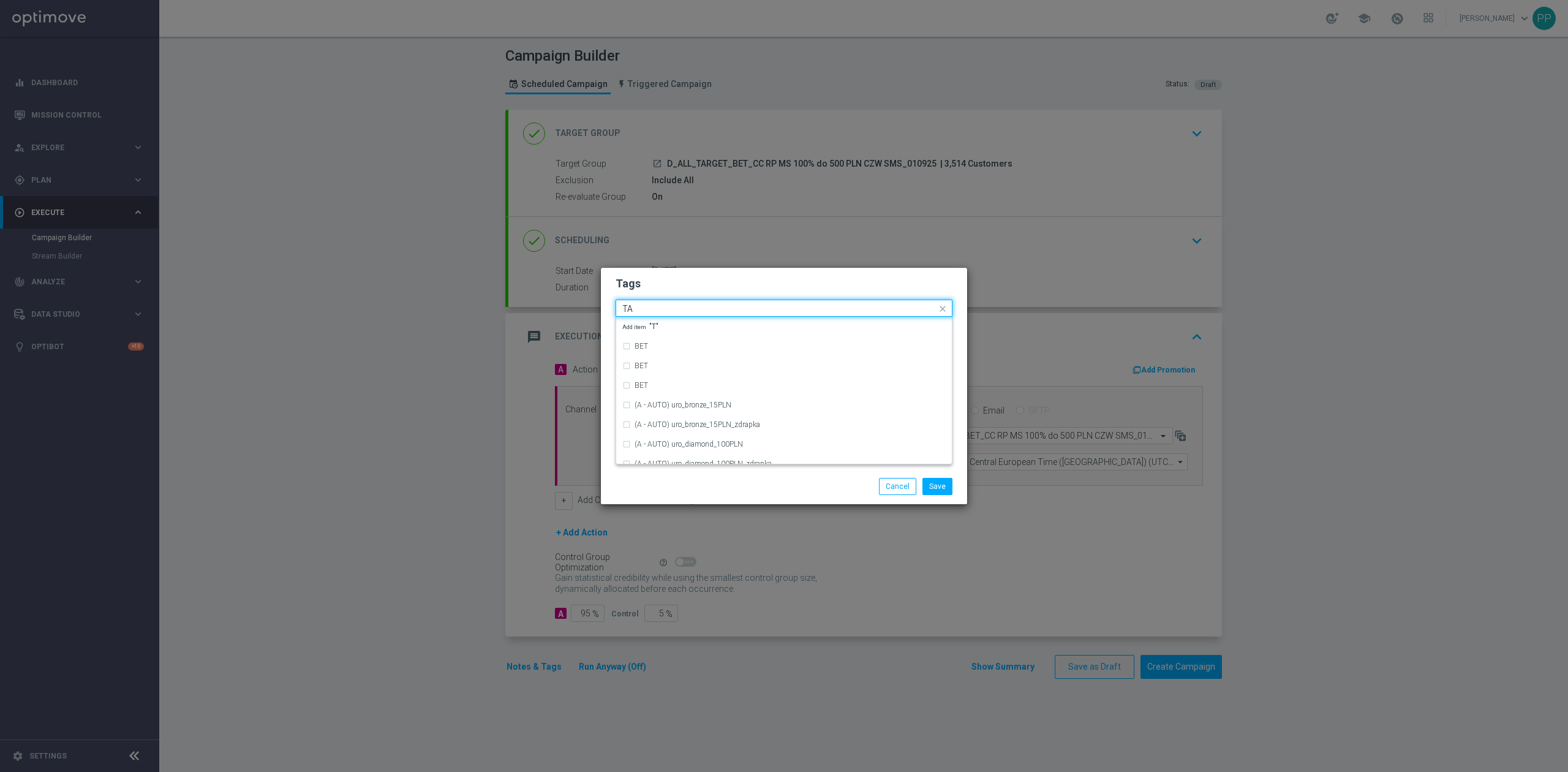
type input "T"
click at [678, 319] on div "BET" at bounding box center [784, 327] width 323 height 20
click at [680, 304] on input "BET" at bounding box center [779, 309] width 314 height 11
type input "B"
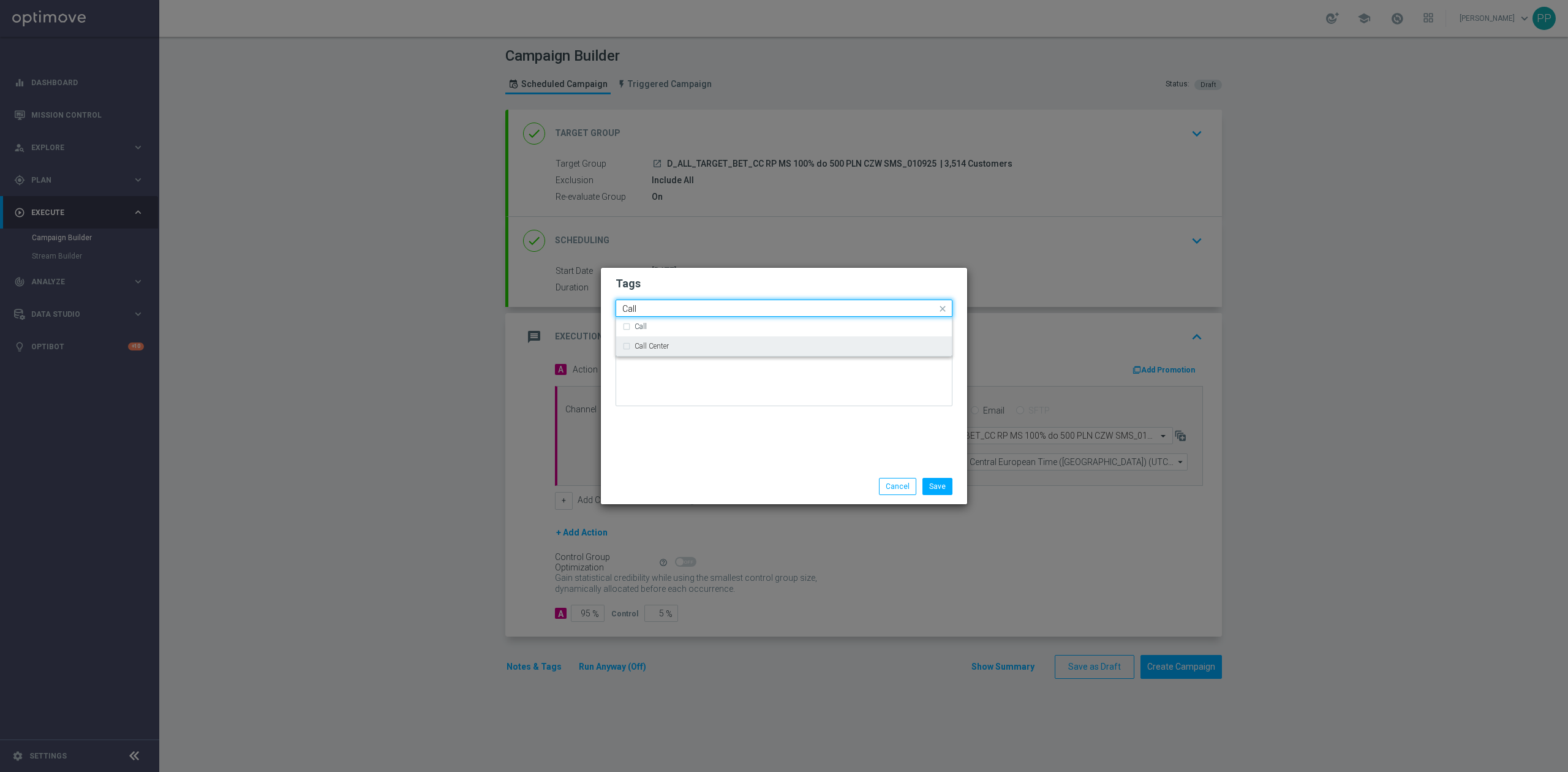
click at [730, 337] on div "Call Center" at bounding box center [784, 346] width 323 height 20
type input "Call"
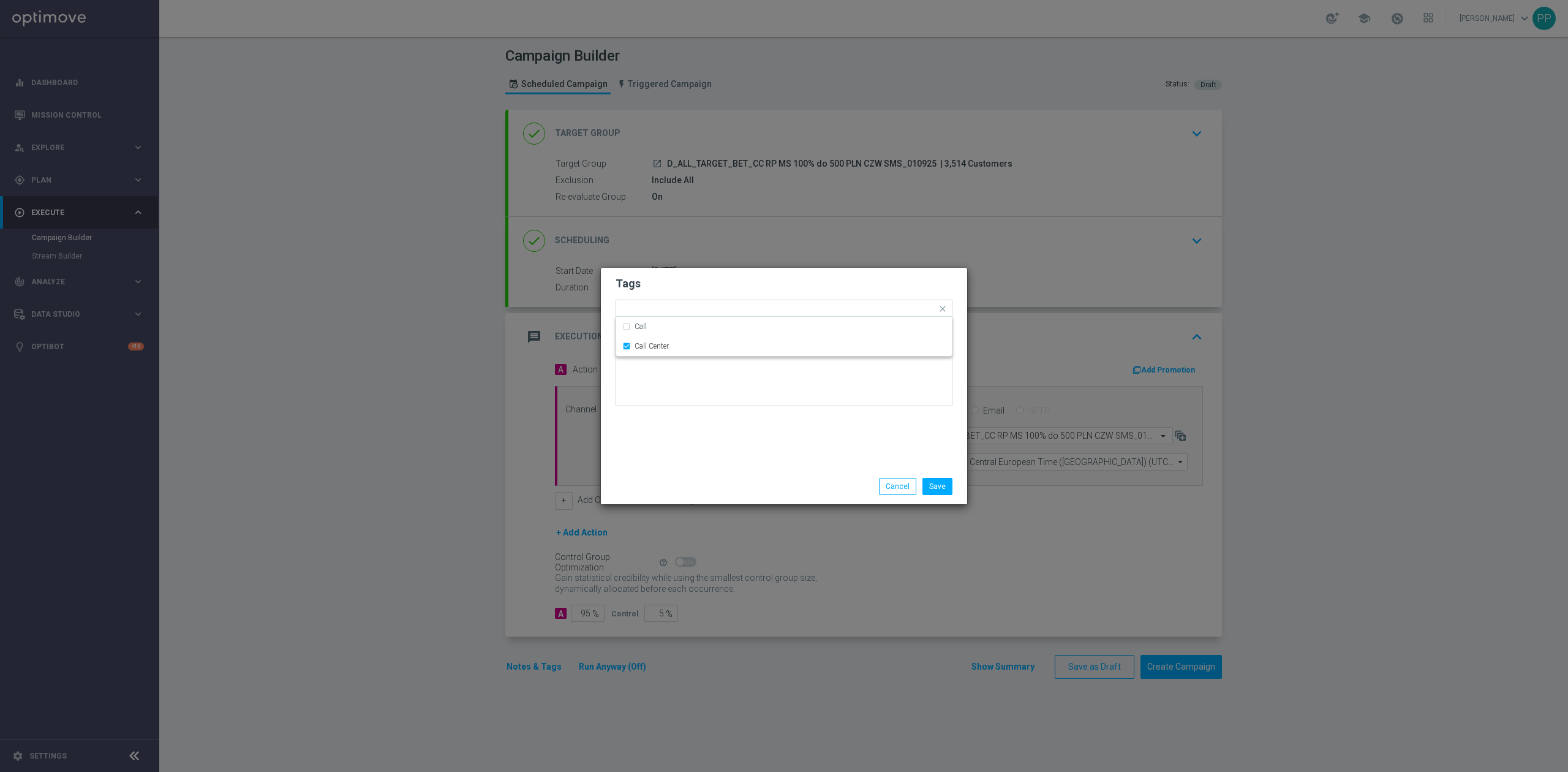
click at [746, 418] on div "Tags Quick find × D × ALL × TARGET × BET × Call Center Call Call Center Notes" at bounding box center [784, 368] width 366 height 201
click at [929, 485] on button "Save" at bounding box center [937, 486] width 30 height 17
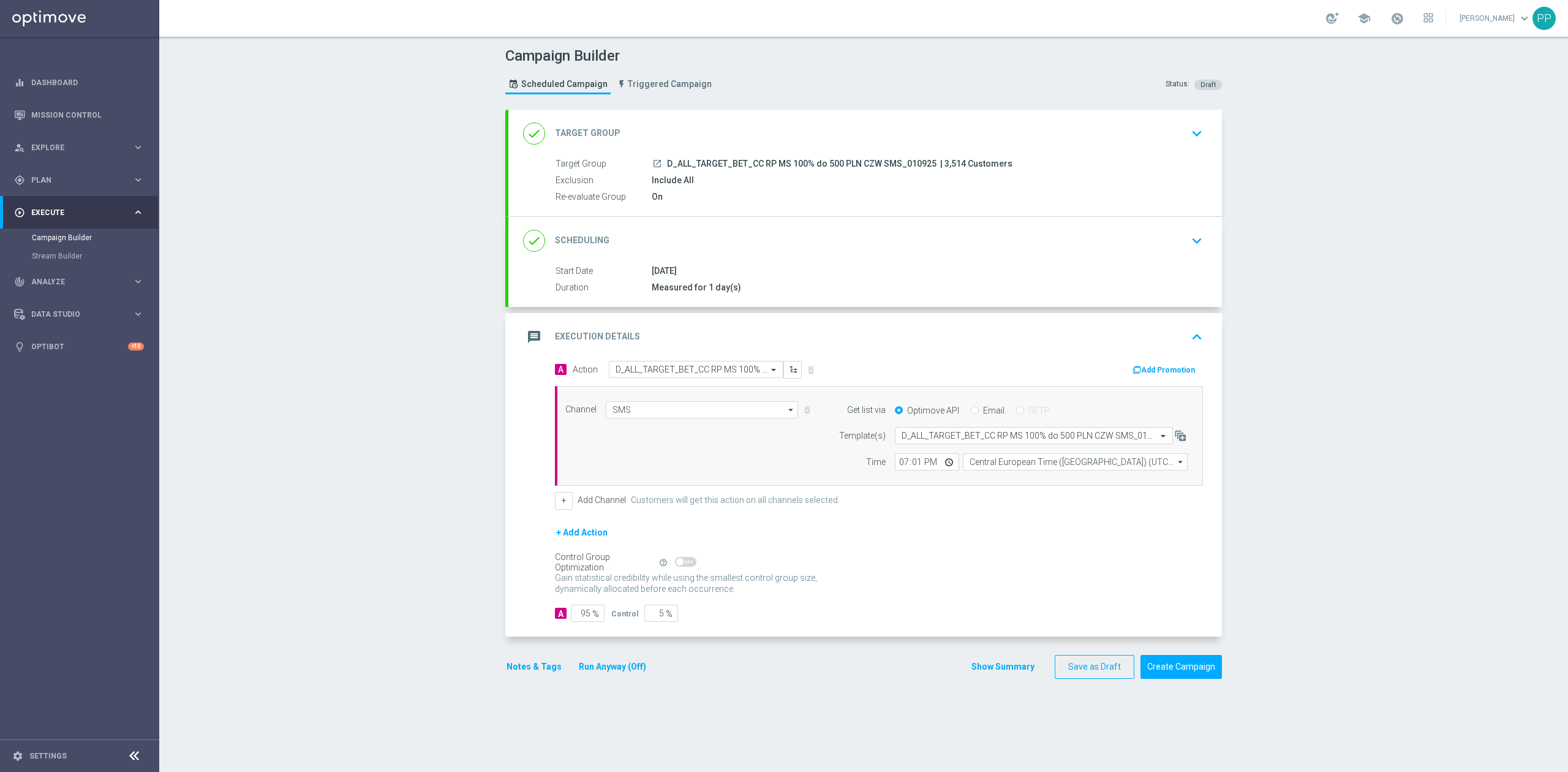
click at [886, 338] on div "message Execution Details keyboard_arrow_up" at bounding box center [865, 337] width 684 height 23
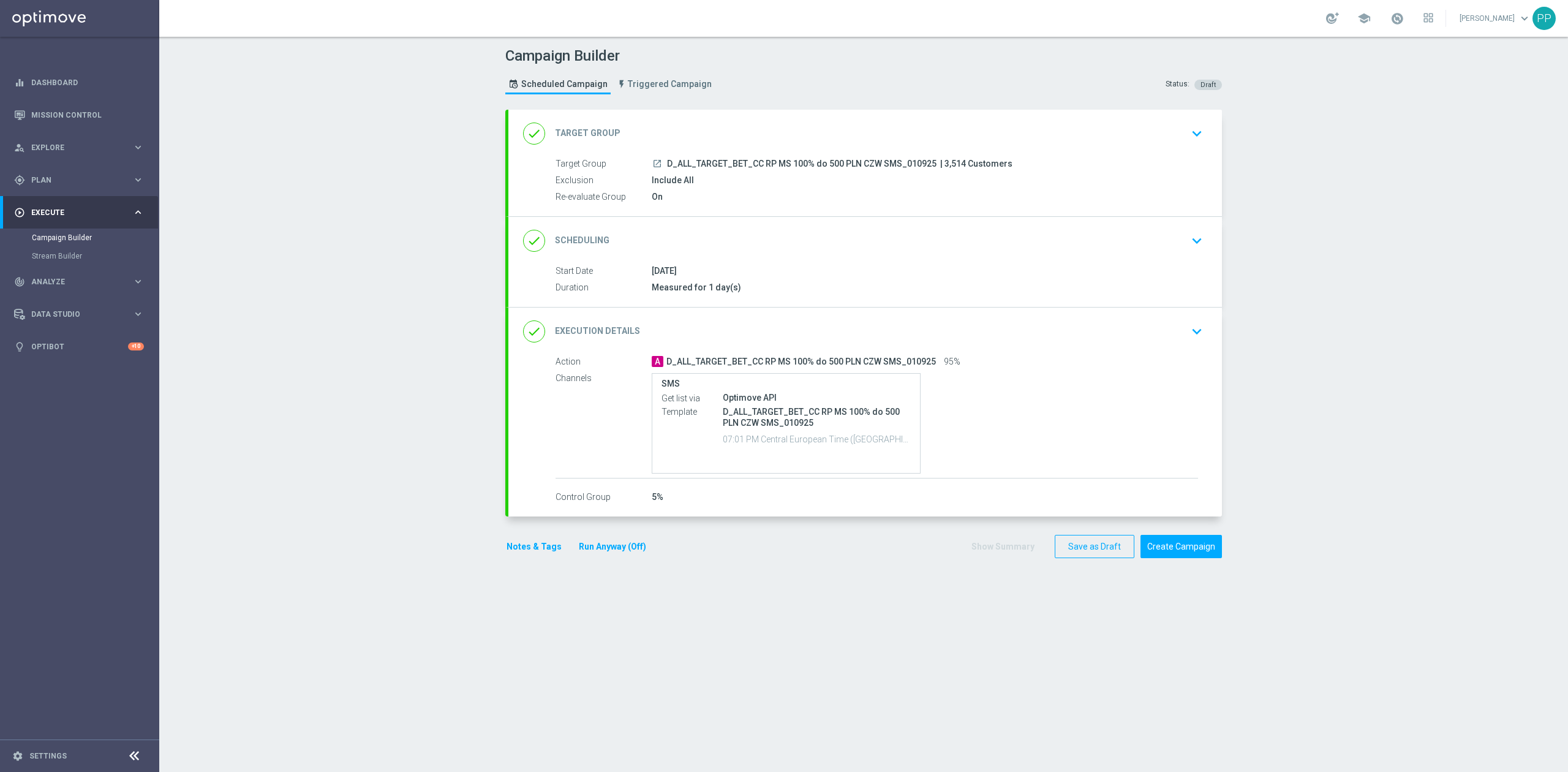
click at [943, 326] on div "done Execution Details keyboard_arrow_down" at bounding box center [865, 331] width 684 height 23
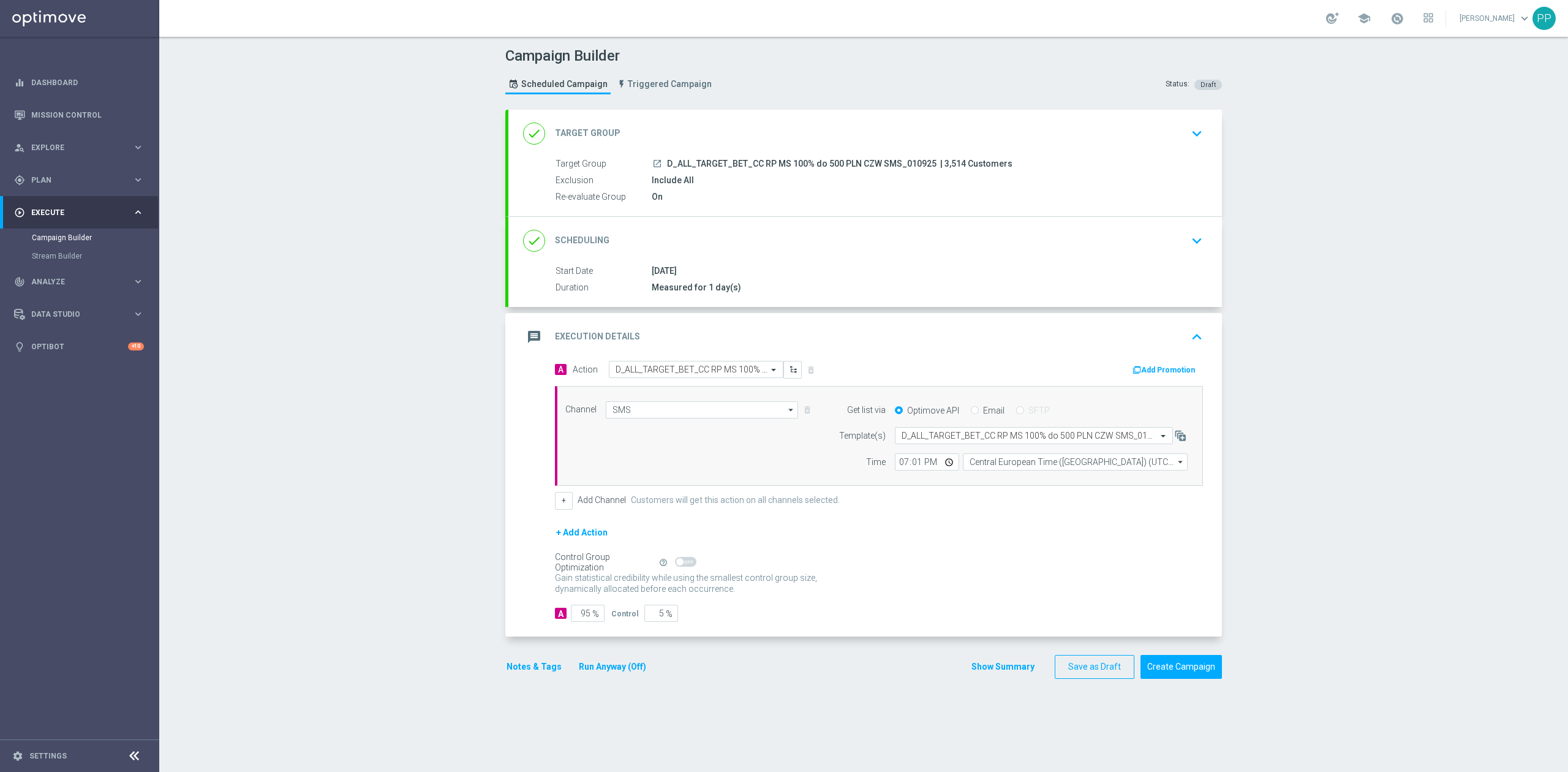
click at [943, 329] on div "message Execution Details keyboard_arrow_up" at bounding box center [865, 337] width 684 height 23
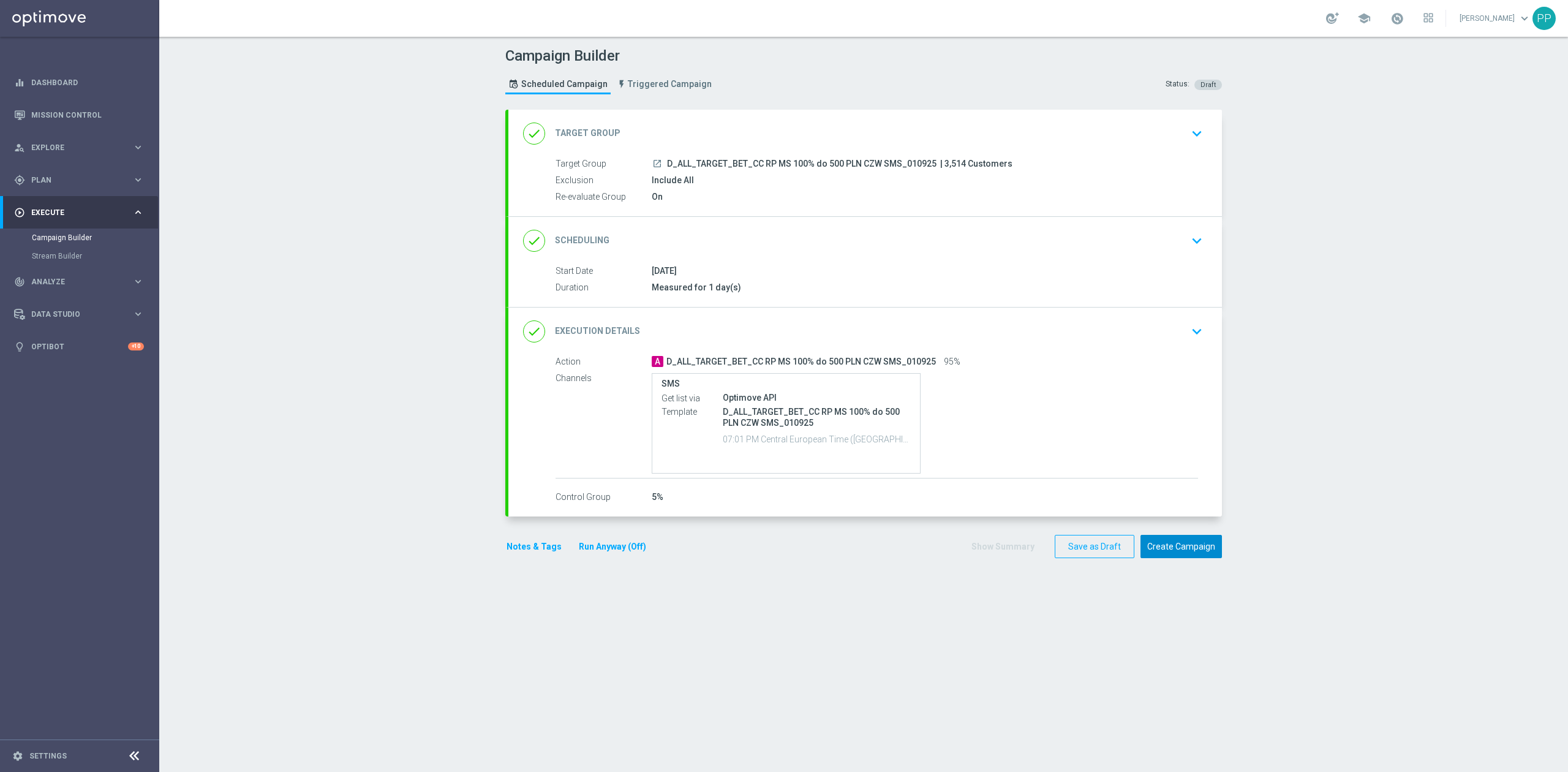
click at [1166, 542] on button "Create Campaign" at bounding box center [1181, 547] width 82 height 24
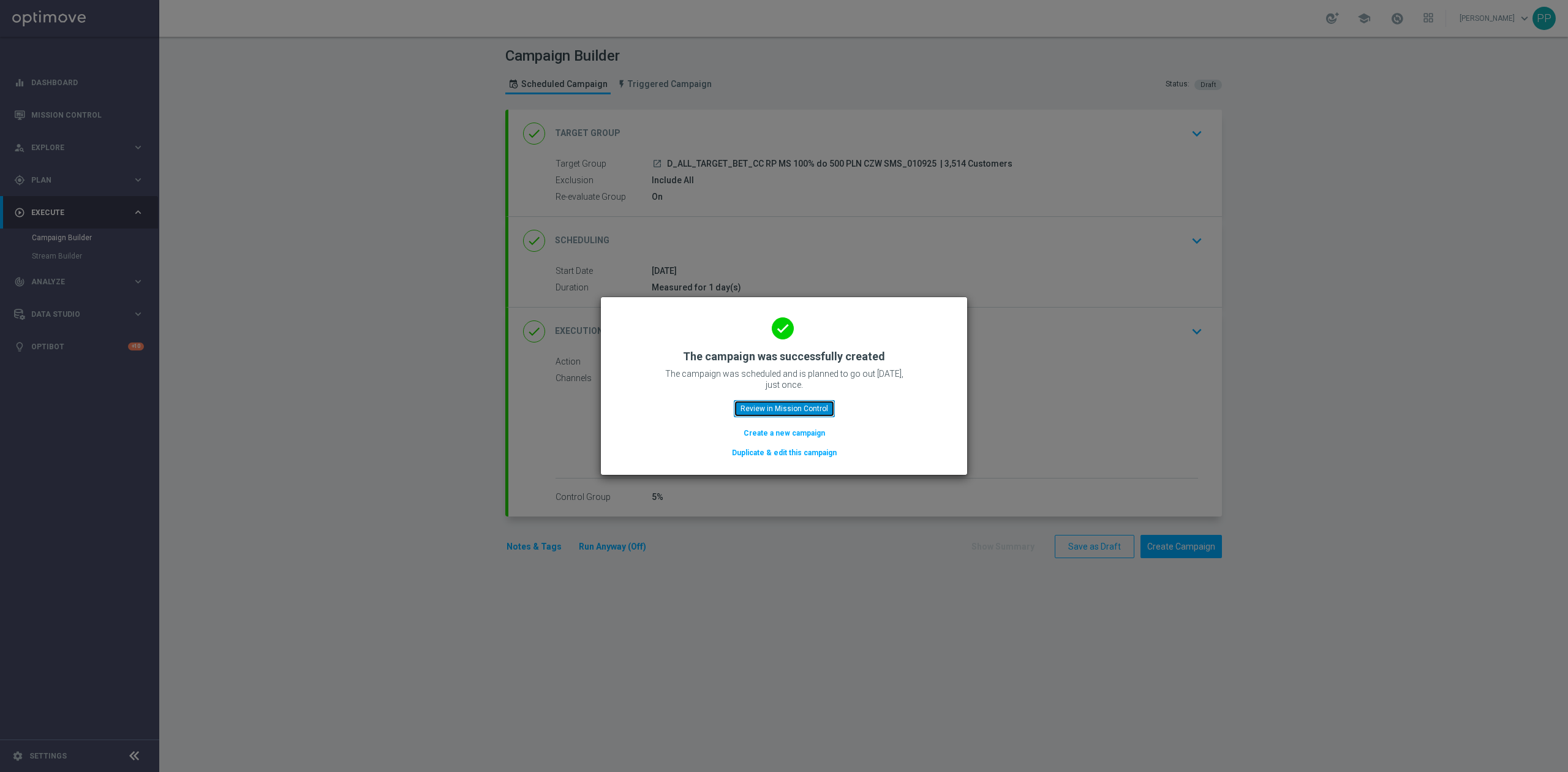
click at [792, 409] on button "Review in Mission Control" at bounding box center [784, 408] width 101 height 17
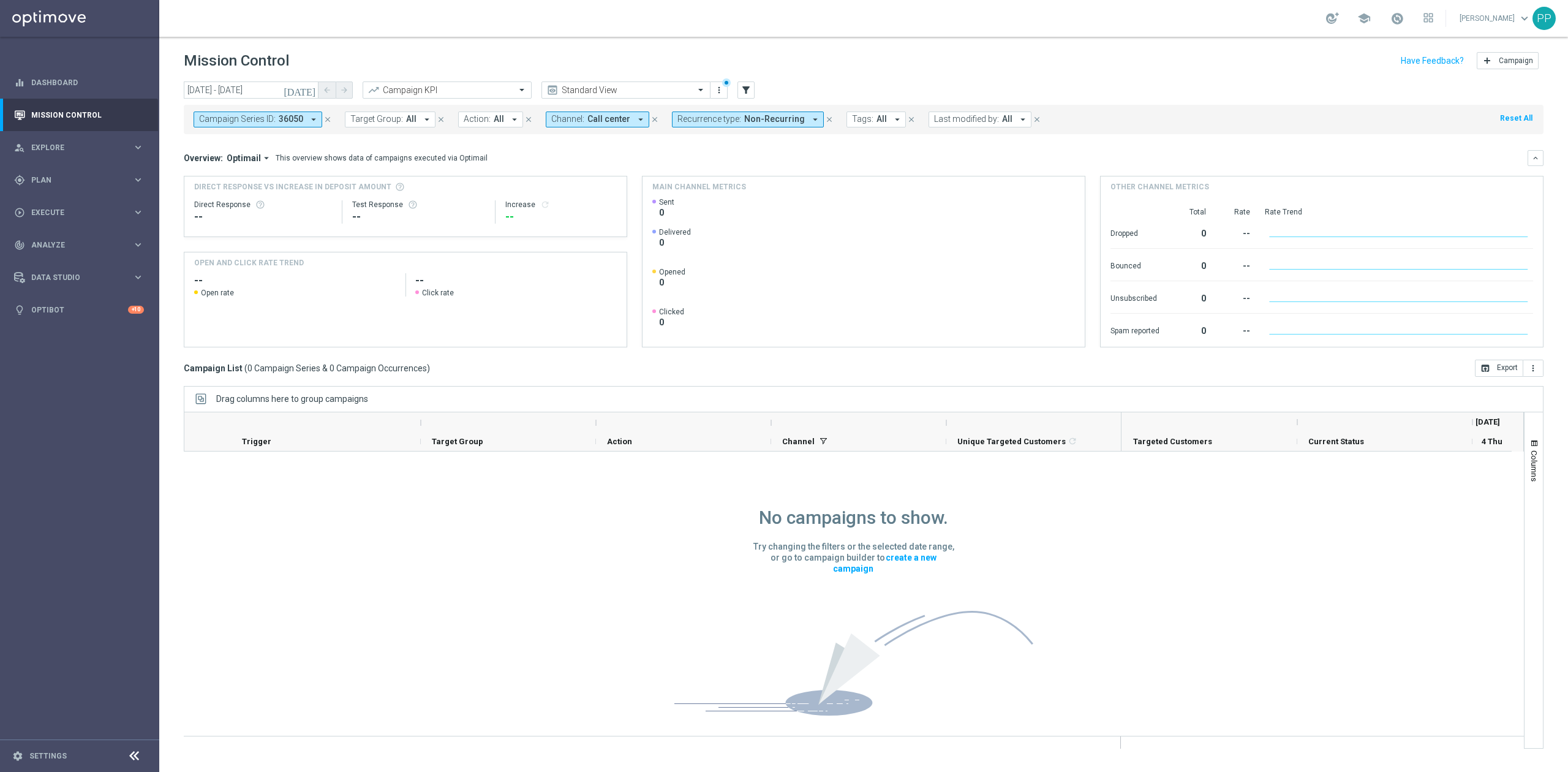
click at [275, 116] on span "Campaign Series ID:" at bounding box center [237, 119] width 76 height 11
click at [0, 0] on div "Clear" at bounding box center [0, 0] width 0 height 0
click at [507, 155] on div "Overview: Optimail arrow_drop_down This overview shows data of campaigns execut…" at bounding box center [855, 158] width 1343 height 11
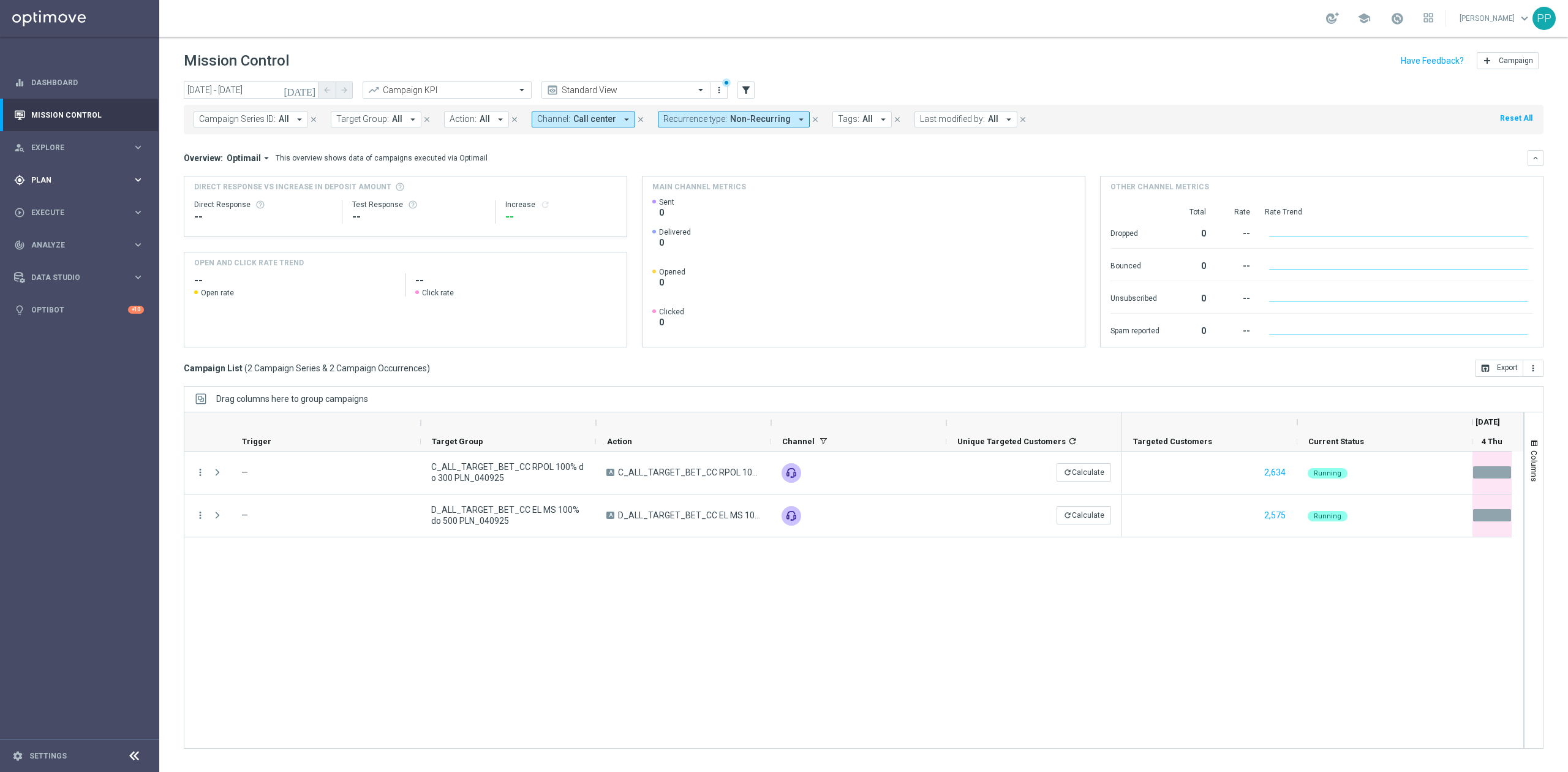
click at [93, 189] on div "gps_fixed Plan keyboard_arrow_right" at bounding box center [79, 179] width 158 height 32
click at [84, 182] on span "Plan" at bounding box center [81, 180] width 101 height 7
click at [74, 215] on span "Execute" at bounding box center [81, 212] width 101 height 7
click at [78, 240] on link "Campaign Builder" at bounding box center [79, 237] width 95 height 10
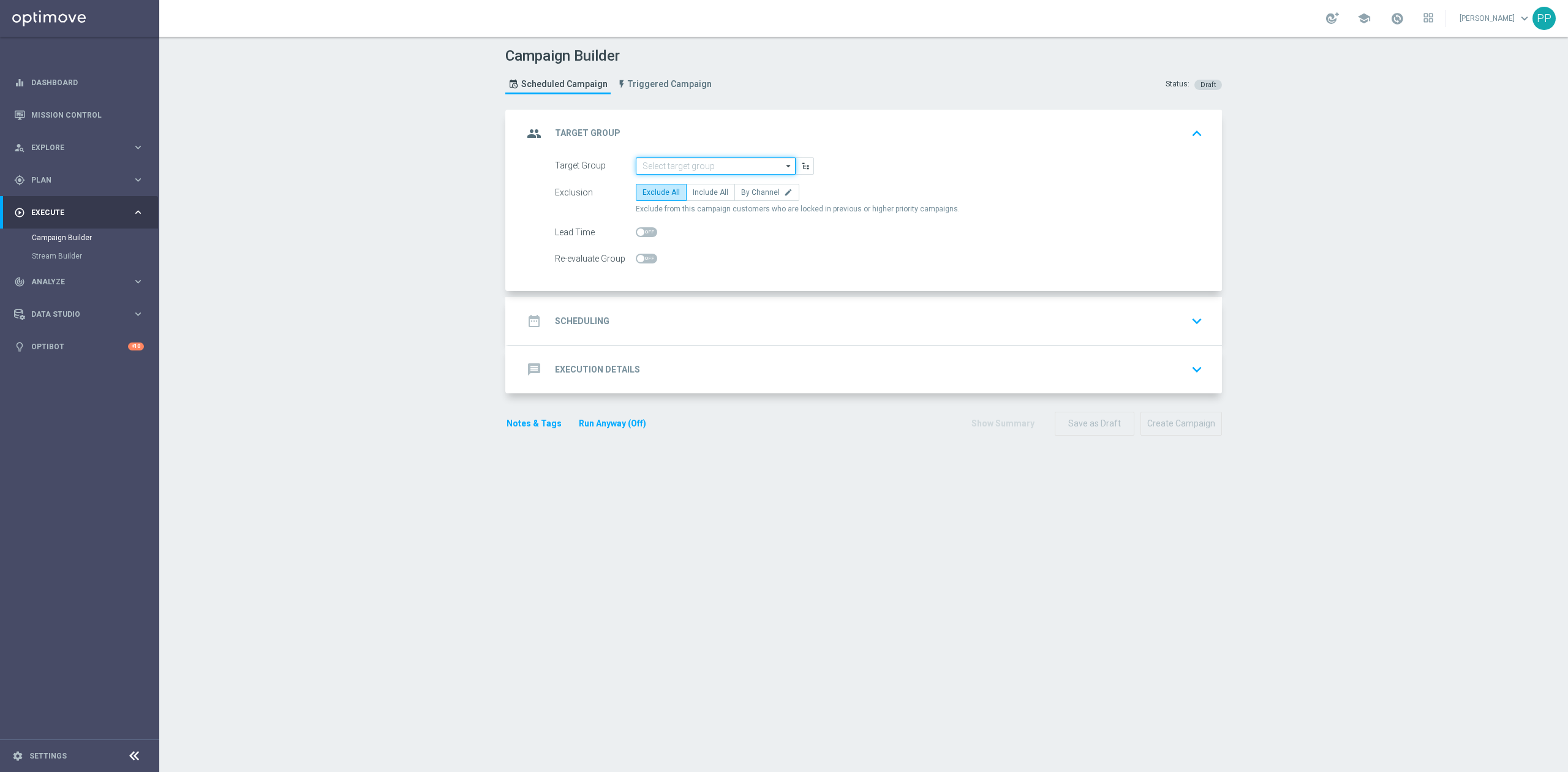
click at [695, 164] on input at bounding box center [715, 166] width 160 height 17
paste input "C_ALL_TARGET_BET_CC EL MS 100% do 300 PLN CZW SMS_020925"
click at [698, 177] on div "C_ALL_TARGET_BET_CC EL MS 100% do 300 PLN CZW SMS_020925" at bounding box center [716, 190] width 161 height 30
type input "C_ALL_TARGET_BET_CC EL MS 100% do 300 PLN CZW SMS_020925"
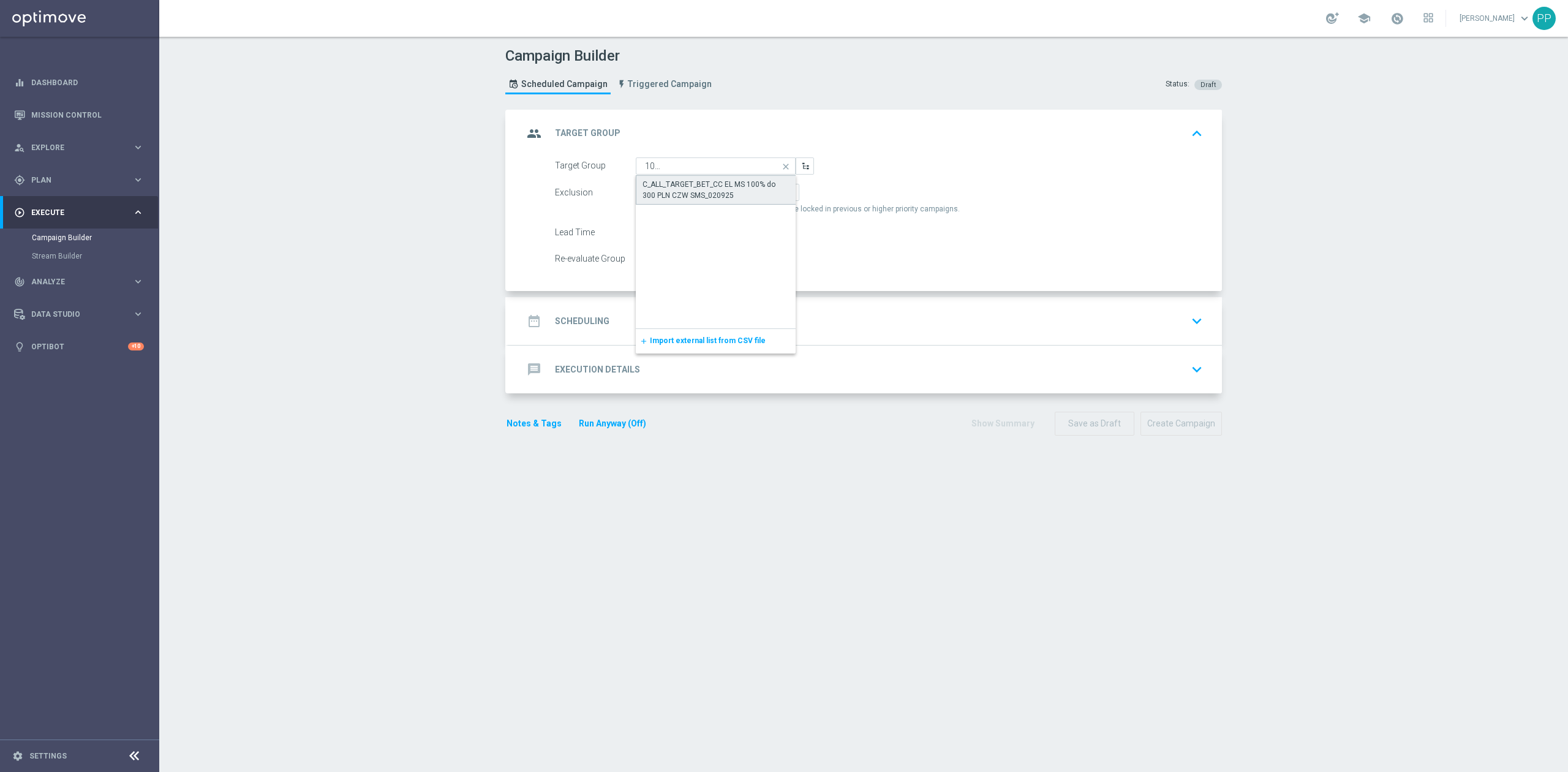
scroll to position [0, 0]
click at [705, 195] on span "Include All" at bounding box center [711, 192] width 36 height 9
click at [701, 195] on input "Include All" at bounding box center [697, 194] width 8 height 8
radio input "true"
click at [648, 261] on span at bounding box center [646, 258] width 22 height 10
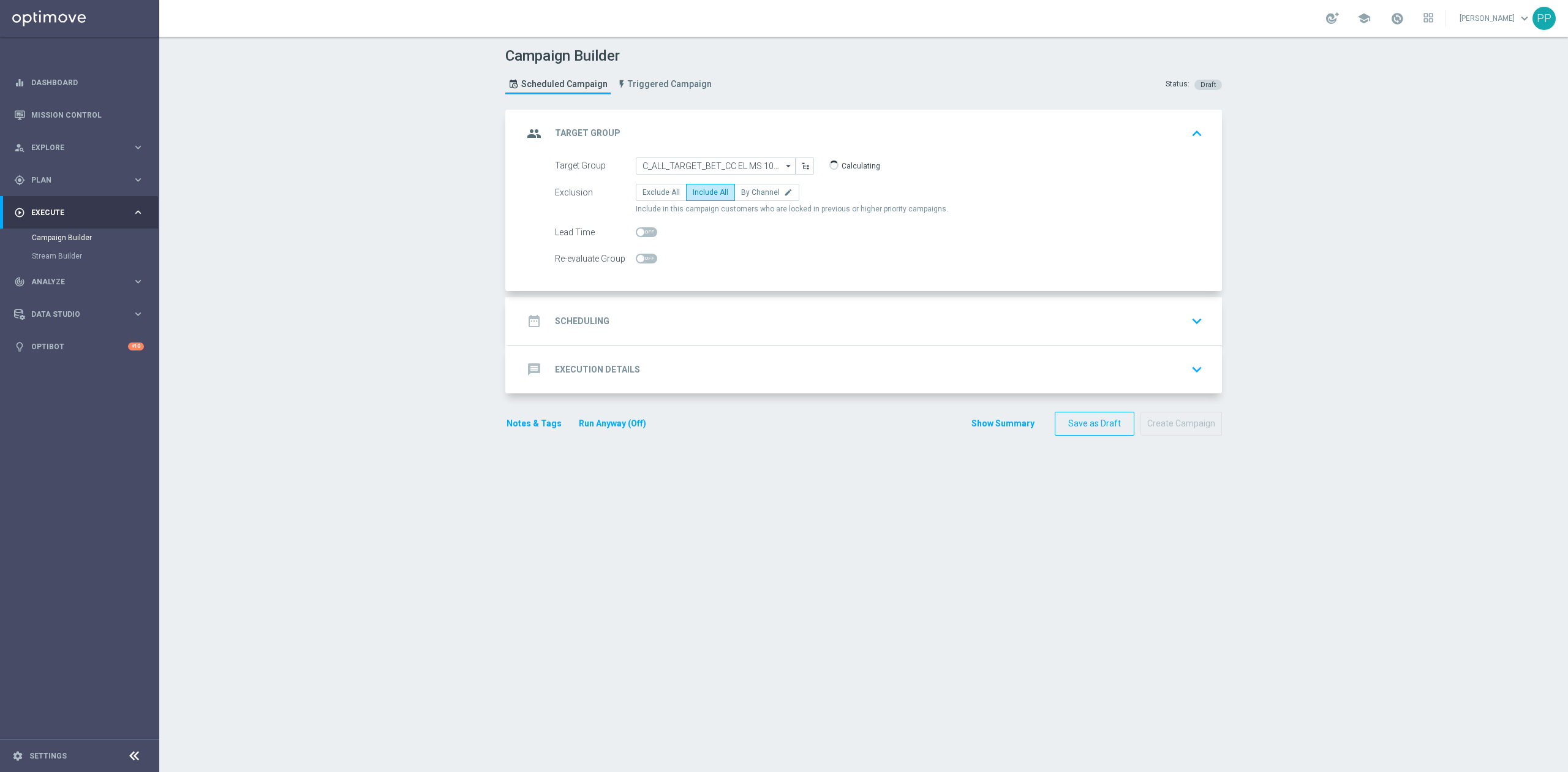
click at [648, 261] on input "checkbox" at bounding box center [646, 258] width 22 height 10
checkbox input "true"
click at [650, 300] on div "date_range Scheduling keyboard_arrow_down" at bounding box center [865, 321] width 713 height 48
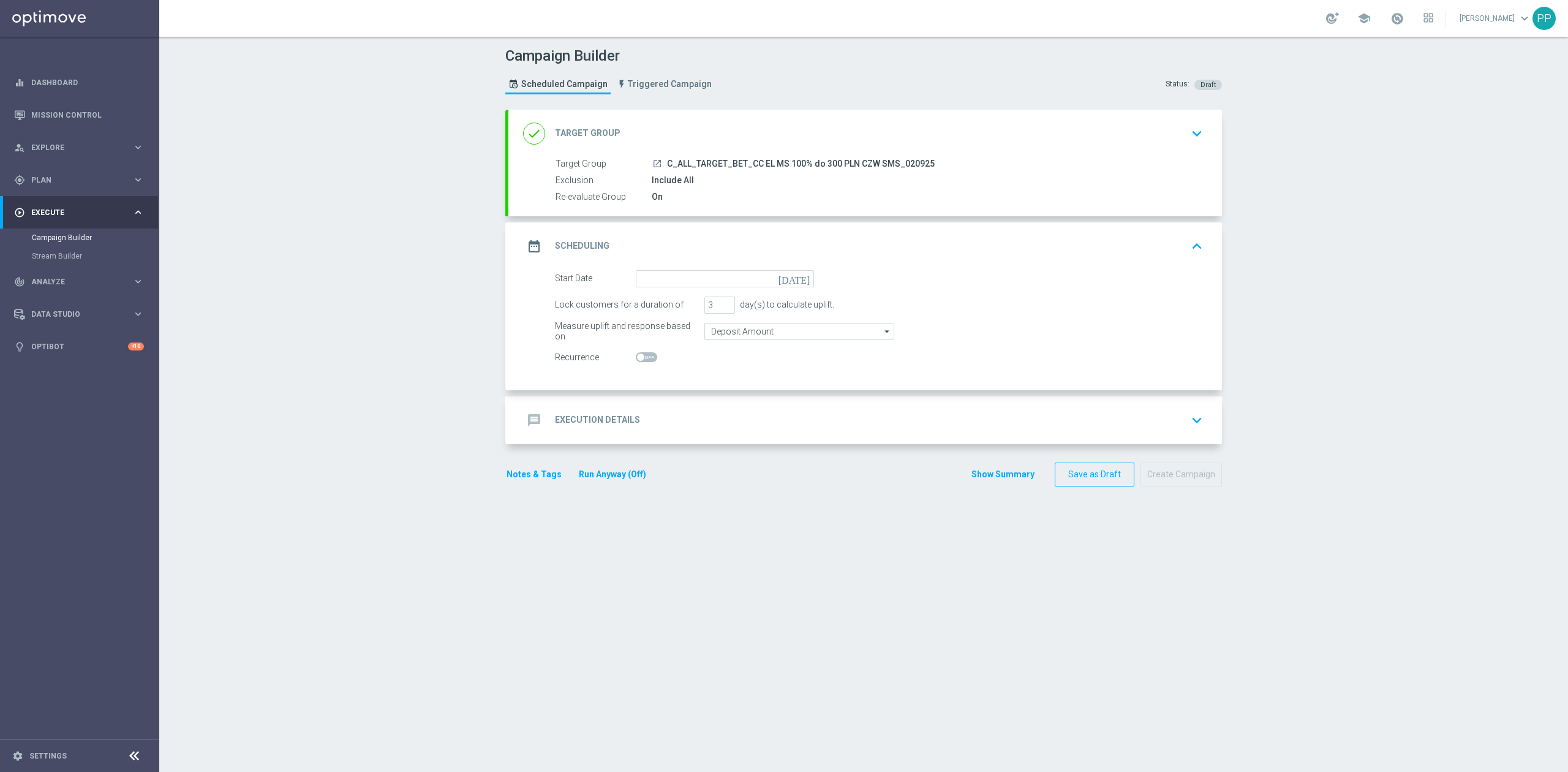
click at [657, 290] on form "Start Date today Lock customers for a duration of 3 day(s) to calculate uplift.…" at bounding box center [879, 318] width 648 height 96
click at [655, 283] on input at bounding box center [724, 279] width 178 height 17
click at [721, 350] on span "4" at bounding box center [730, 347] width 20 height 20
type input "[DATE]"
drag, startPoint x: 702, startPoint y: 309, endPoint x: 695, endPoint y: 302, distance: 9.9
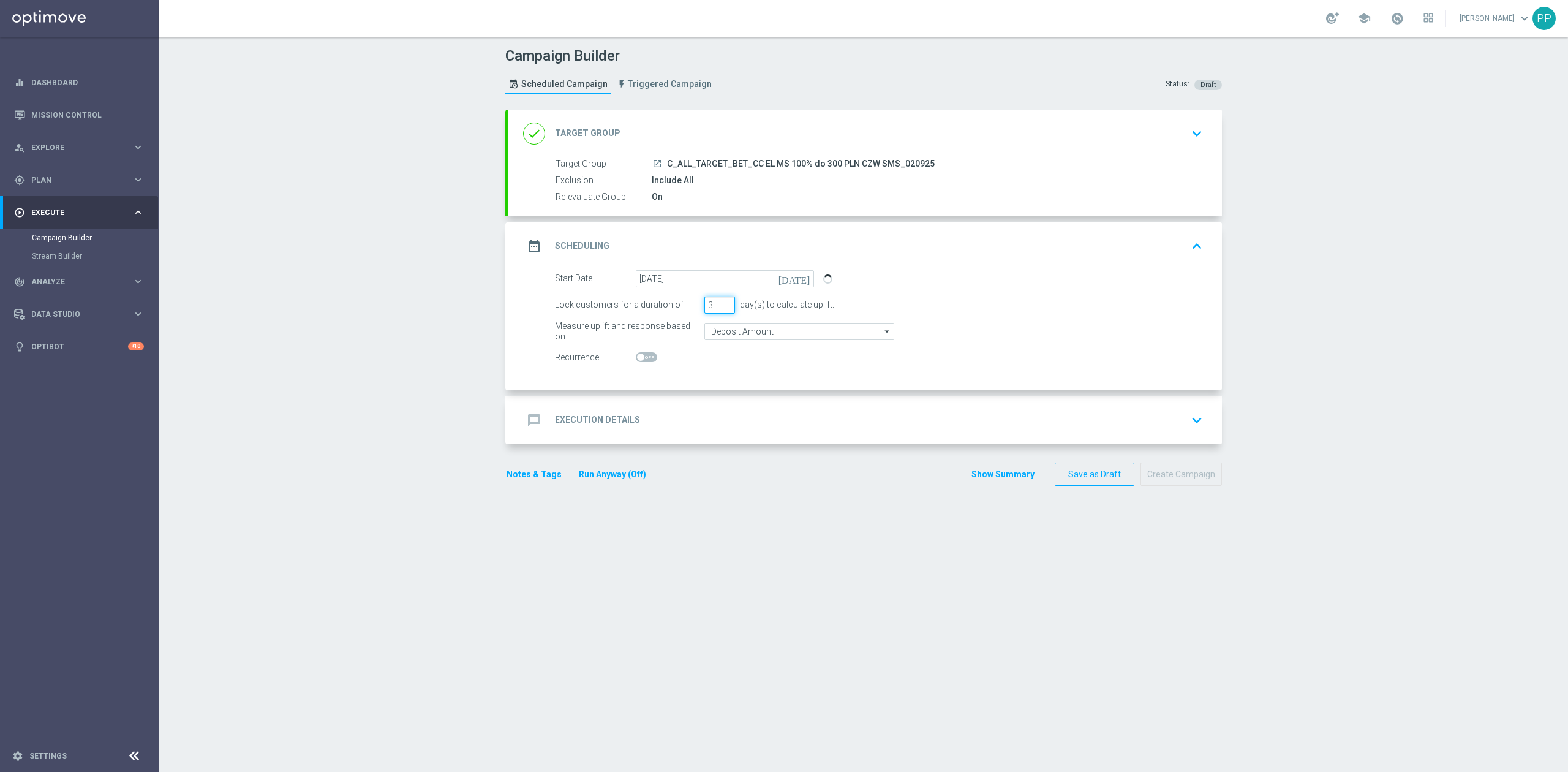
click at [695, 304] on div "Lock customers for a duration of 3 day(s) to calculate uplift." at bounding box center [879, 305] width 666 height 17
type input "1"
click at [721, 333] on input "Deposit Amount" at bounding box center [799, 331] width 190 height 17
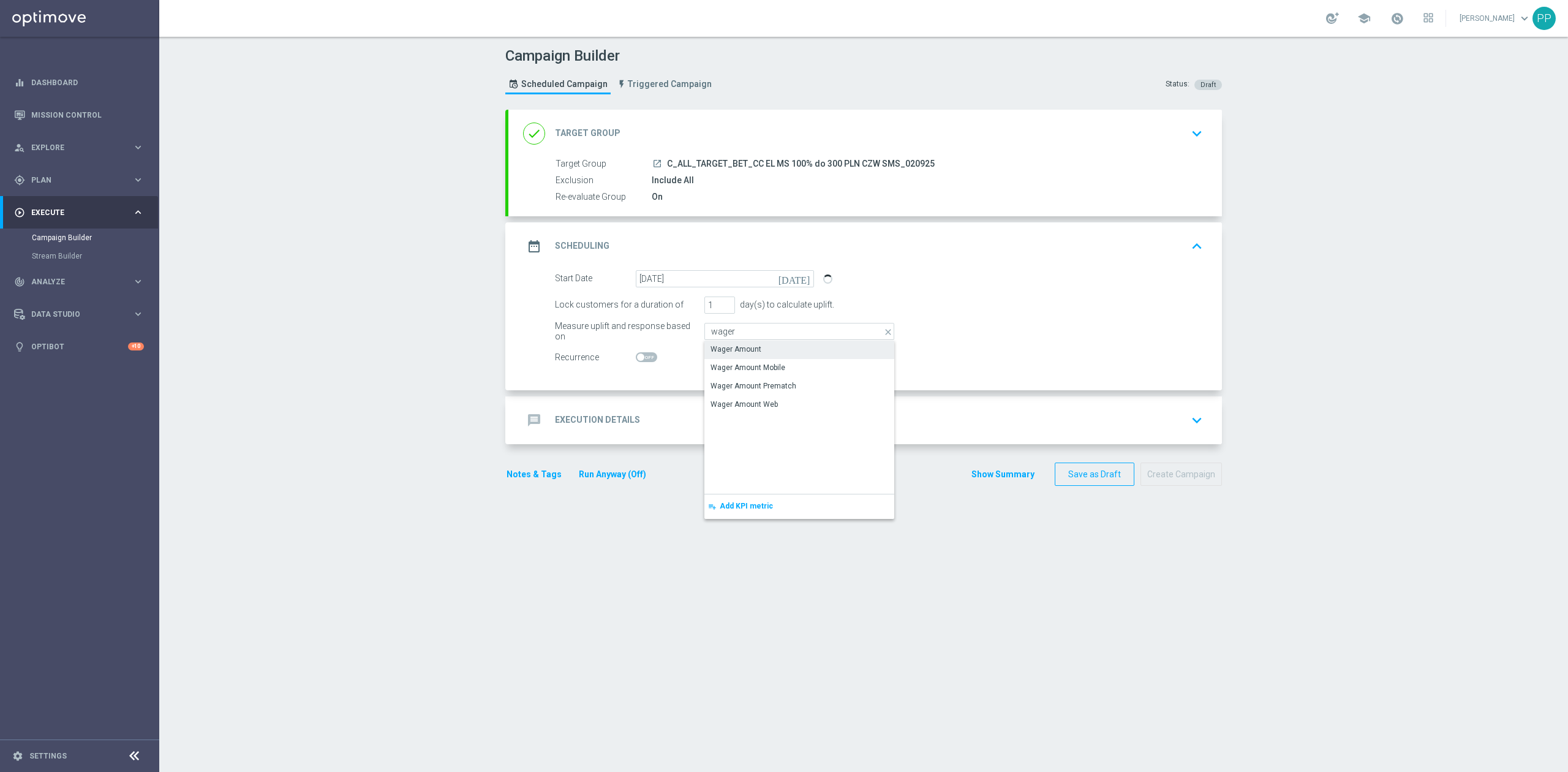
click at [722, 356] on div "Wager Amount" at bounding box center [799, 349] width 190 height 17
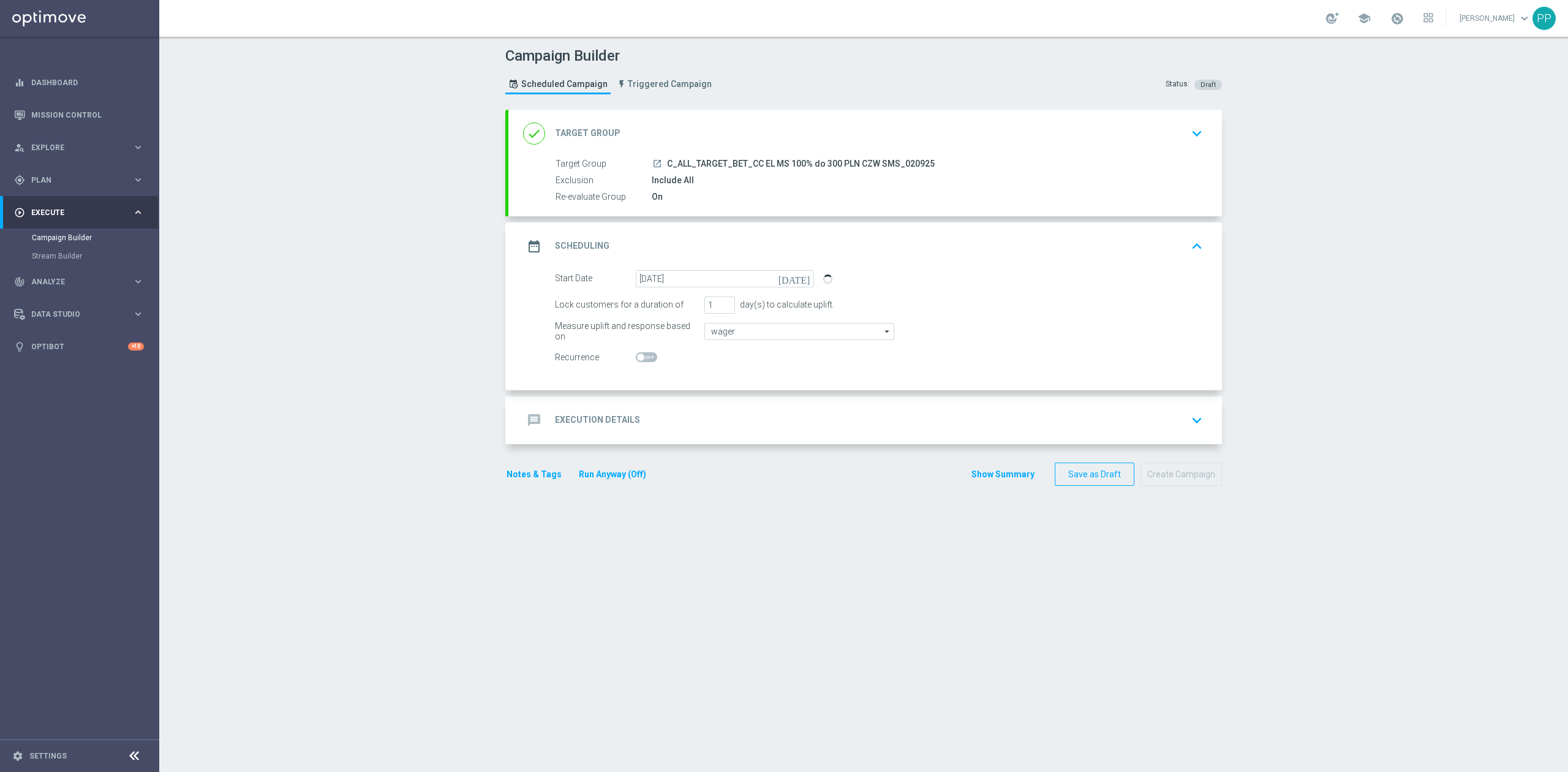
type input "Wager Amount"
click at [696, 423] on div "message Execution Details keyboard_arrow_down" at bounding box center [865, 420] width 684 height 23
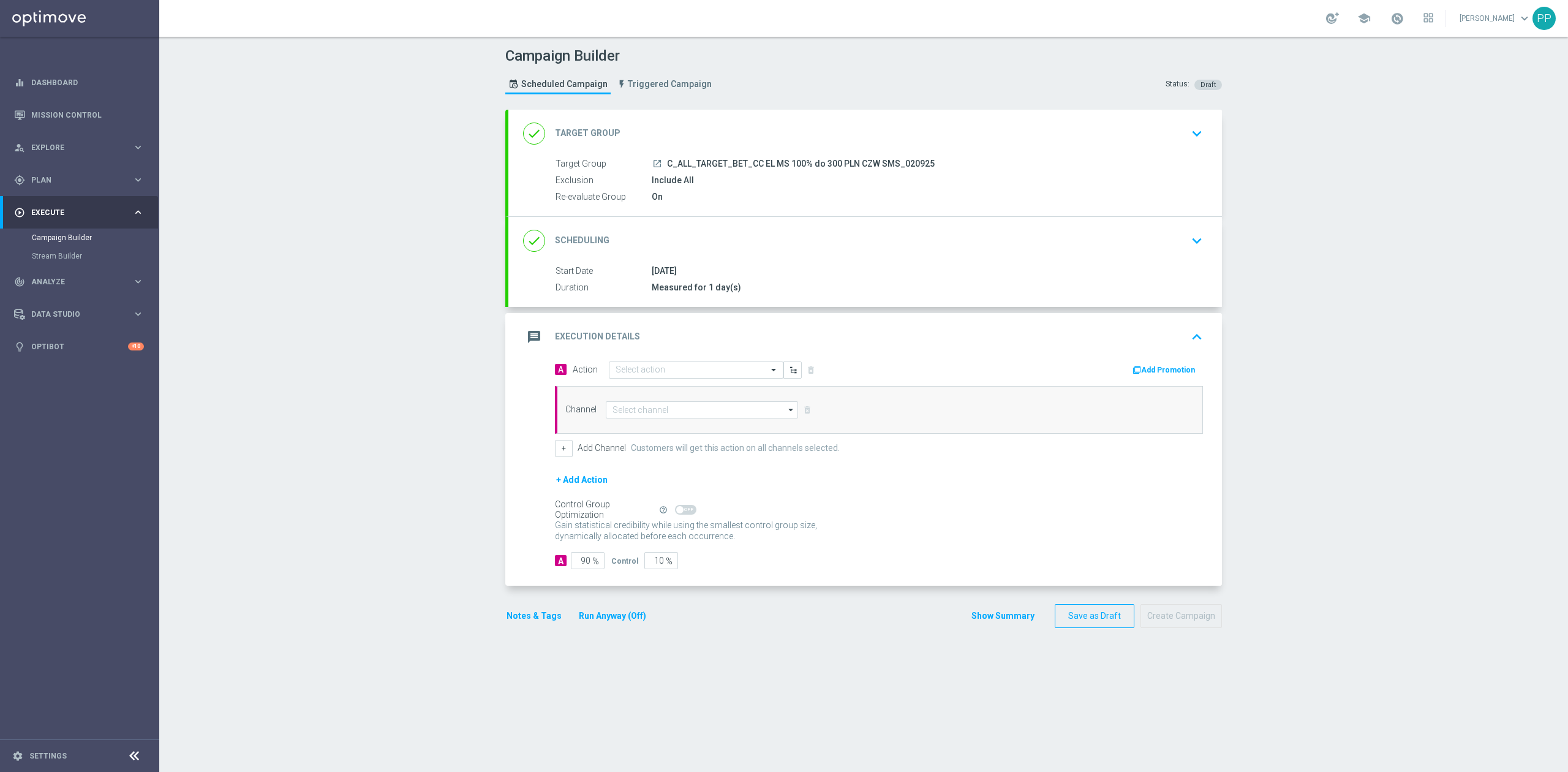
click at [684, 381] on div "A Action Select action delete_forever Add Promotion Channel arrow_drop_down Dra…" at bounding box center [879, 409] width 666 height 96
click at [670, 365] on div "Quick find" at bounding box center [688, 370] width 158 height 11
click at [657, 542] on button "add_new Create new action" at bounding box center [693, 536] width 169 height 14
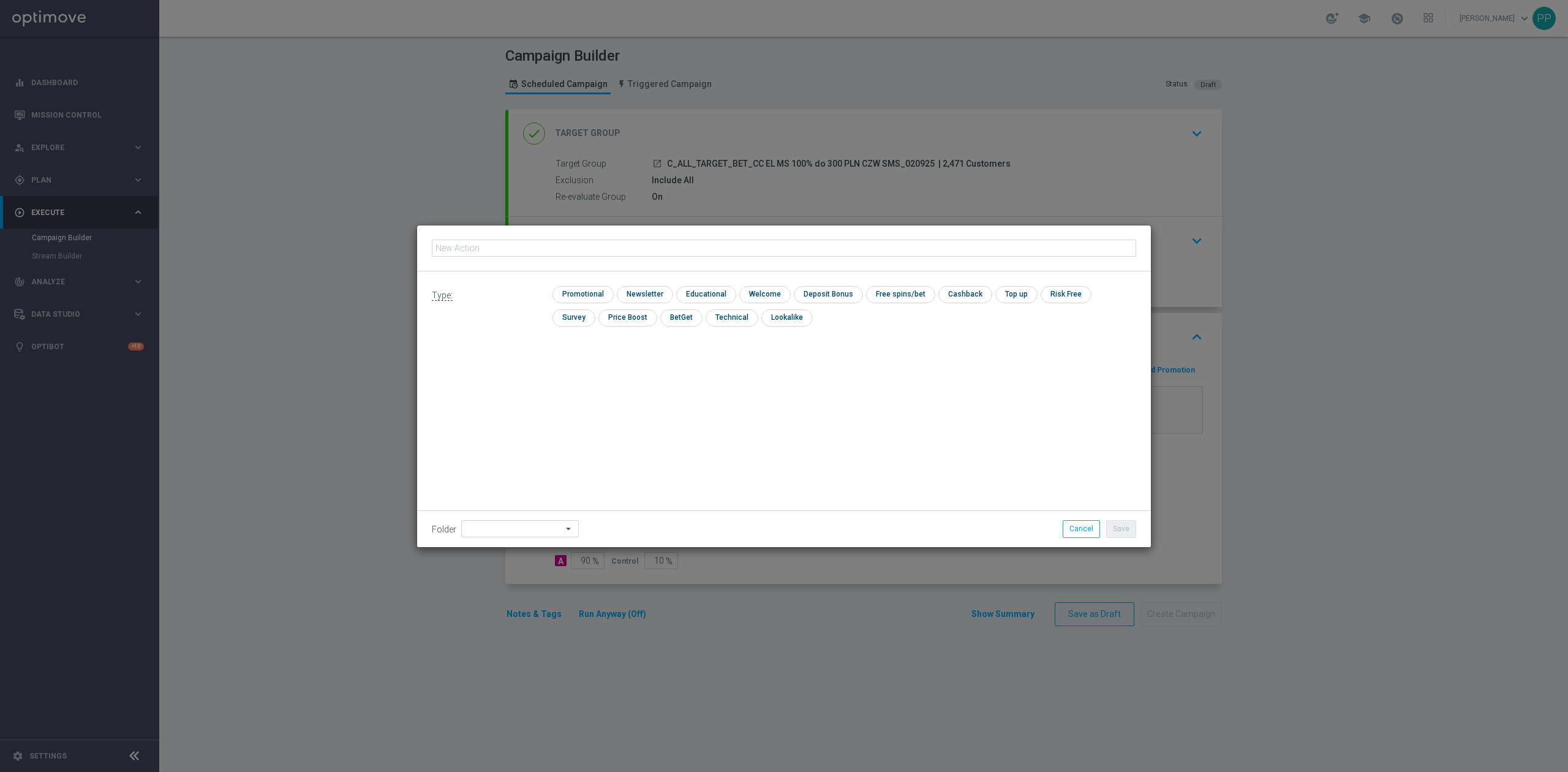
type input "C_ALL_TARGET_BET_CC EL MS 100% do 300 PLN CZW SMS_020925"
click at [605, 295] on input "checkbox" at bounding box center [581, 294] width 58 height 16
checkbox input "true"
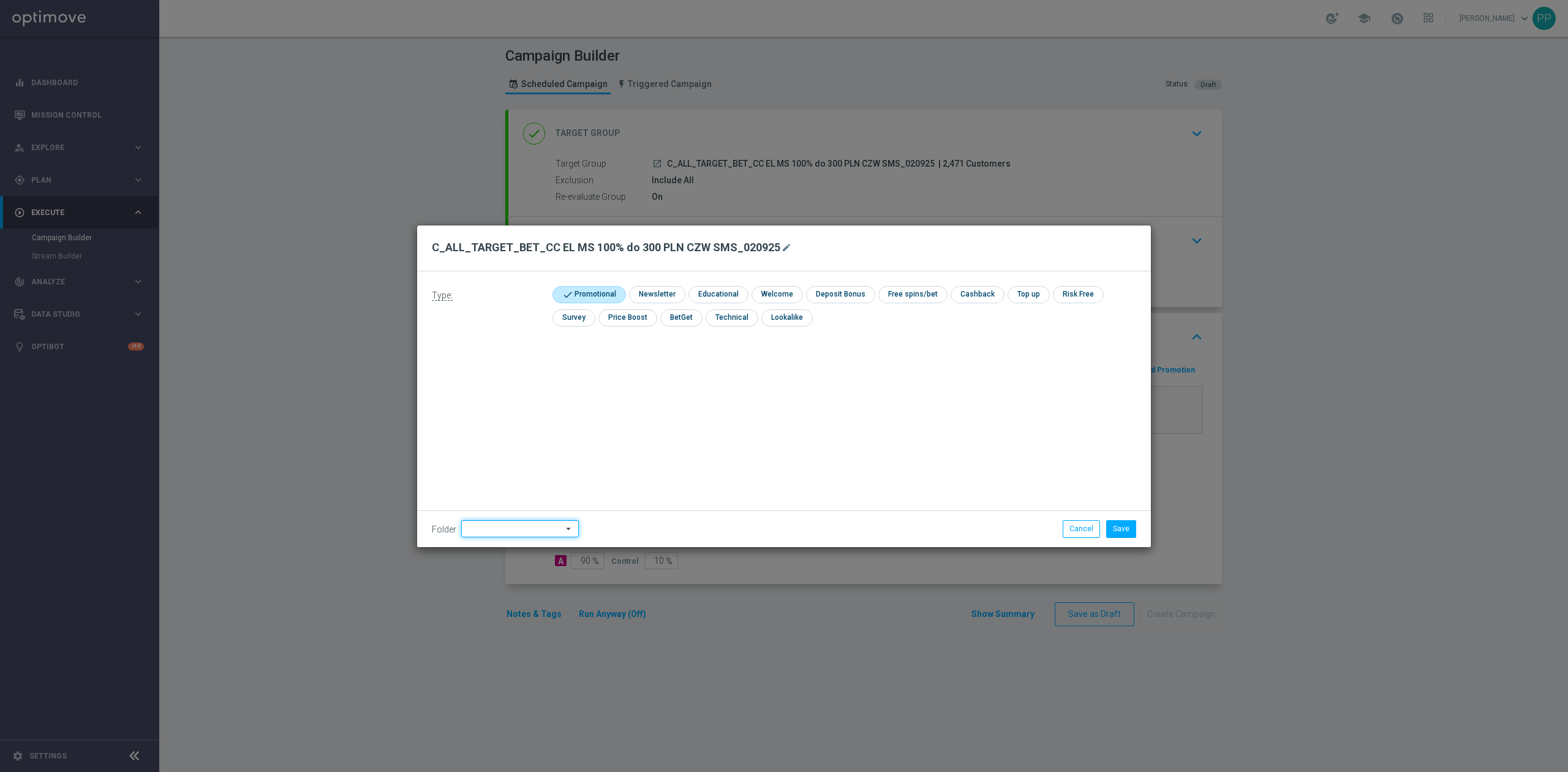
click at [529, 536] on input at bounding box center [520, 529] width 118 height 17
click at [511, 379] on div "9. Wrzesień 2025" at bounding box center [497, 375] width 59 height 11
type input "9. Wrzesień 2025"
click at [645, 387] on div "Type: check Promotional check Newsletter check Educational check Welcome check …" at bounding box center [784, 409] width 734 height 275
click at [1110, 532] on button "Save" at bounding box center [1121, 529] width 30 height 17
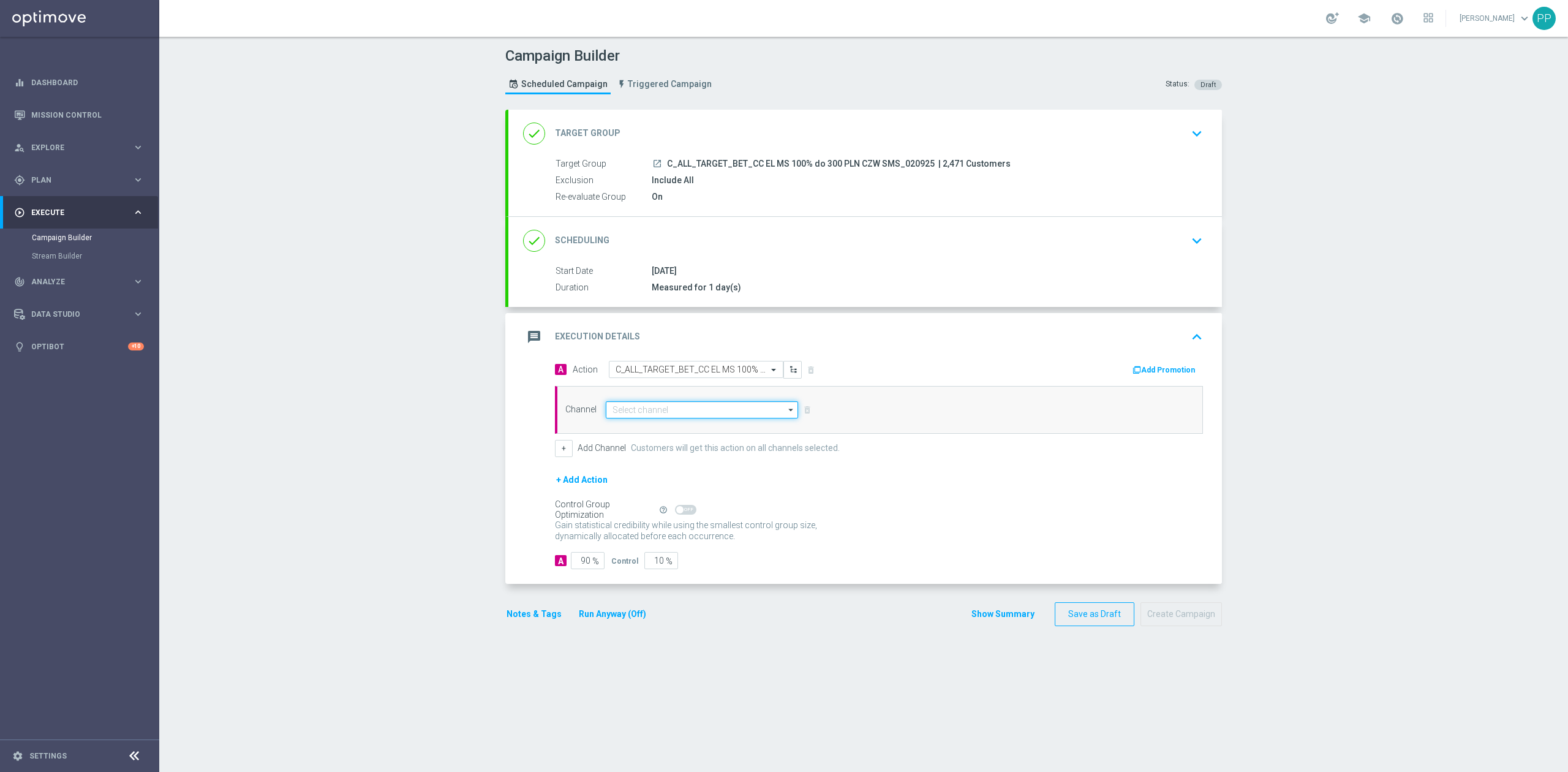
click at [753, 415] on input at bounding box center [702, 410] width 192 height 17
click at [666, 441] on div "SMS" at bounding box center [697, 446] width 182 height 17
type input "SMS"
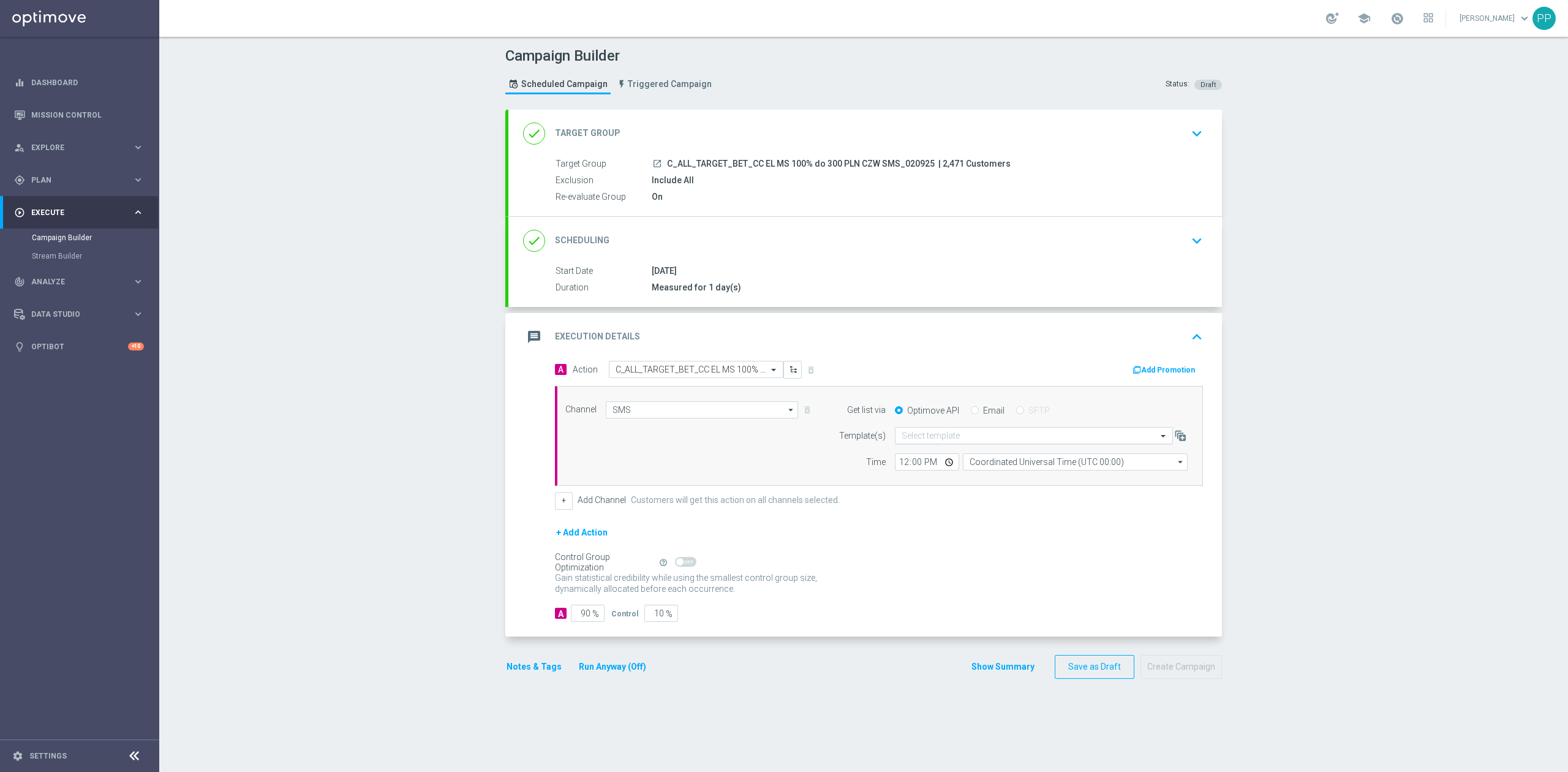
click at [954, 431] on div "Select template" at bounding box center [1034, 435] width 278 height 17
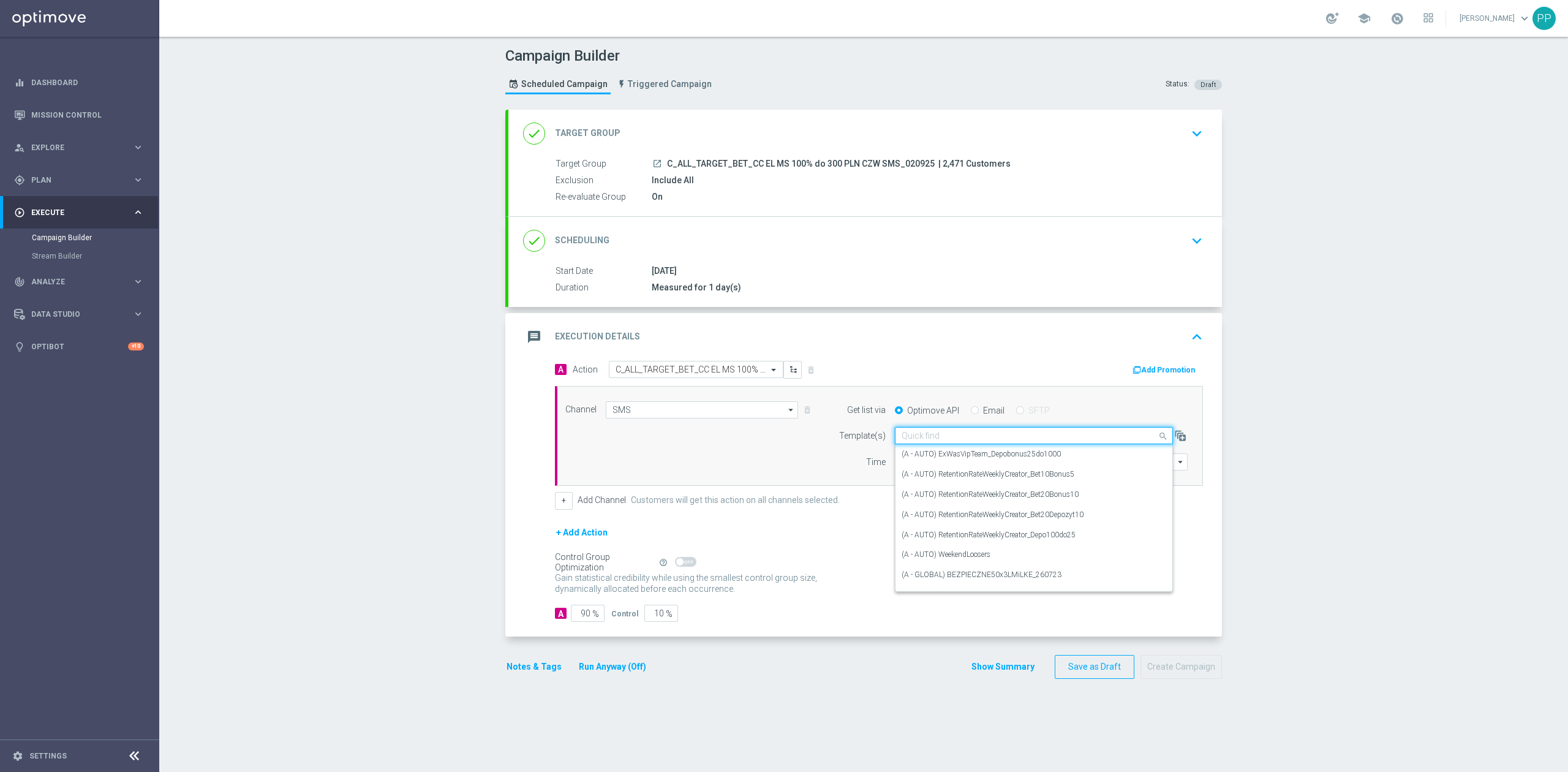
paste input "C_ALL_TARGET_BET_CC EL MS 100% do 300 PLN CZW SMS_020925"
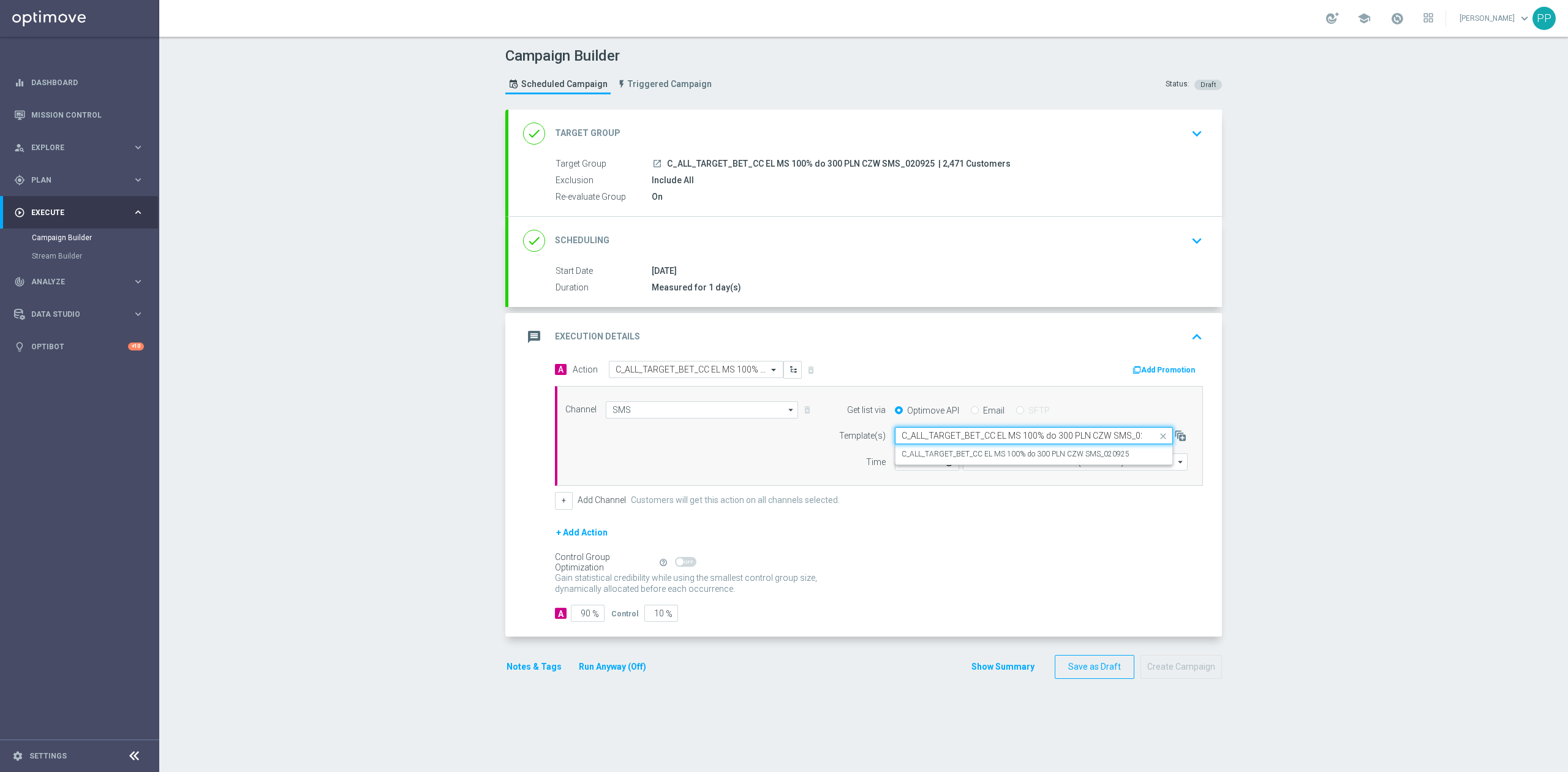
scroll to position [0, 20]
click at [961, 449] on div "C_ALL_TARGET_BET_CC EL MS 100% do 300 PLN CZW SMS_020925" at bounding box center [1034, 454] width 265 height 20
type input "C_ALL_TARGET_BET_CC EL MS 100% do 300 PLN CZW SMS_020925"
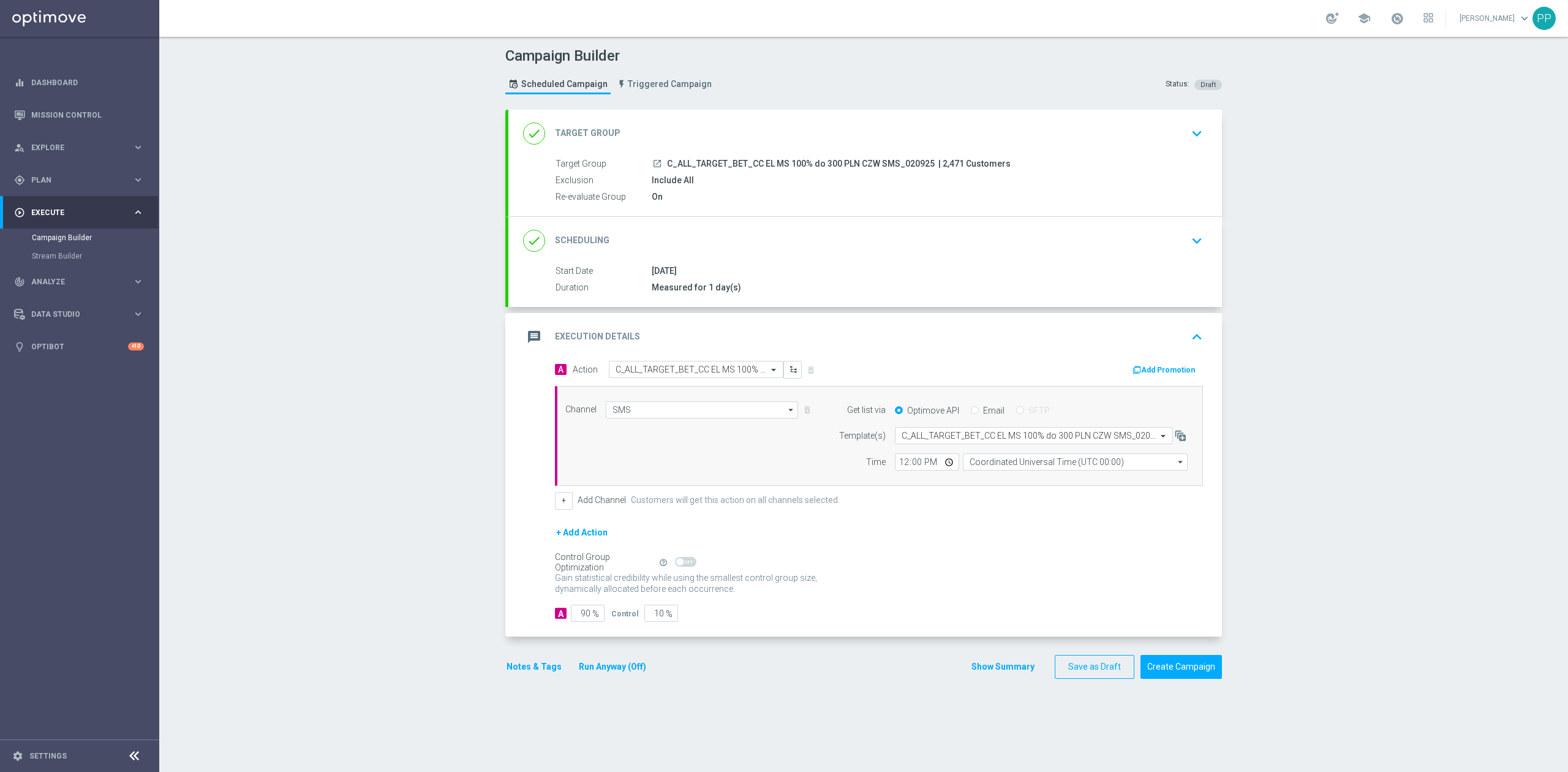
scroll to position [0, 0]
click at [997, 466] on input "Coordinated Universal Time (UTC 00:00)" at bounding box center [1075, 462] width 225 height 17
click at [1000, 487] on div "Central European Time (Warsaw) (UTC +02:00)" at bounding box center [1075, 480] width 225 height 17
type input "Central European Time (Warsaw) (UTC +02:00)"
click at [896, 466] on input "12:00" at bounding box center [927, 462] width 65 height 17
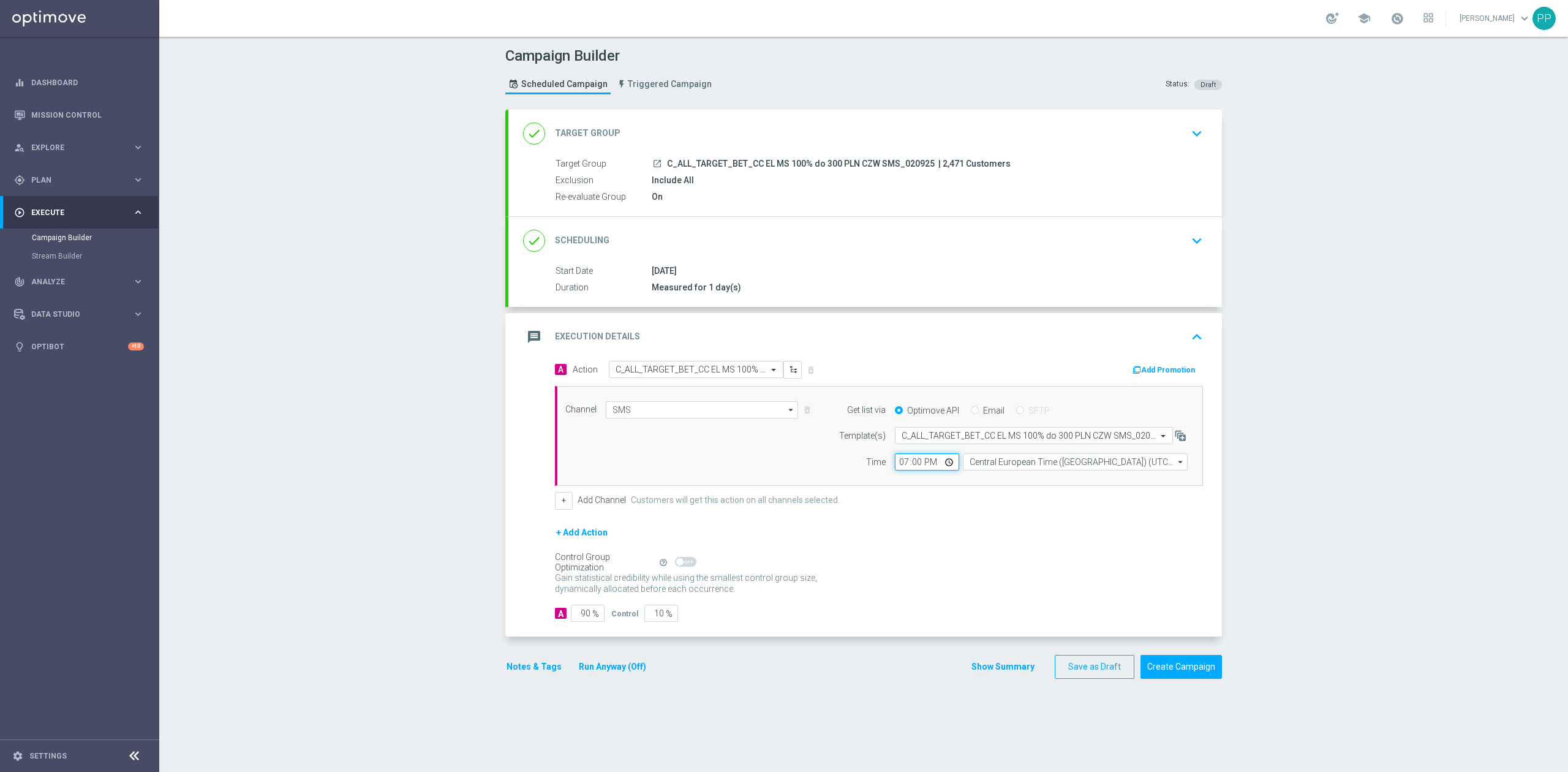
type input "19:02"
click at [579, 618] on input "90" at bounding box center [587, 613] width 34 height 17
type input "9"
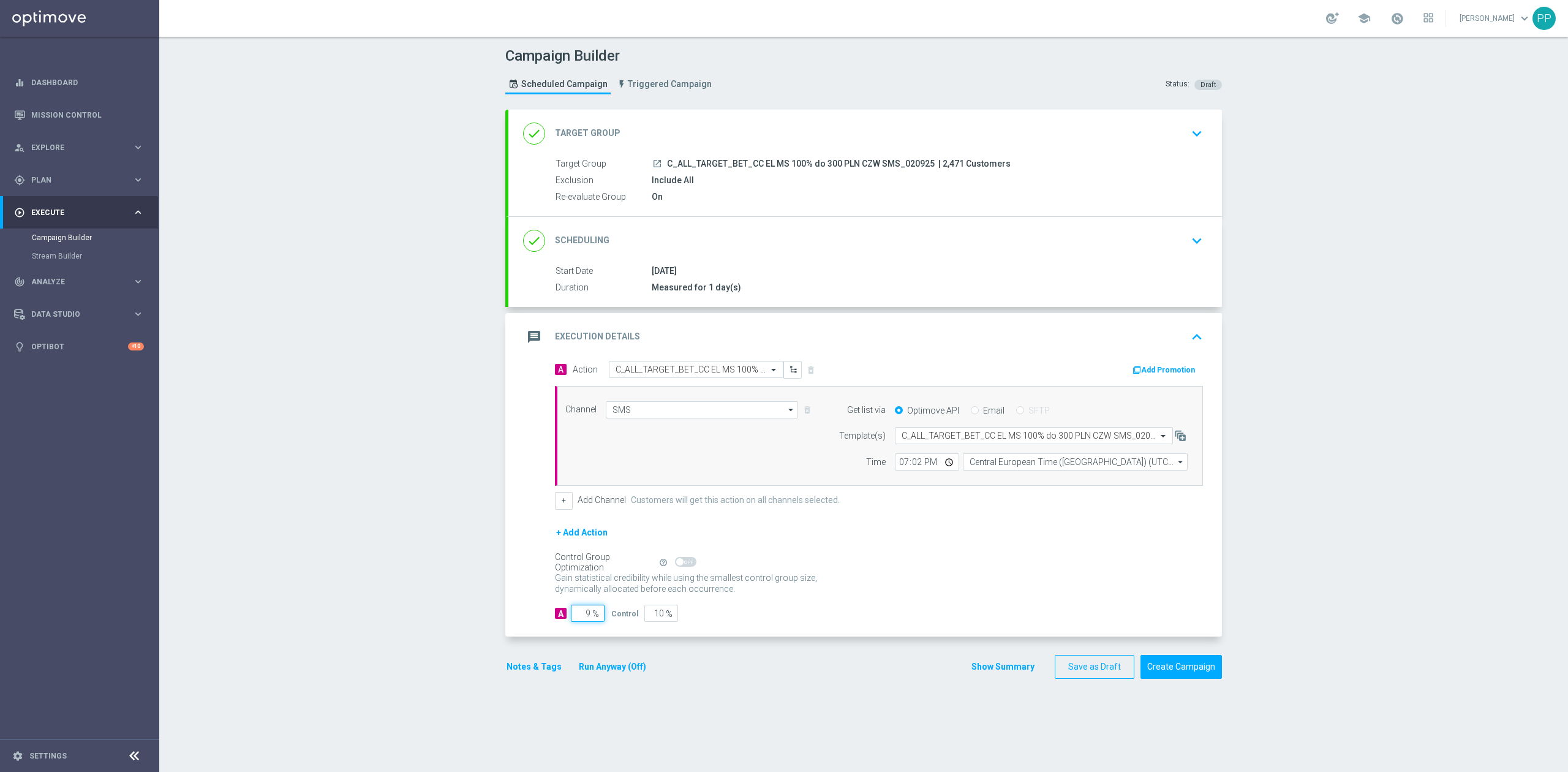
type input "91"
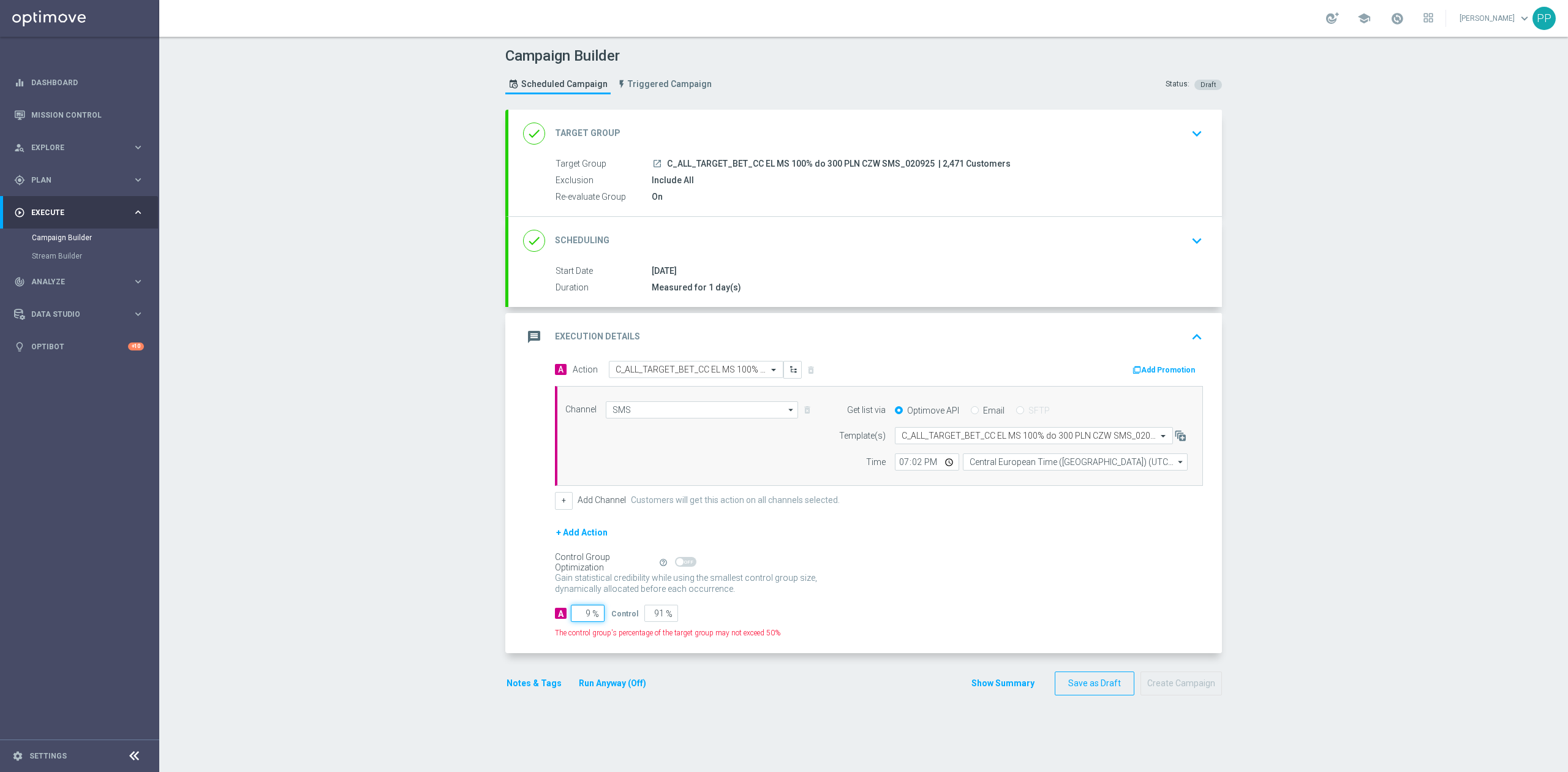
type input "95"
type input "5"
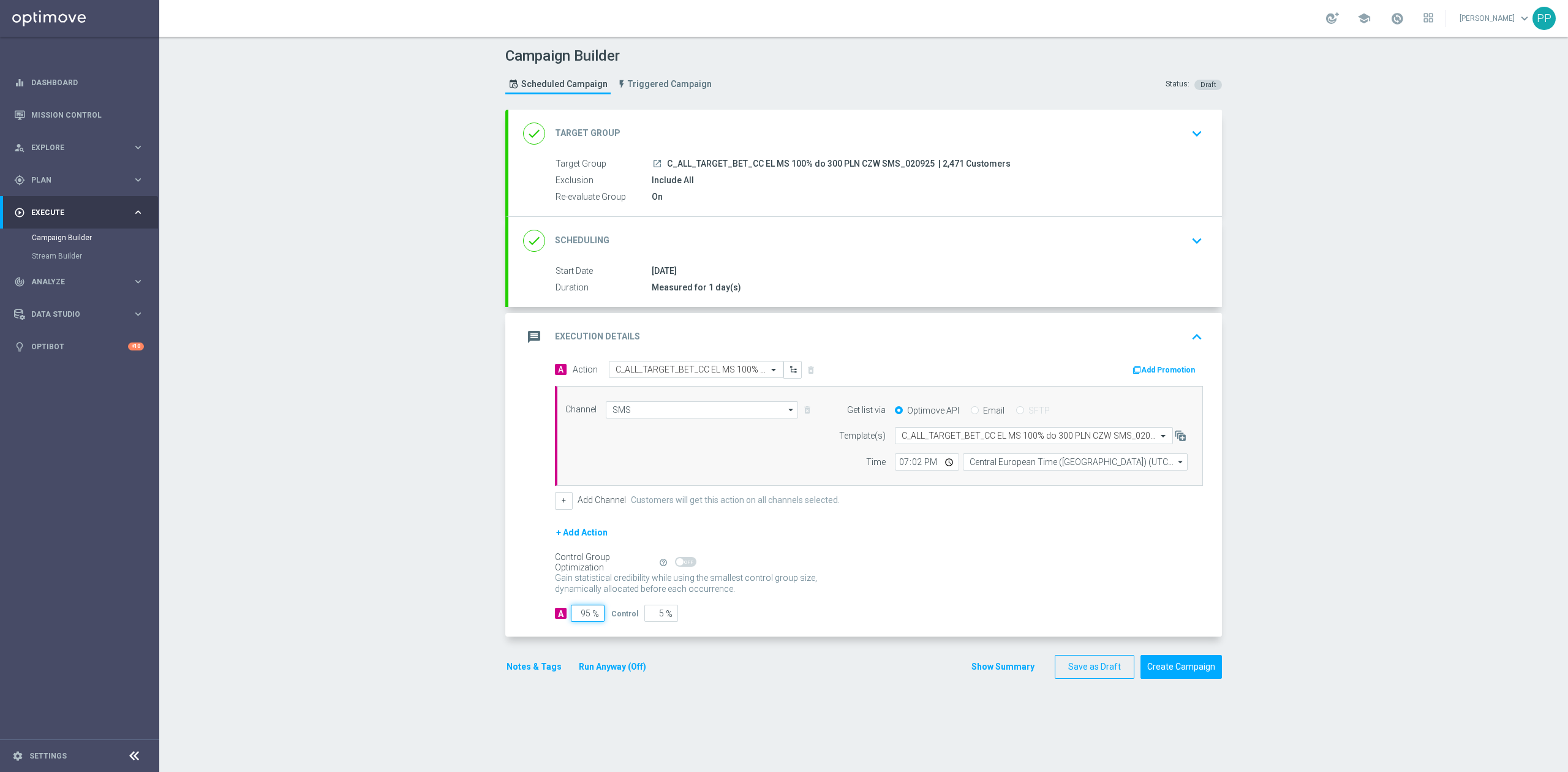
type input "95"
click at [476, 617] on div "Campaign Builder Scheduled Campaign Triggered Campaign Status: Draft done Targe…" at bounding box center [863, 404] width 1409 height 735
click at [528, 662] on button "Notes & Tags" at bounding box center [533, 667] width 57 height 15
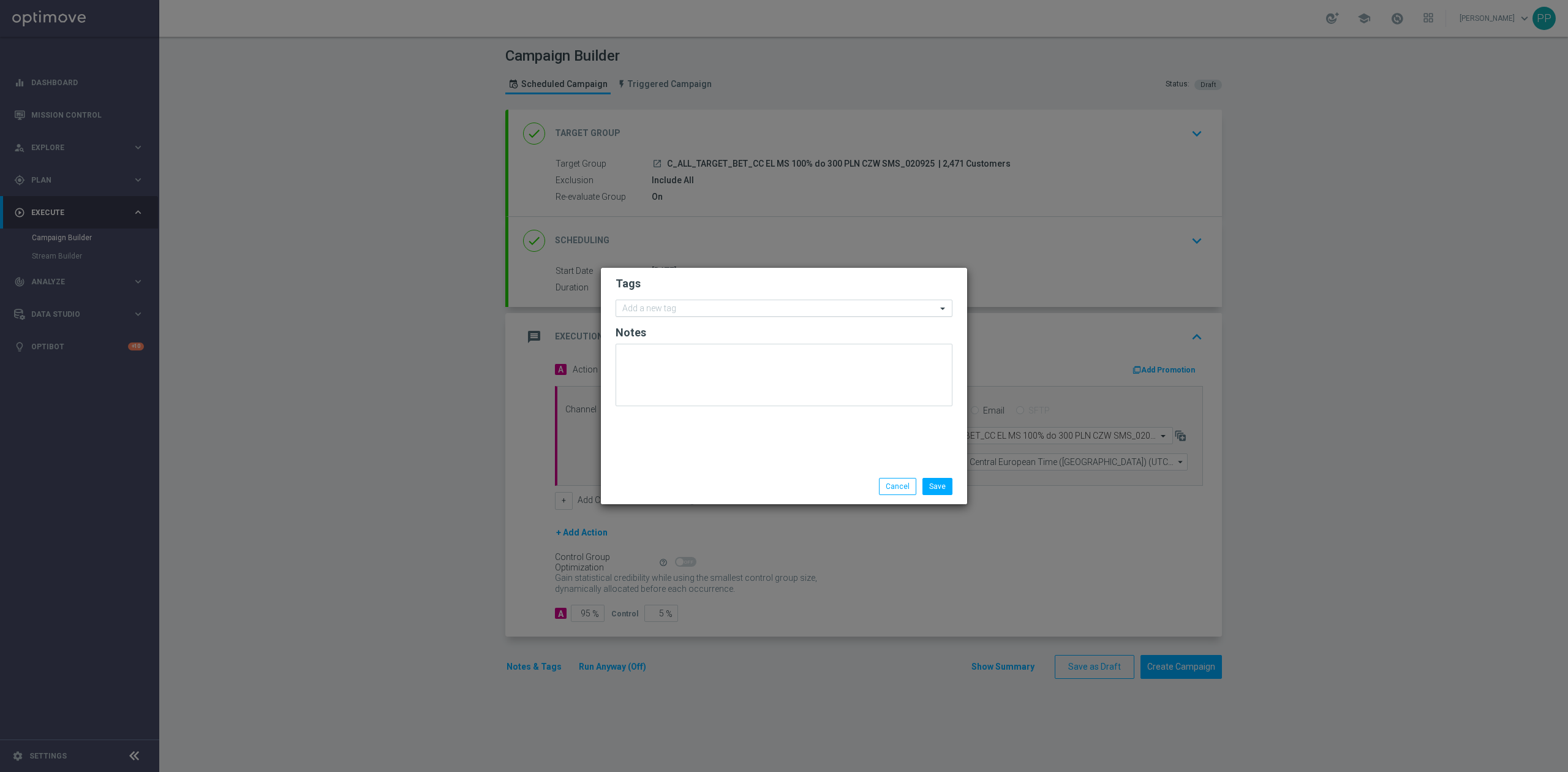
click at [676, 310] on input "text" at bounding box center [779, 309] width 314 height 11
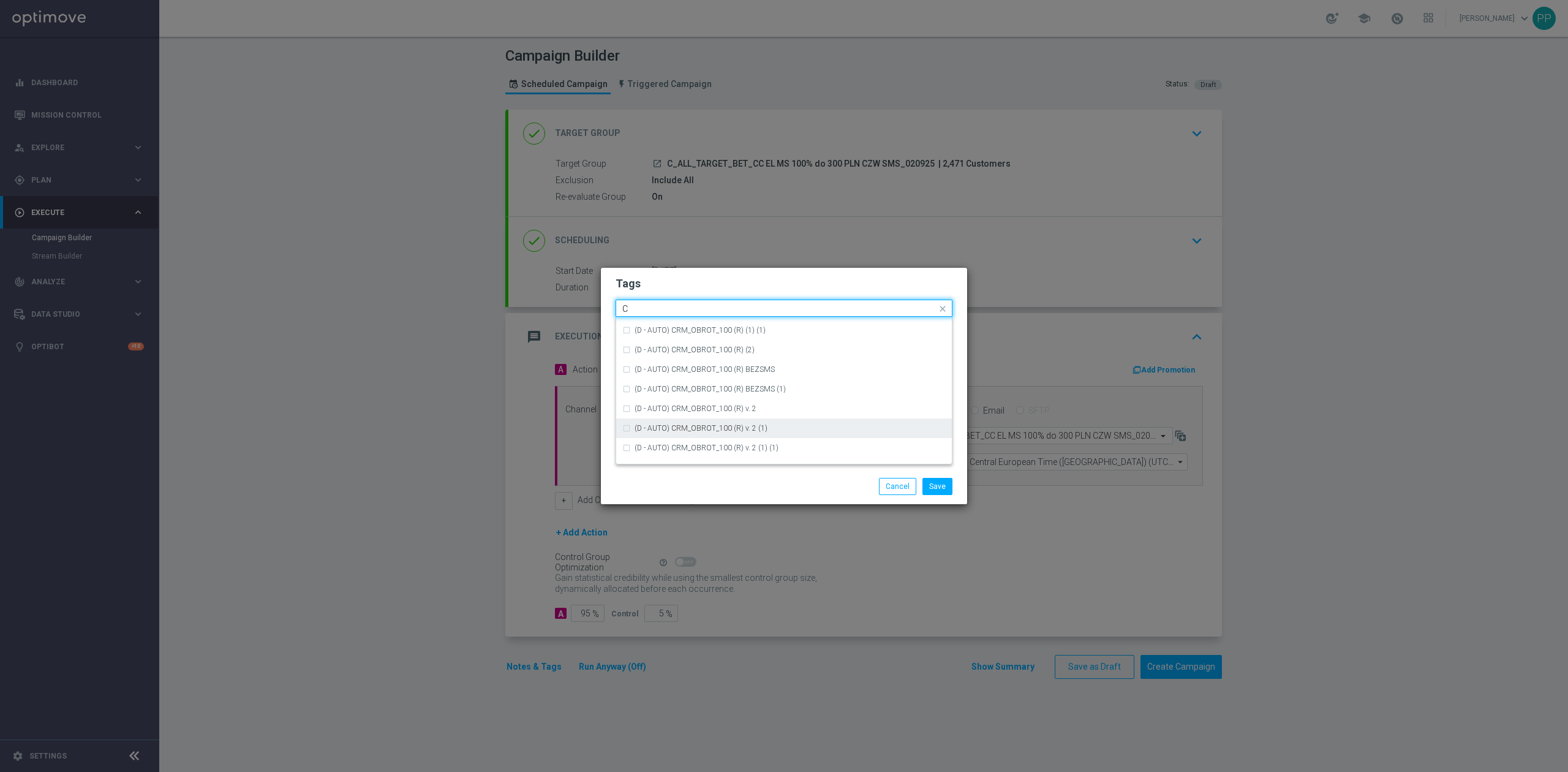
scroll to position [898, 0]
click at [682, 432] on div "C" at bounding box center [784, 428] width 323 height 20
type input "C"
click at [678, 309] on input "C" at bounding box center [779, 309] width 314 height 11
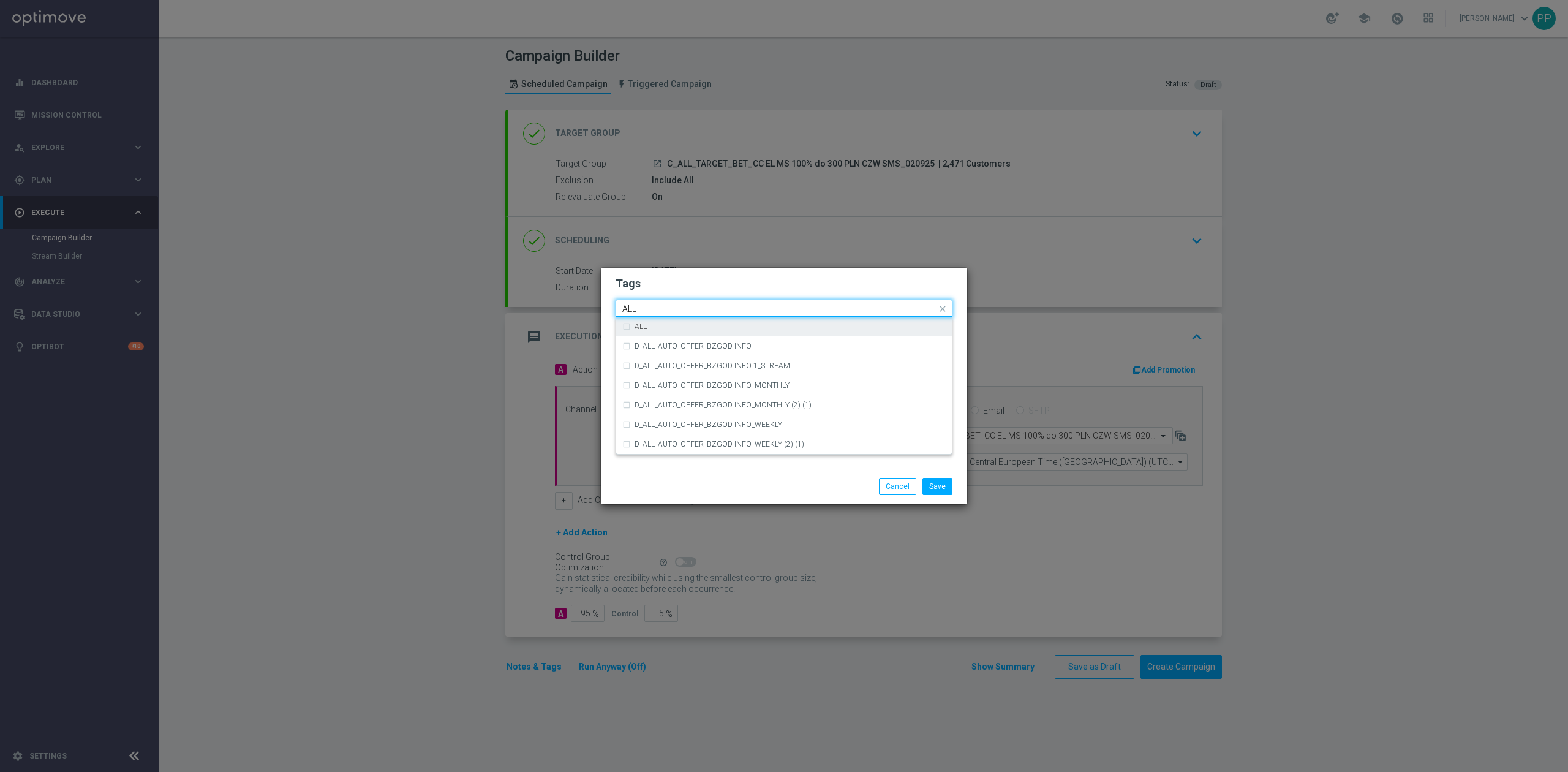
click at [670, 329] on div "ALL" at bounding box center [790, 326] width 311 height 7
click at [667, 310] on input "ALL" at bounding box center [779, 309] width 314 height 11
type input "A"
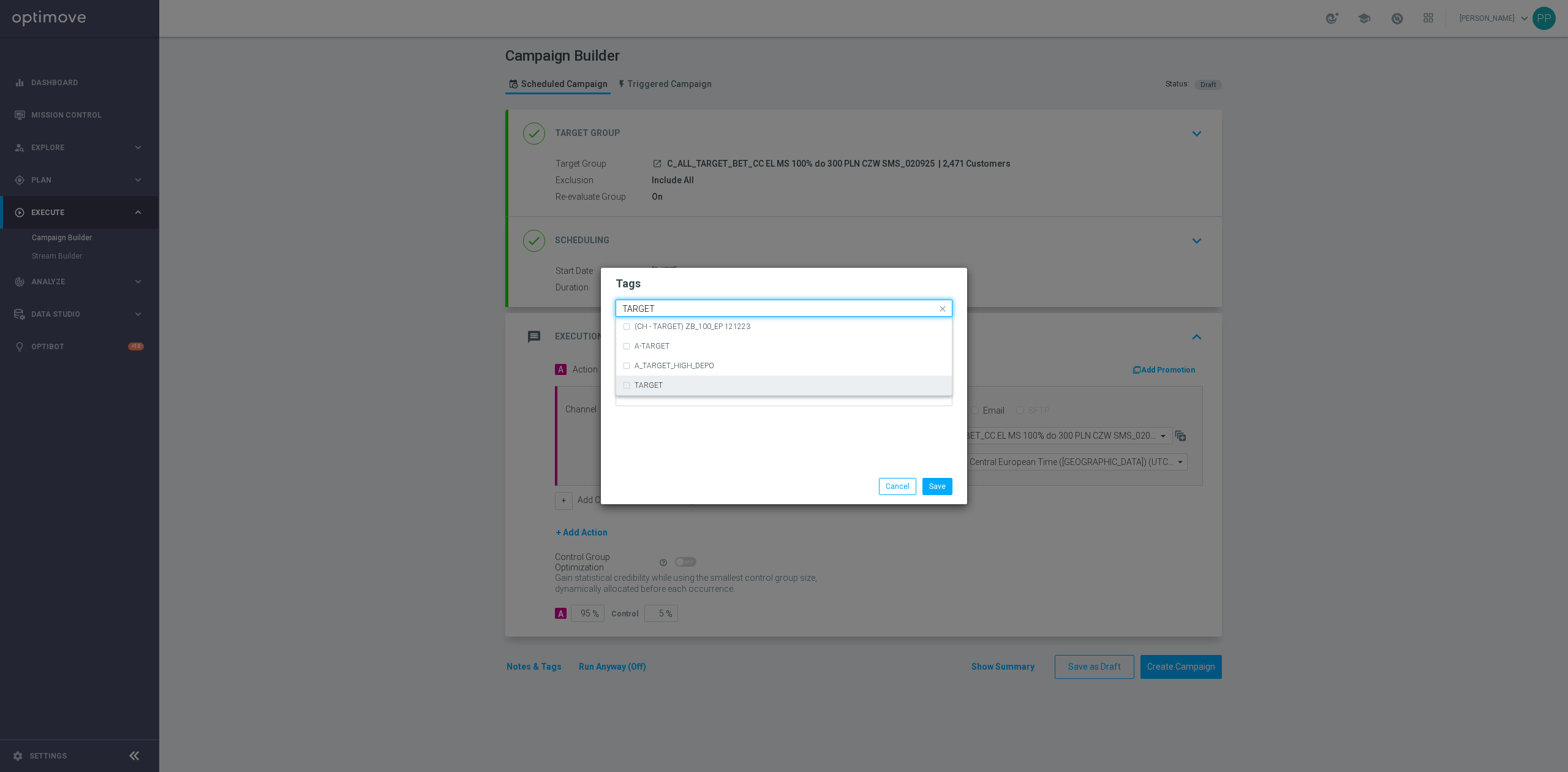
click at [704, 382] on div "TARGET" at bounding box center [790, 385] width 311 height 7
click at [688, 308] on input "TARGET" at bounding box center [779, 309] width 314 height 11
type input "T"
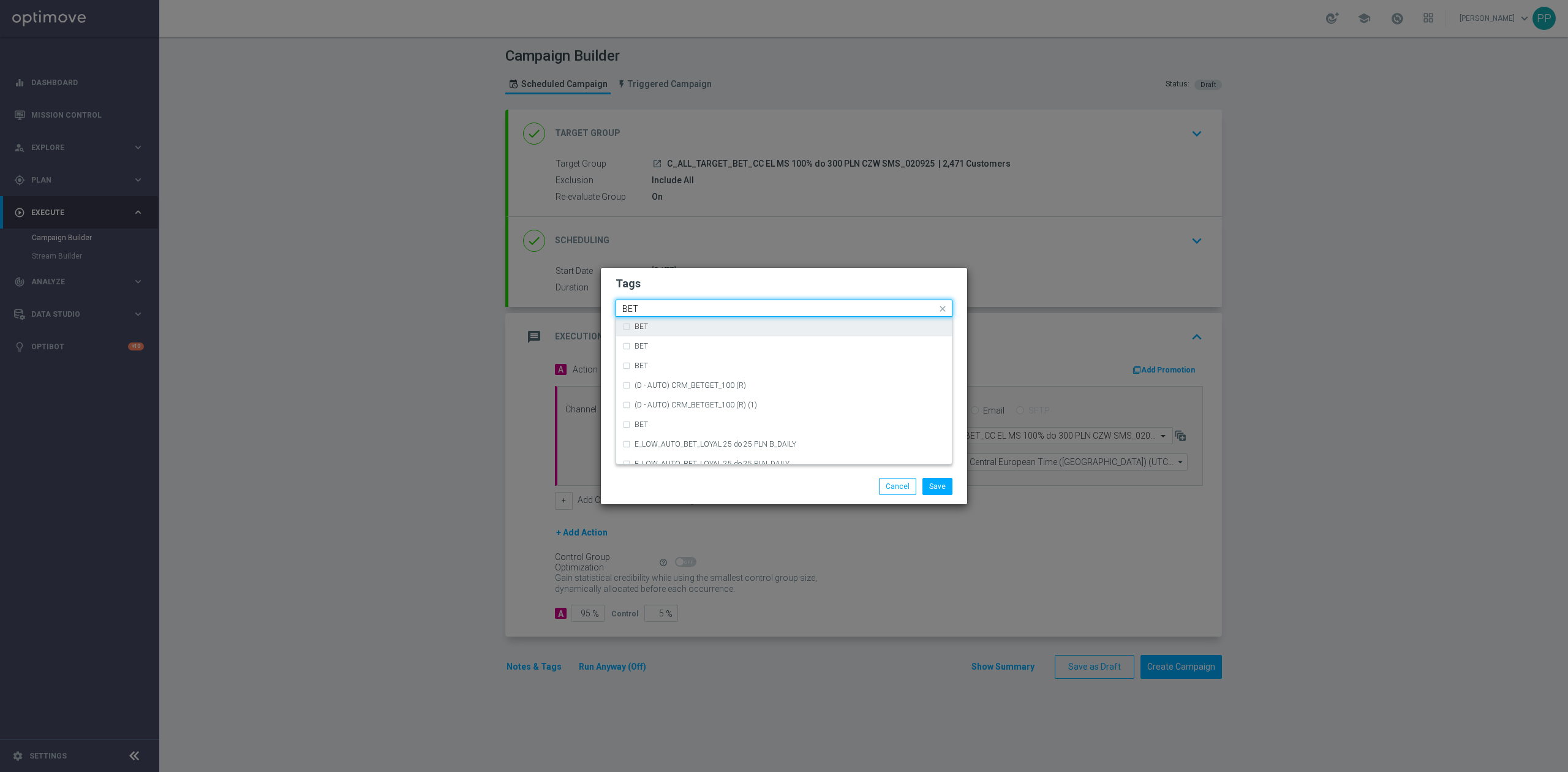
click at [674, 329] on div "BET" at bounding box center [790, 326] width 311 height 7
click at [668, 311] on input "BET" at bounding box center [779, 309] width 314 height 11
type input "B"
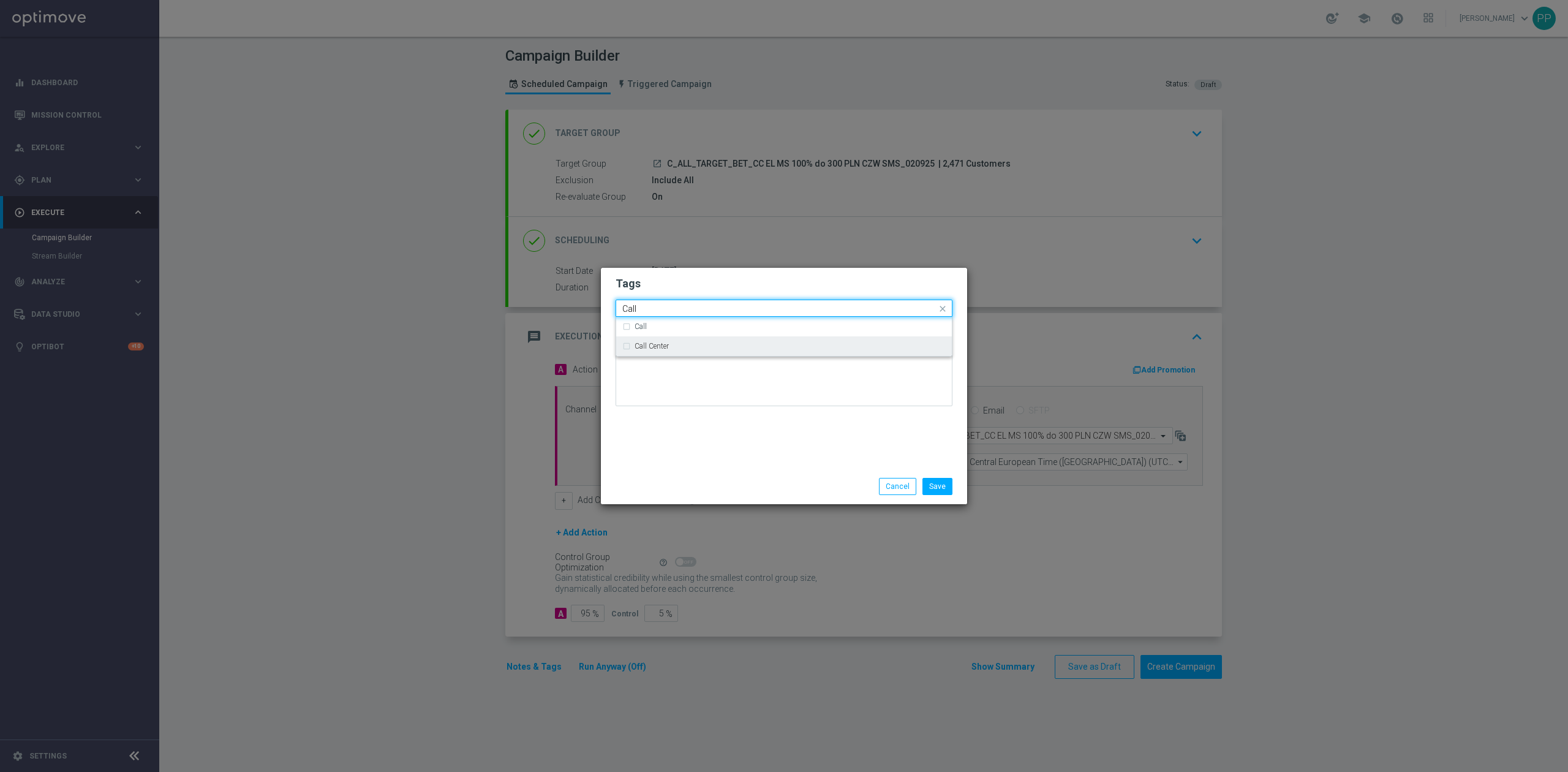
click at [693, 343] on div "Call Center" at bounding box center [790, 346] width 311 height 7
type input "Call"
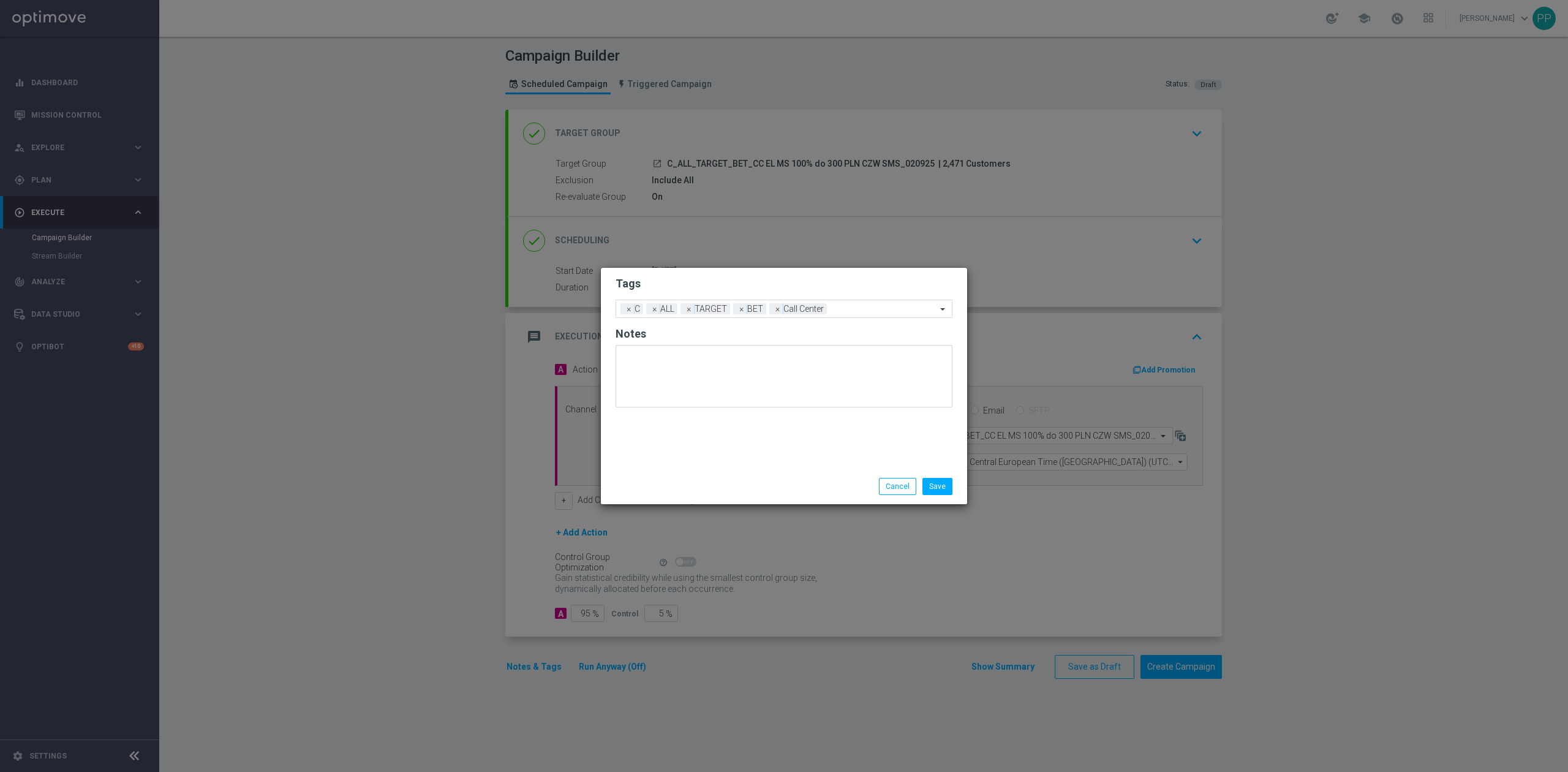
click at [704, 440] on div "Tags Add a new tag × C × ALL × TARGET × BET × Call Center Notes" at bounding box center [784, 368] width 366 height 201
click at [944, 485] on button "Save" at bounding box center [937, 486] width 30 height 17
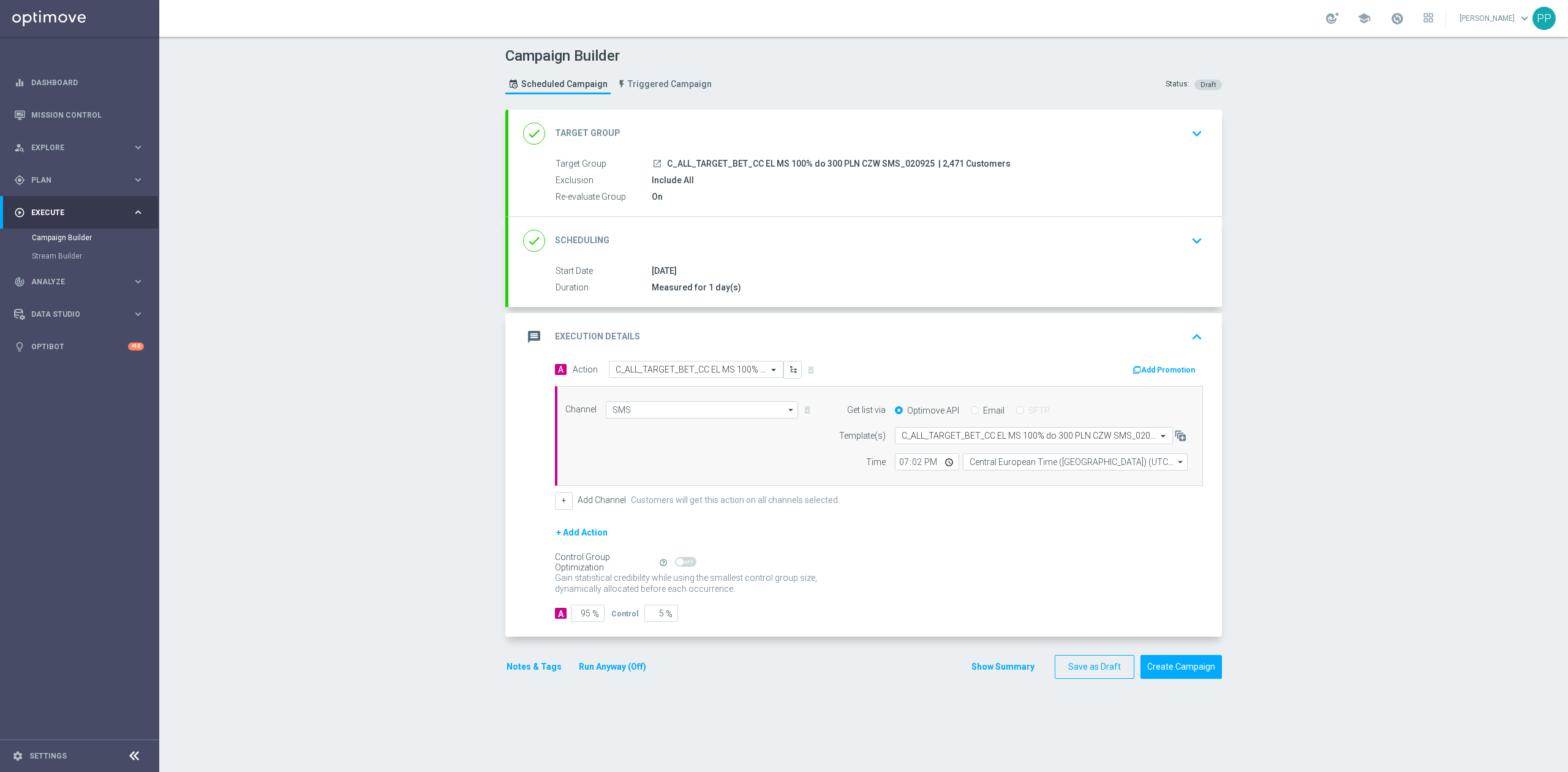
click at [905, 344] on div "message Execution Details keyboard_arrow_up" at bounding box center [865, 337] width 684 height 23
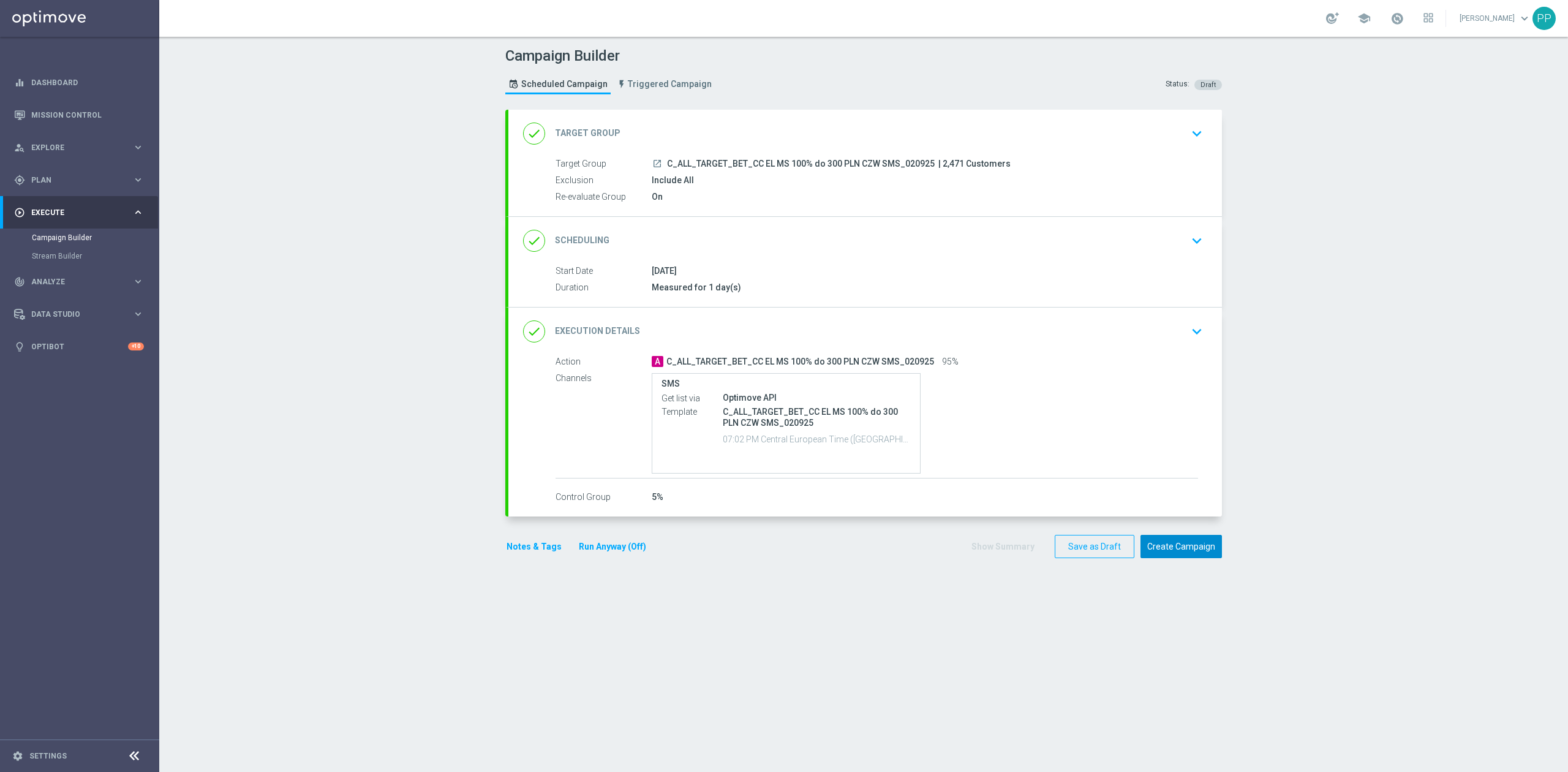
click at [1160, 539] on button "Create Campaign" at bounding box center [1181, 547] width 82 height 24
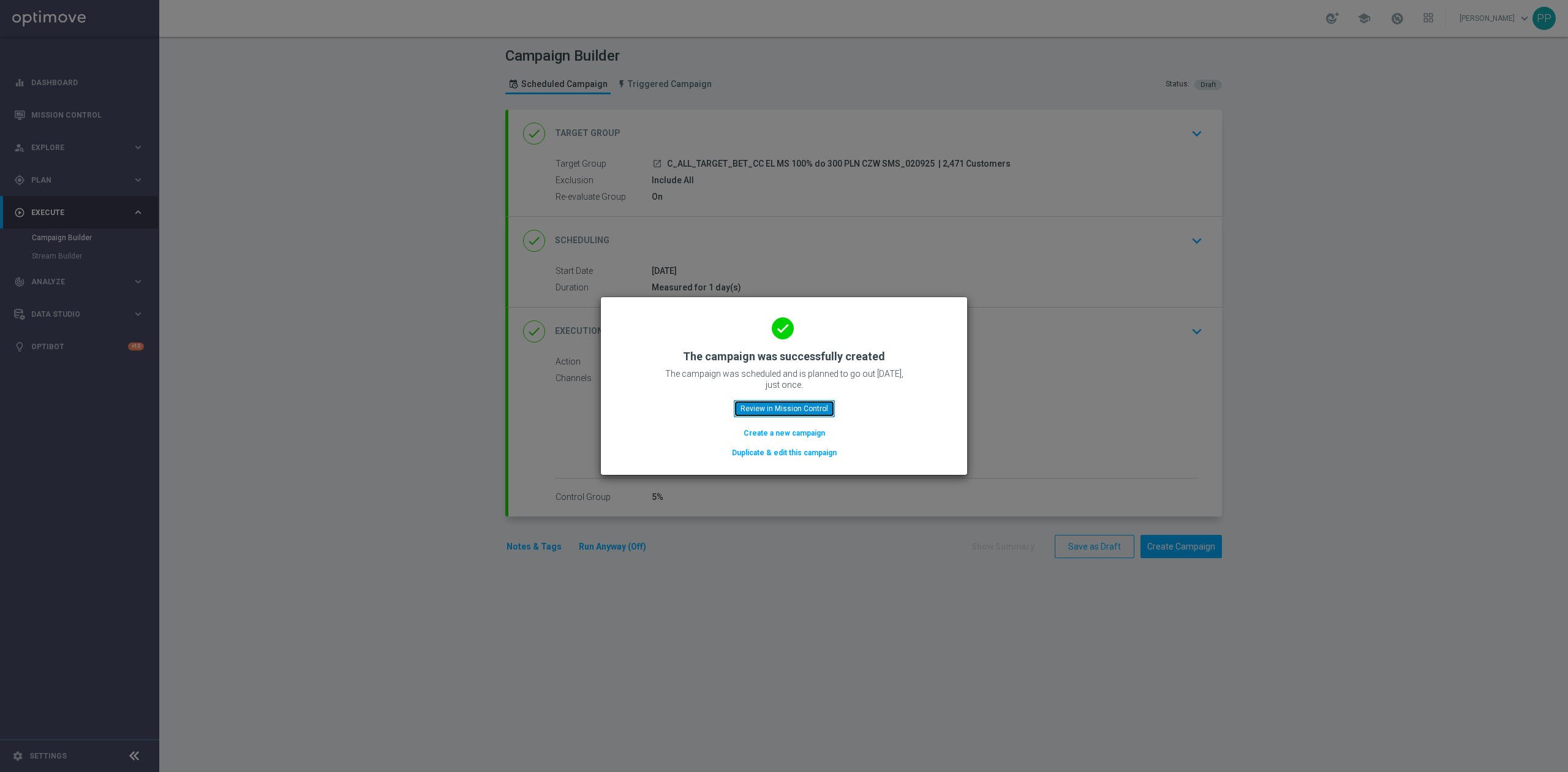
drag, startPoint x: 765, startPoint y: 410, endPoint x: 21, endPoint y: 360, distance: 745.7
click at [765, 410] on button "Review in Mission Control" at bounding box center [784, 408] width 101 height 17
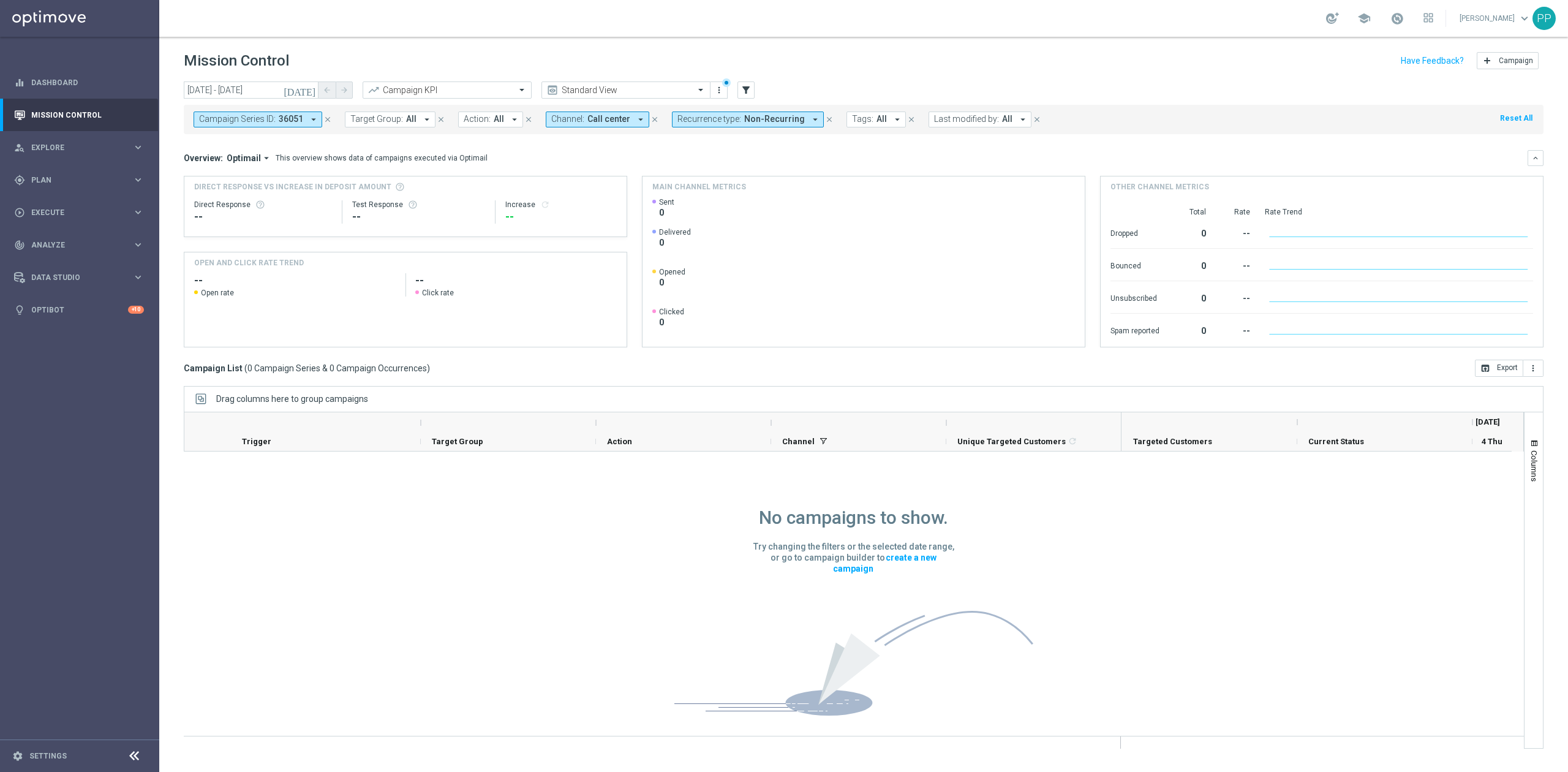
click at [324, 121] on icon "close" at bounding box center [327, 119] width 9 height 9
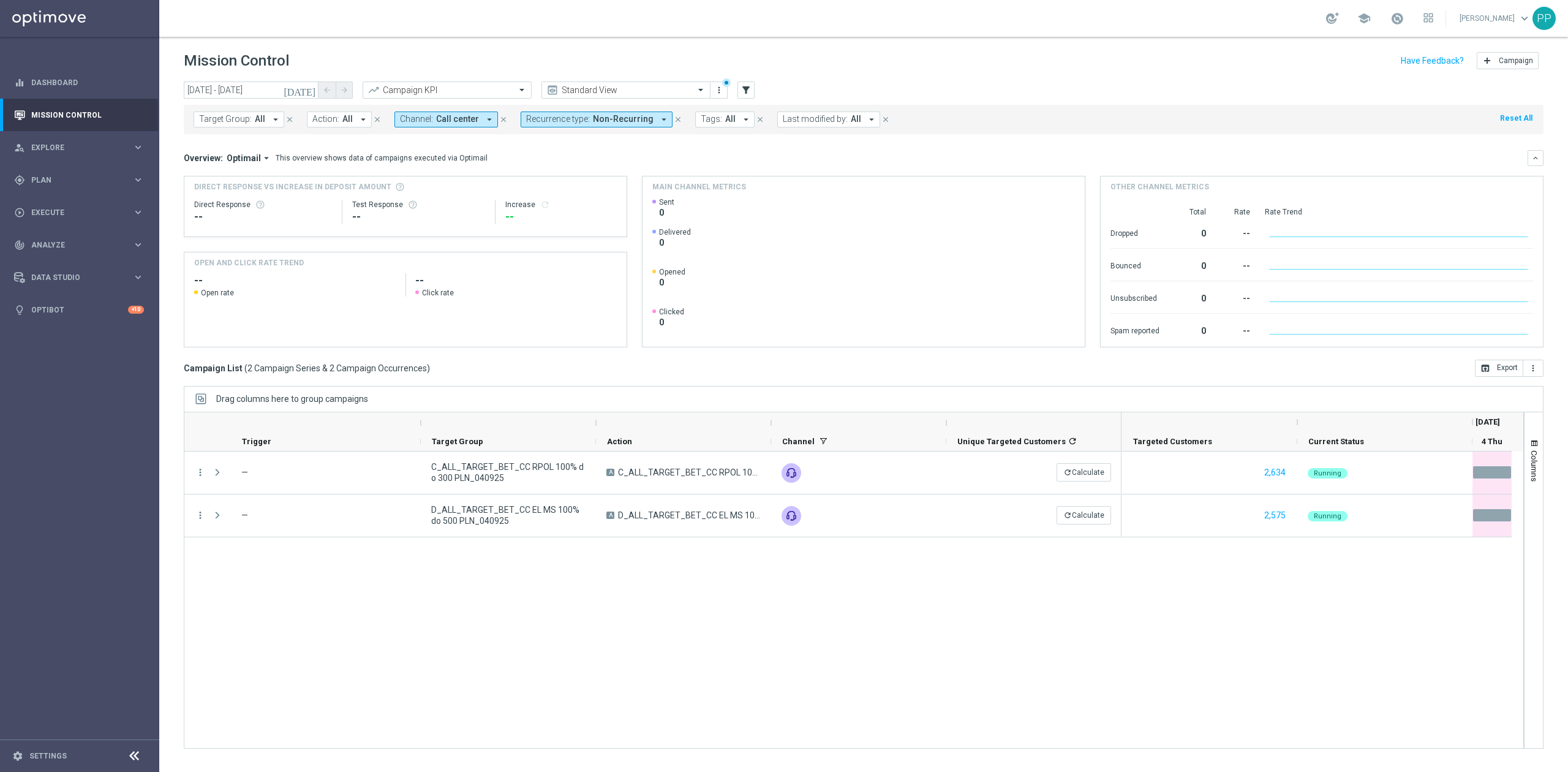
click at [720, 625] on div "more_vert — C_ALL_TARGET_BET_CC RPOL 100% do 300 PLN_040925 A C_ALL_TARGET_BET_…" at bounding box center [853, 599] width 1340 height 297
click at [406, 118] on span "Channel:" at bounding box center [416, 119] width 33 height 11
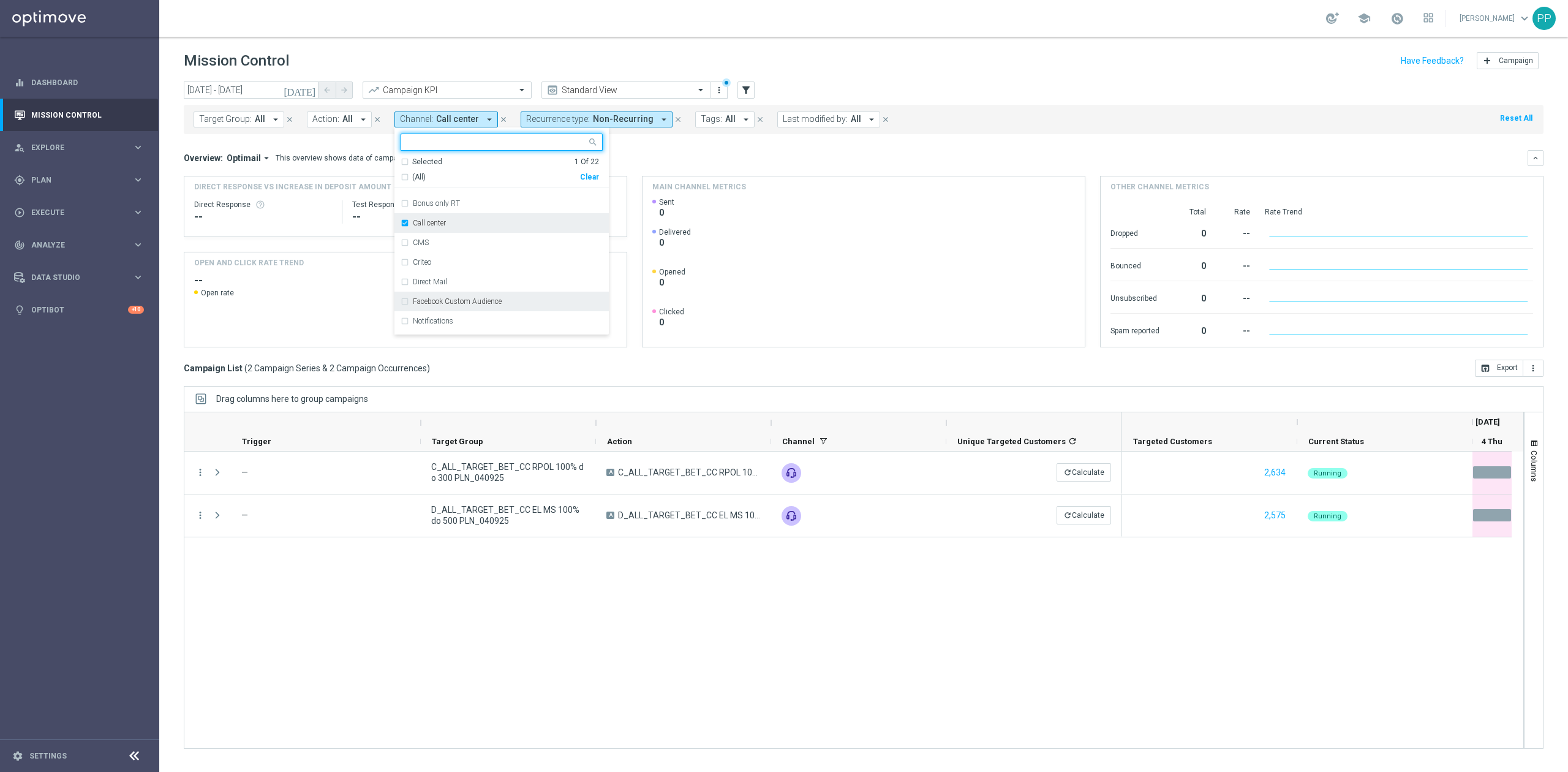
scroll to position [82, 0]
click at [799, 126] on button "Last modified by: All arrow_drop_down" at bounding box center [828, 119] width 103 height 16
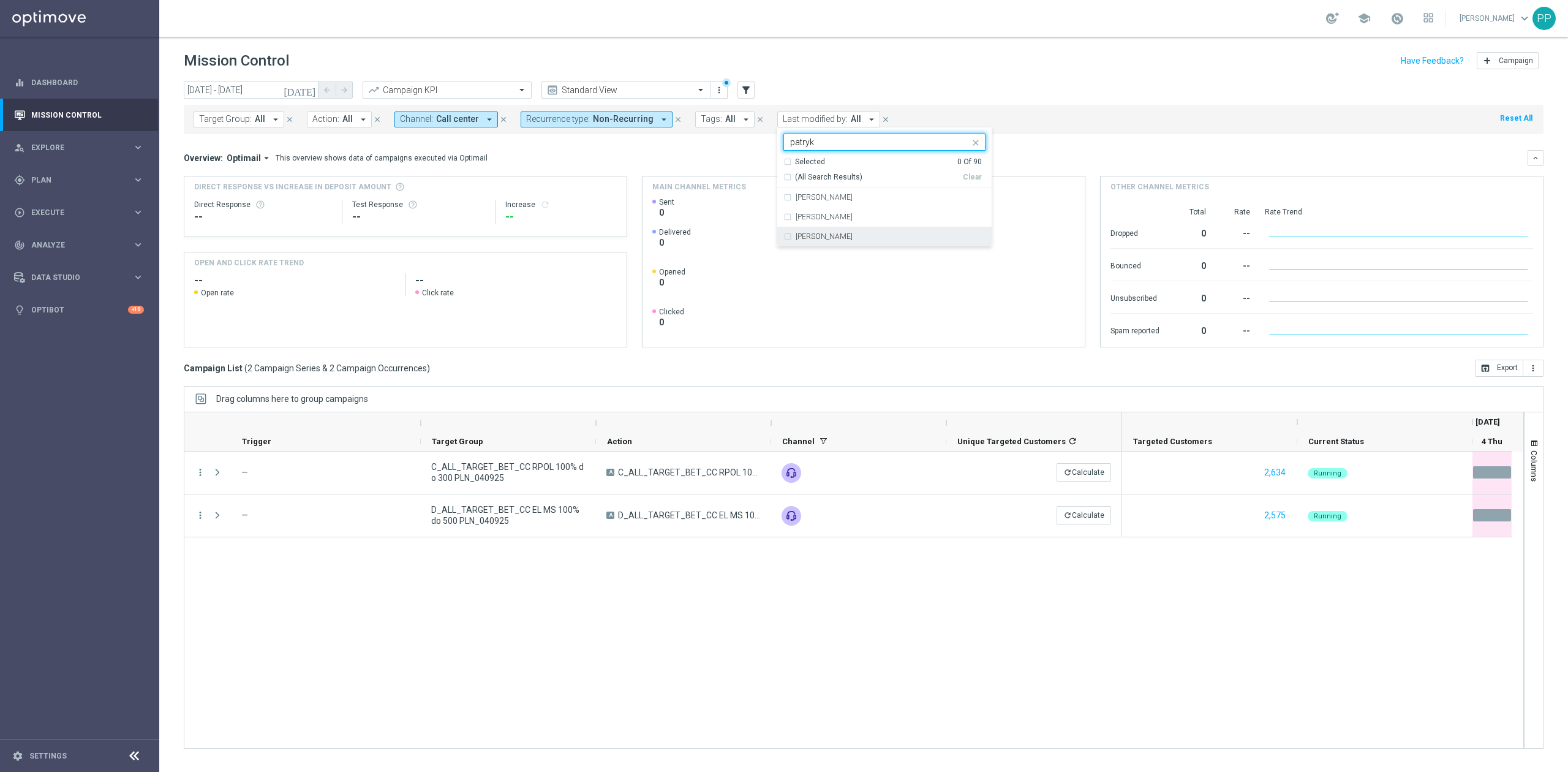
click at [853, 231] on div "[PERSON_NAME]" at bounding box center [884, 236] width 202 height 20
type input "patryk"
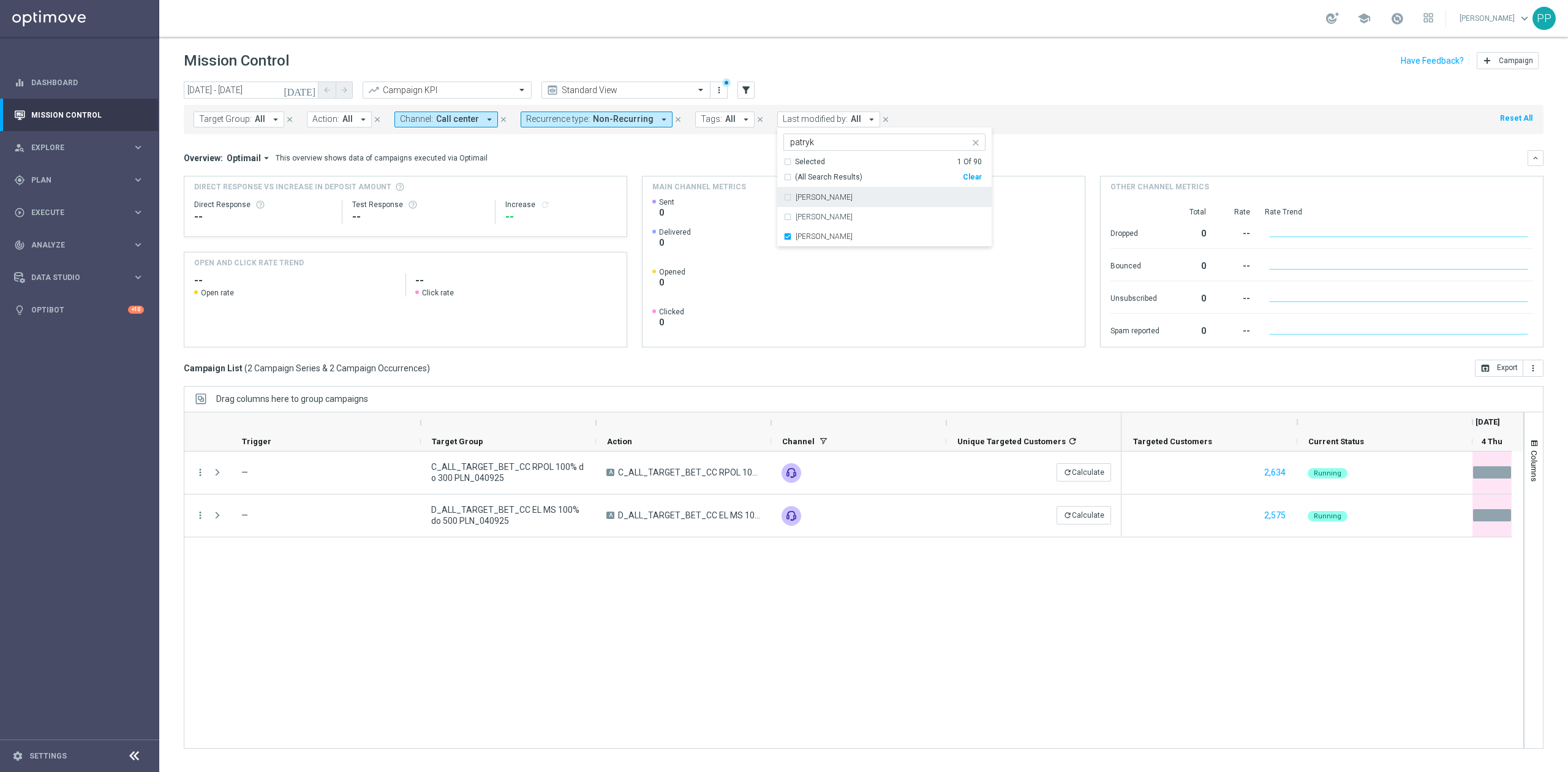
click at [850, 69] on div "Mission Control add Campaign" at bounding box center [863, 61] width 1359 height 24
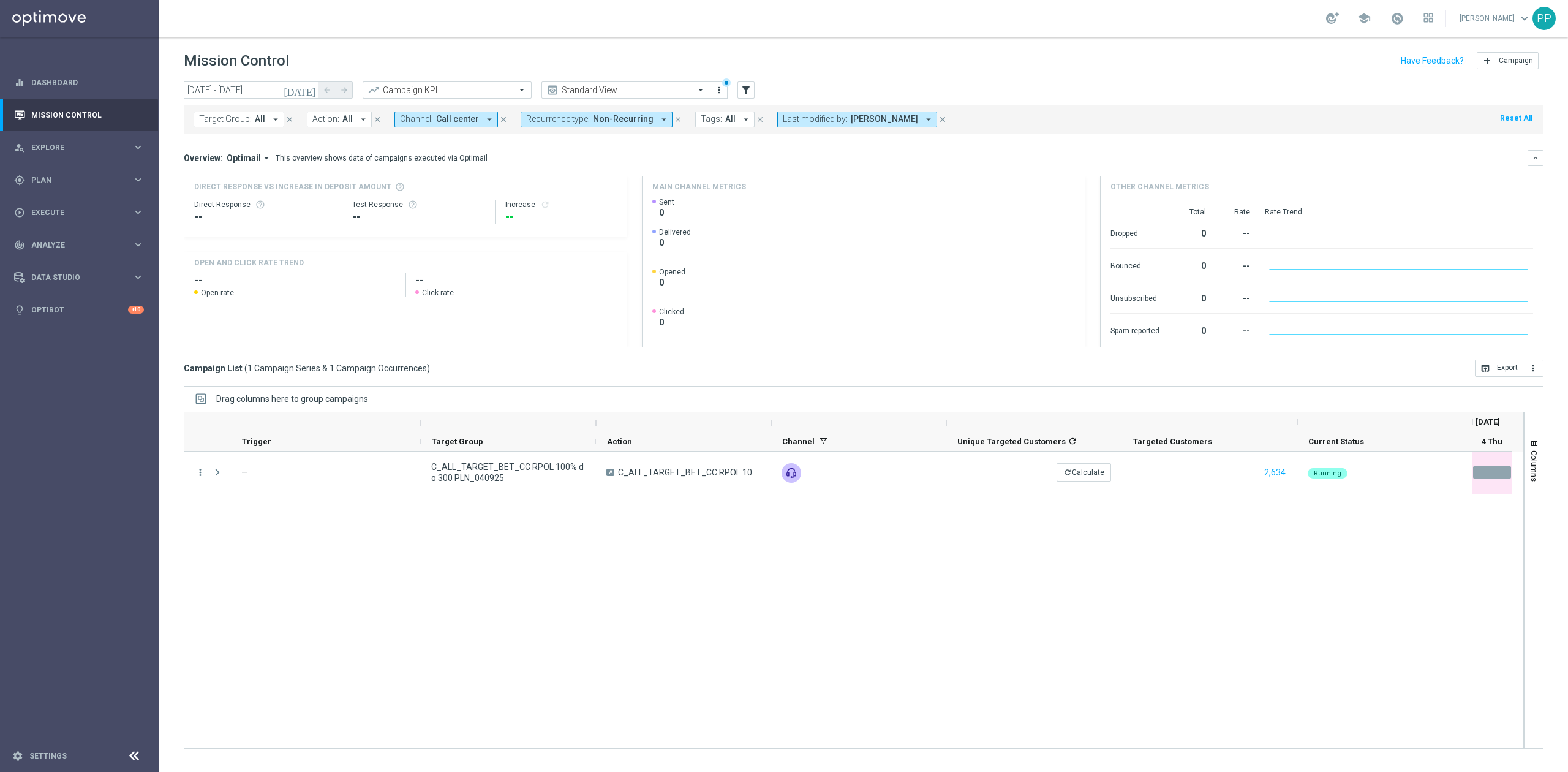
click at [429, 123] on span "Channel:" at bounding box center [416, 119] width 33 height 11
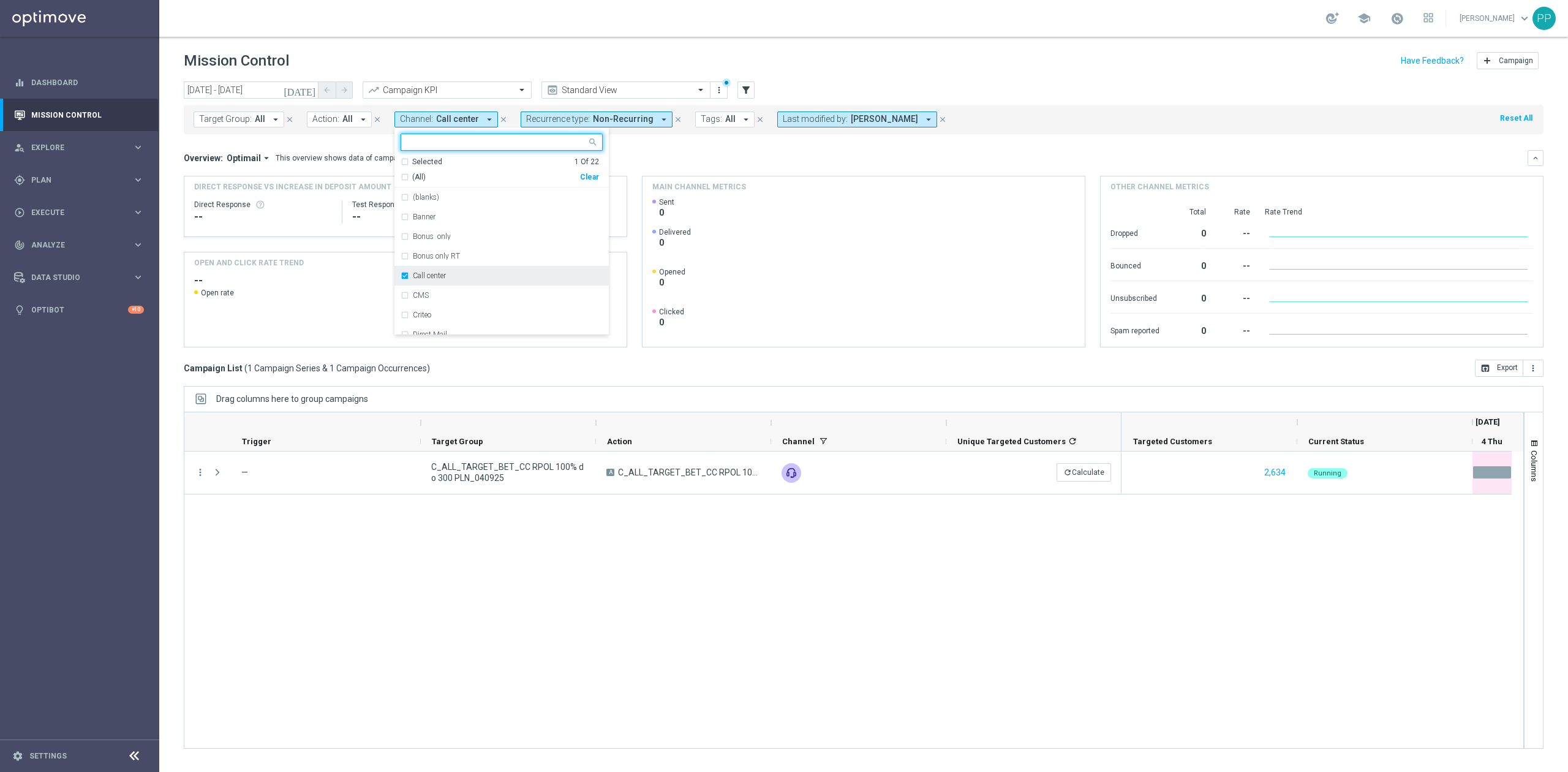
click at [432, 278] on label "Call center" at bounding box center [429, 275] width 33 height 7
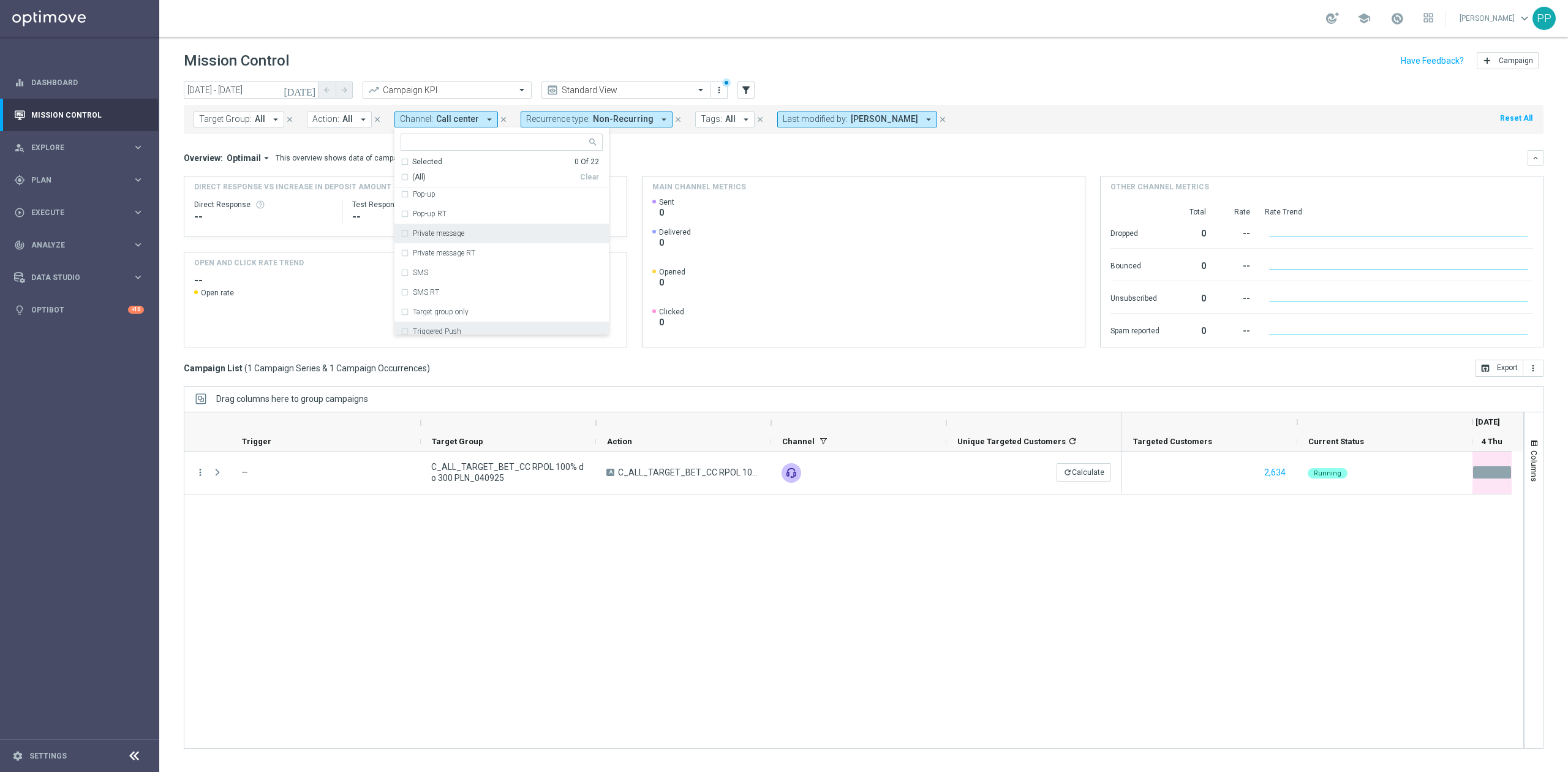
scroll to position [284, 0]
click at [436, 209] on div "SMS" at bounding box center [508, 207] width 190 height 7
click at [441, 79] on header "Mission Control add Campaign" at bounding box center [863, 59] width 1409 height 45
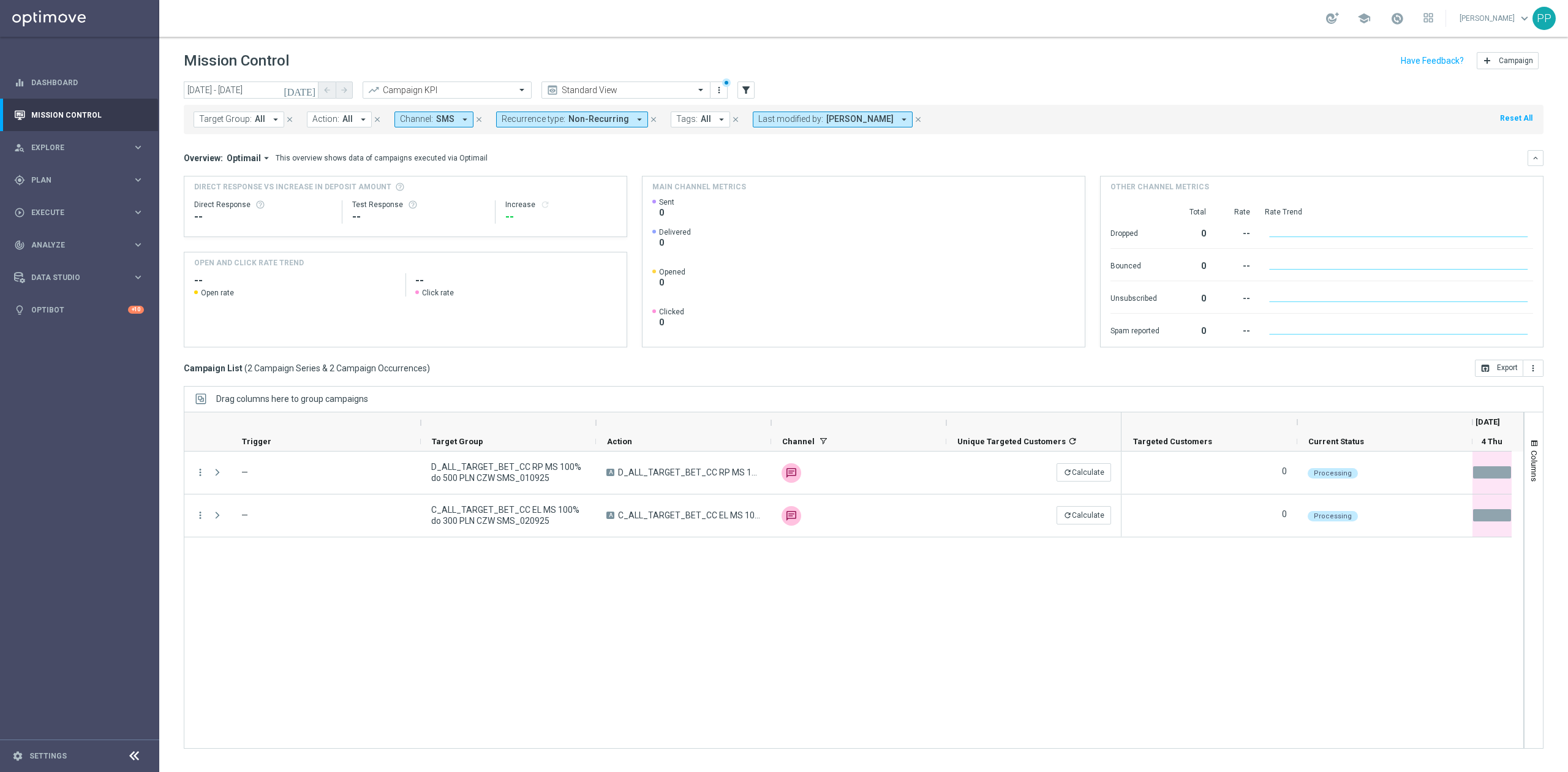
click at [436, 661] on div "more_vert — D_ALL_TARGET_BET_CC RP MS 100% do 500 PLN CZW SMS_010925 A D_ALL_TA…" at bounding box center [853, 599] width 1340 height 297
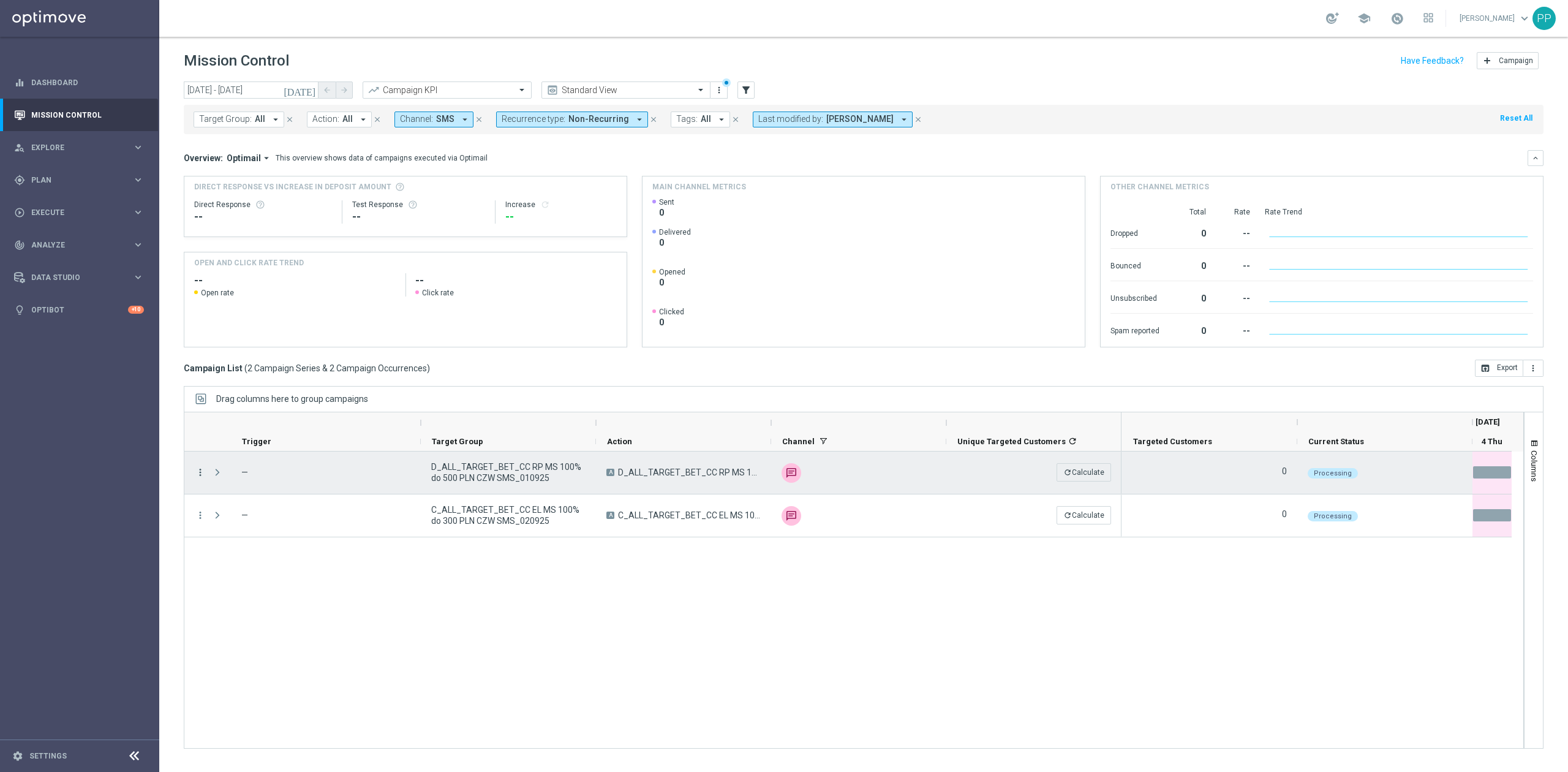
click at [203, 470] on icon "more_vert" at bounding box center [200, 472] width 11 height 11
click at [245, 473] on div "list Campaign Details" at bounding box center [275, 481] width 138 height 17
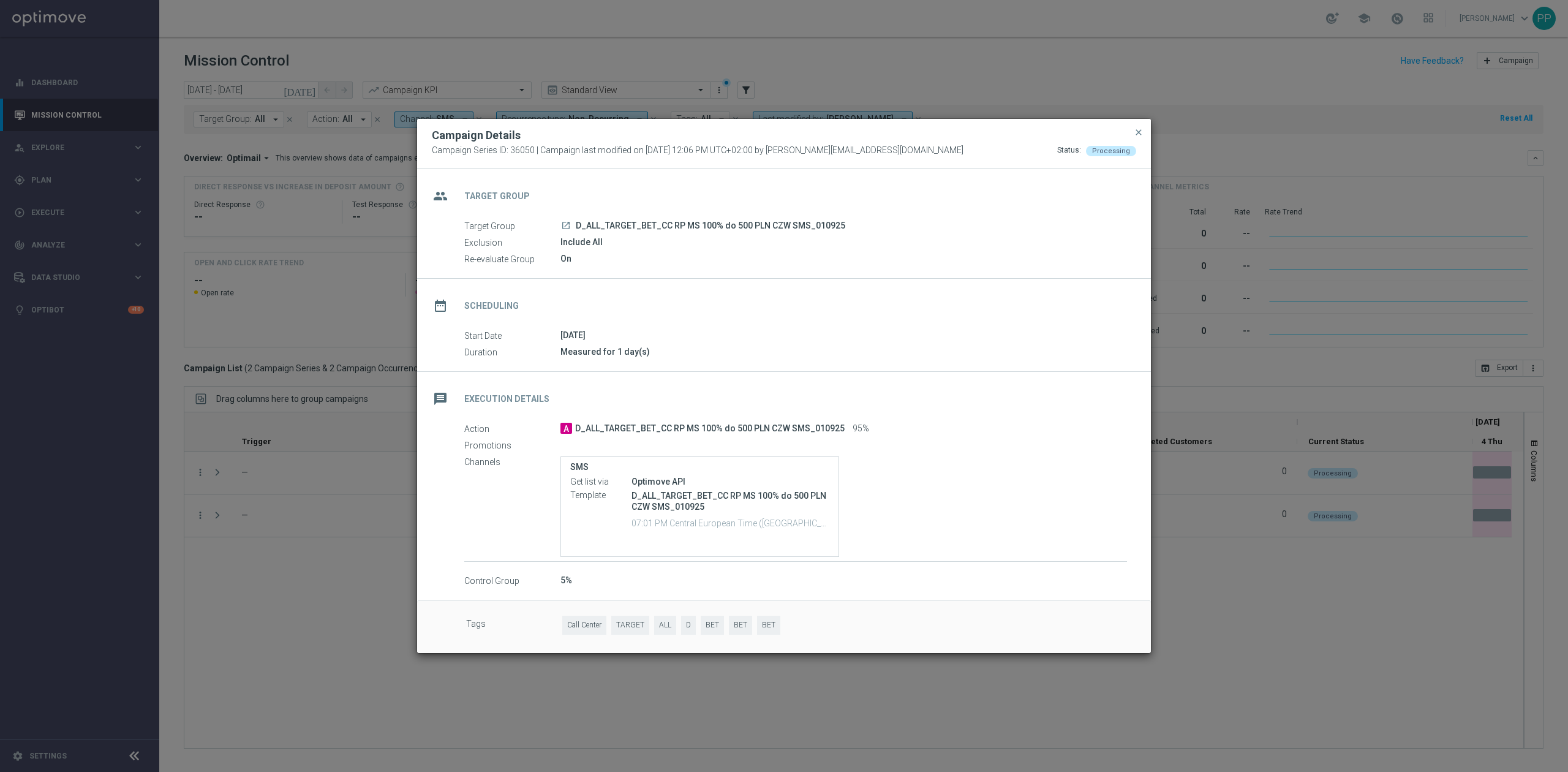
click at [252, 557] on modal-container "Campaign Details Campaign Series ID: 36050 | Campaign last modified on [DATE] 1…" at bounding box center [784, 386] width 1568 height 772
